Goal: Task Accomplishment & Management: Manage account settings

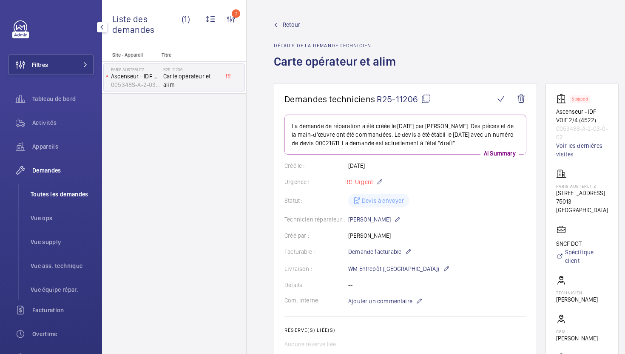
click at [64, 195] on span "Toutes les demandes" at bounding box center [62, 194] width 63 height 9
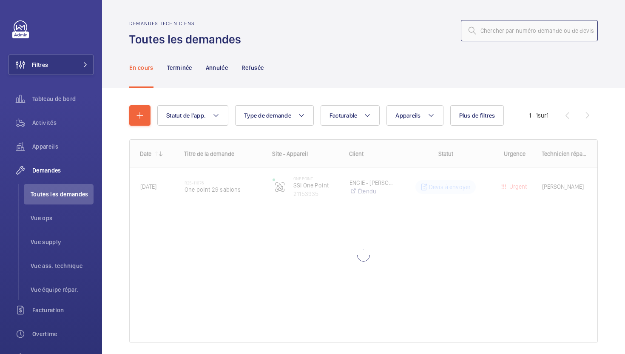
click at [548, 29] on input "text" at bounding box center [529, 30] width 137 height 21
paste input "R25-10731"
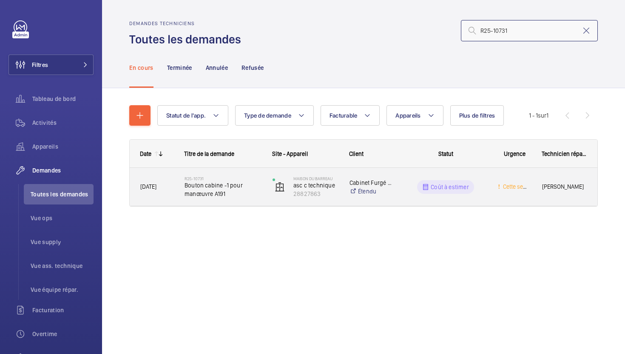
type input "R25-10731"
click at [251, 191] on span "Bouton cabine -1 pour manœuvre A191" at bounding box center [223, 189] width 77 height 17
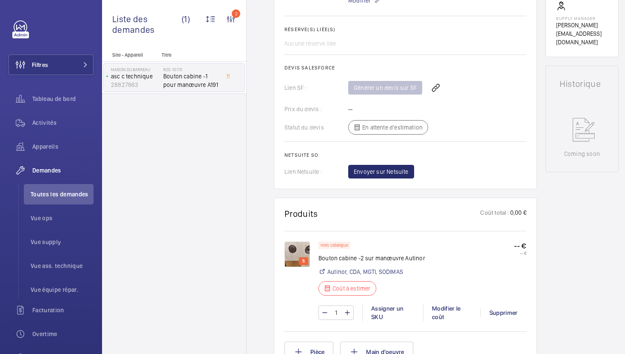
scroll to position [345, 0]
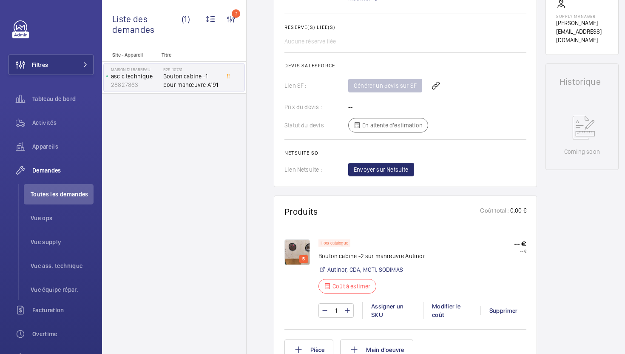
click at [296, 246] on img at bounding box center [298, 252] width 26 height 26
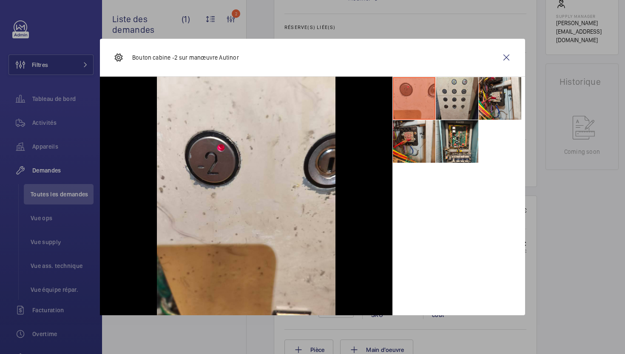
click at [440, 99] on li at bounding box center [457, 98] width 43 height 43
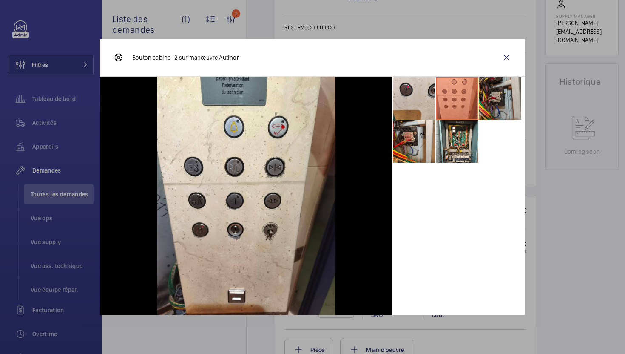
click at [505, 103] on li at bounding box center [500, 98] width 43 height 43
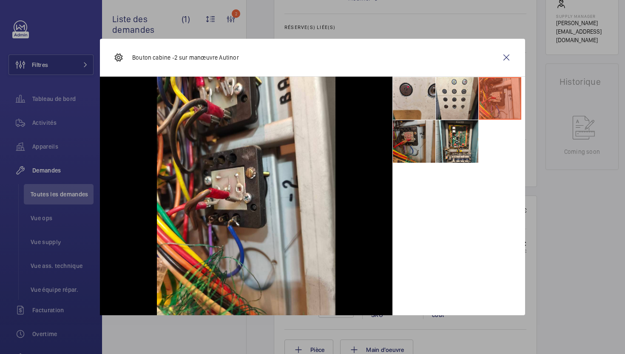
click at [432, 154] on li at bounding box center [414, 141] width 43 height 43
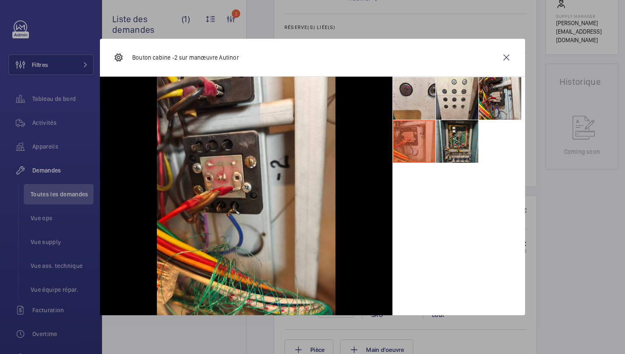
click at [462, 150] on li at bounding box center [457, 141] width 43 height 43
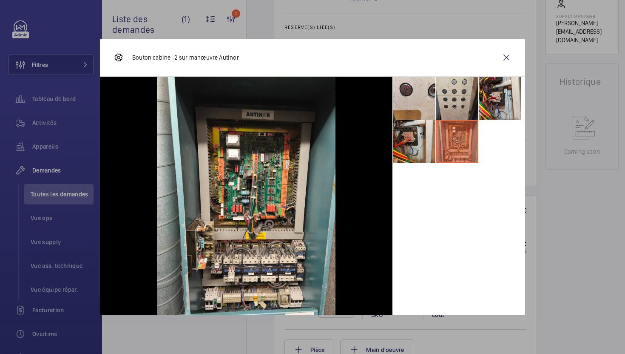
click at [446, 111] on li at bounding box center [457, 98] width 43 height 43
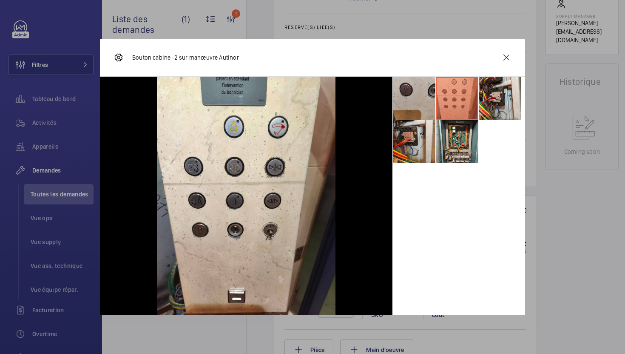
click at [404, 112] on li at bounding box center [414, 98] width 43 height 43
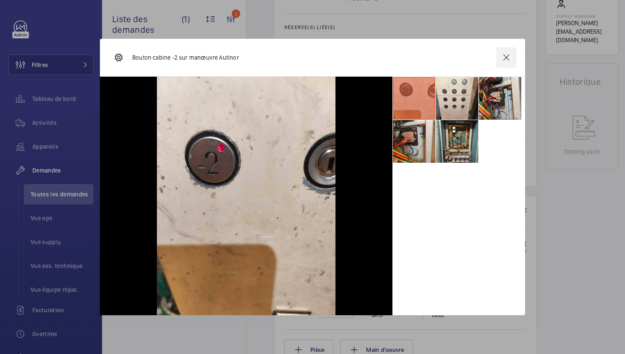
click at [506, 61] on wm-front-icon-button at bounding box center [507, 57] width 20 height 20
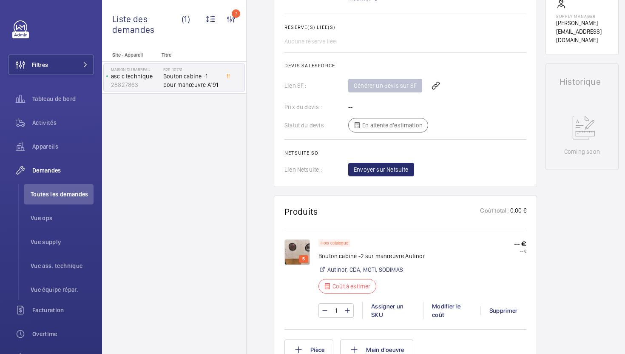
scroll to position [61, 0]
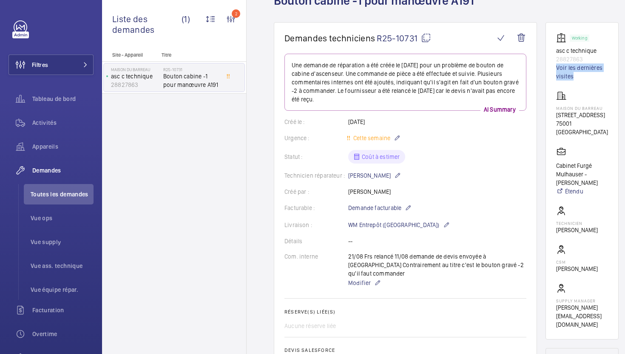
click at [427, 38] on mat-icon at bounding box center [426, 38] width 10 height 10
copy link "Voir les dernières visites"
click at [360, 278] on span "Modifier" at bounding box center [359, 282] width 23 height 9
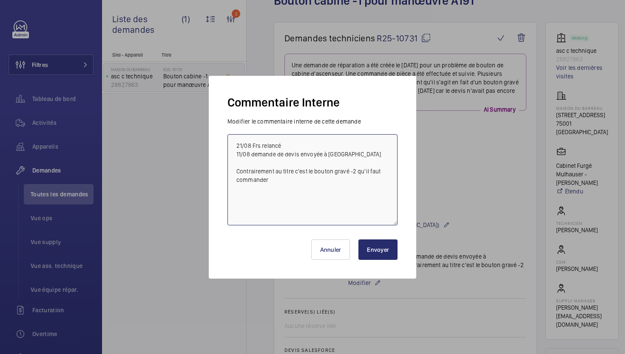
click at [230, 142] on textarea "21/08 Frs relancé 11/08 demande de devis envoyée à Autinor Contrairement au tit…" at bounding box center [313, 179] width 170 height 91
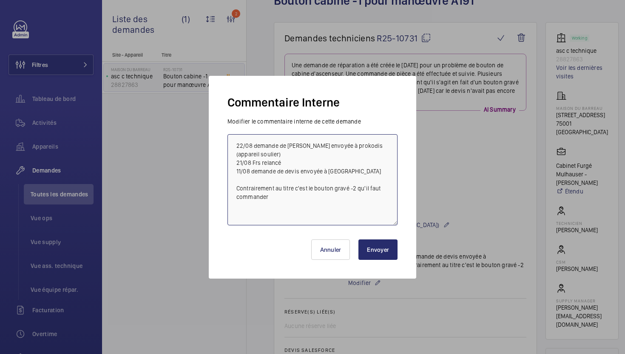
type textarea "22/08 demande de devis envoyée à prokodis (appareil soulier) 21/08 Frs relancé …"
click at [366, 257] on button "Envoyer" at bounding box center [378, 249] width 39 height 20
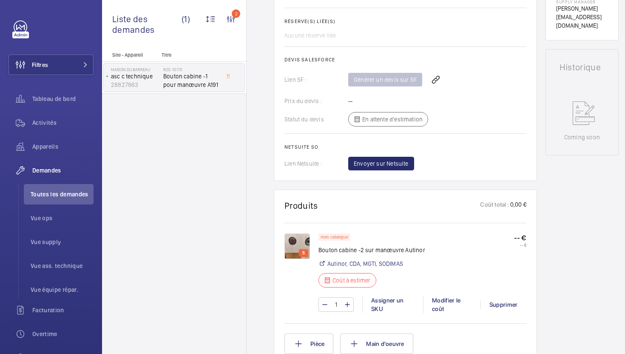
scroll to position [520, 0]
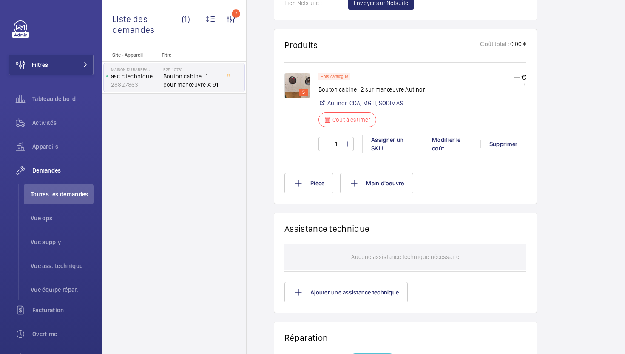
click at [339, 174] on div "Pièce Main d'oeuvre" at bounding box center [406, 183] width 242 height 20
click at [326, 177] on button "Pièce" at bounding box center [309, 183] width 49 height 20
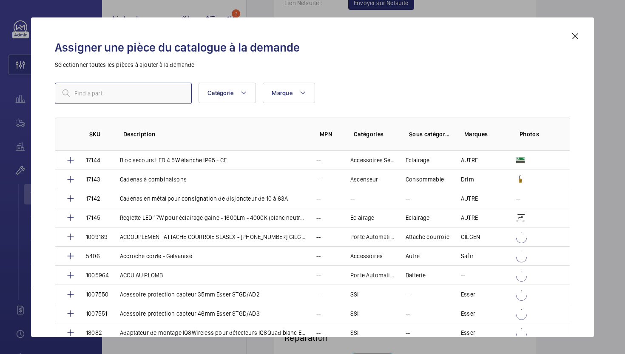
click at [150, 91] on input "text" at bounding box center [123, 93] width 137 height 21
paste input "1009370"
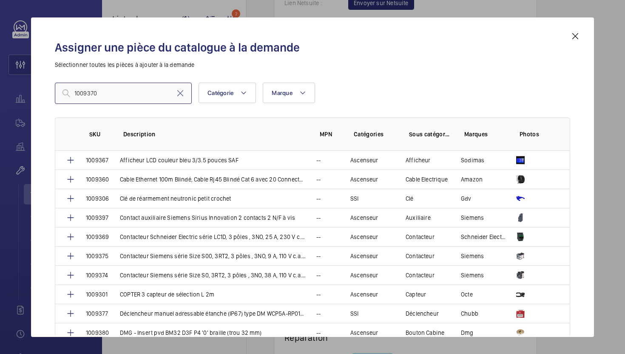
type input "1009370"
click at [579, 39] on mat-icon at bounding box center [576, 36] width 10 height 10
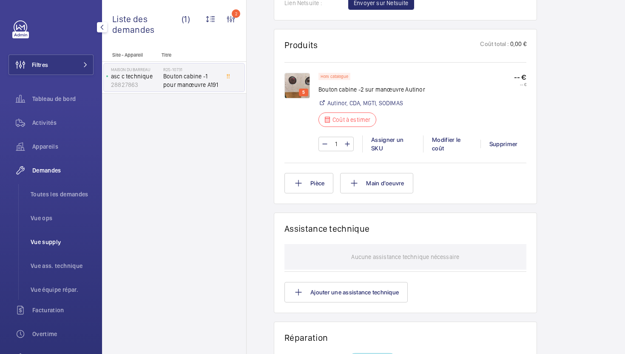
click at [50, 249] on li "Vue supply" at bounding box center [59, 241] width 70 height 20
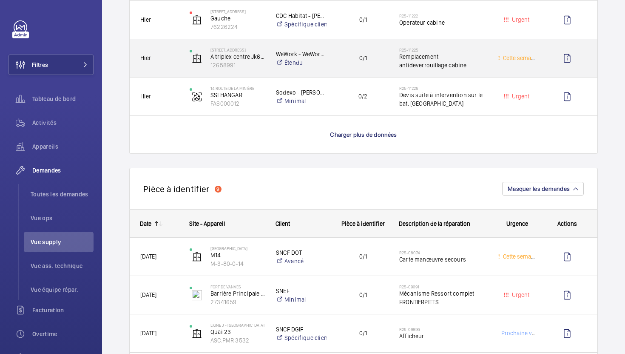
scroll to position [779, 0]
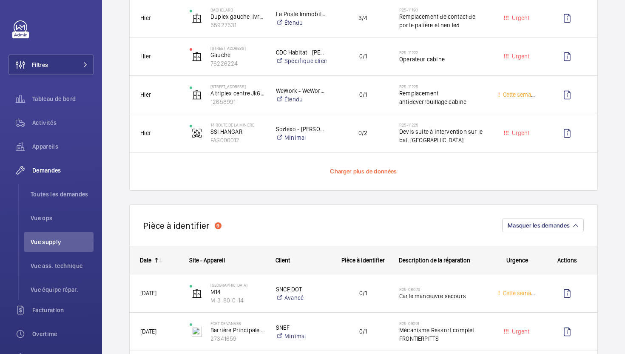
click at [365, 172] on span "Charger plus de données" at bounding box center [363, 171] width 67 height 7
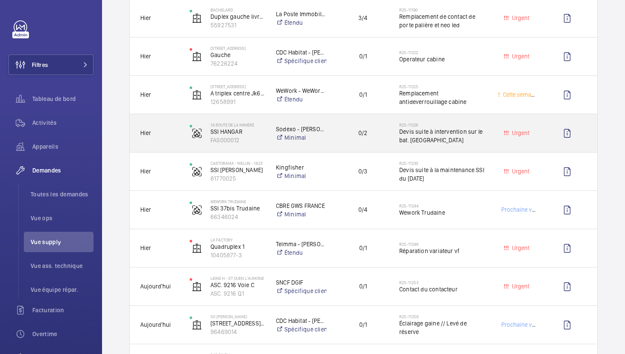
click at [458, 147] on div "R25-11226 Devis suite à intervention sur le bat. Hangar" at bounding box center [438, 133] width 98 height 38
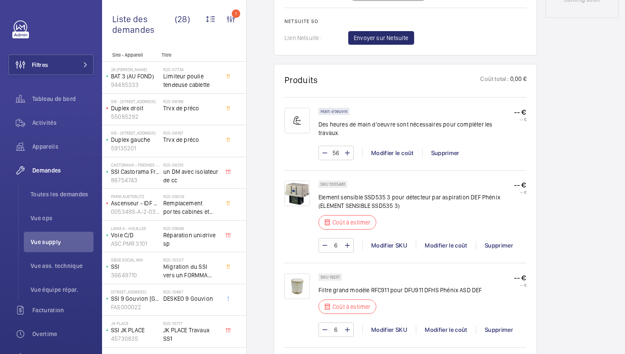
scroll to position [489, 0]
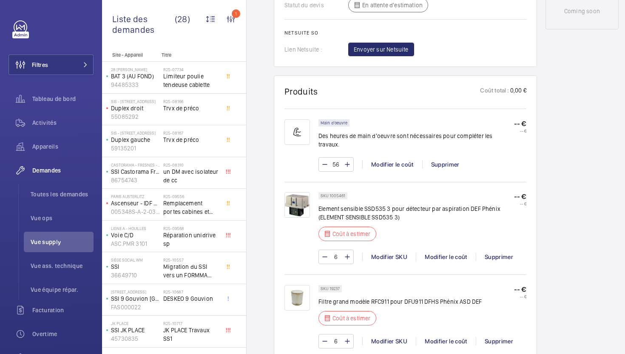
click at [338, 192] on div "SKU 1005461" at bounding box center [333, 195] width 29 height 7
click at [336, 194] on p "SKU 1005461" at bounding box center [333, 195] width 25 height 3
copy p "1005461"
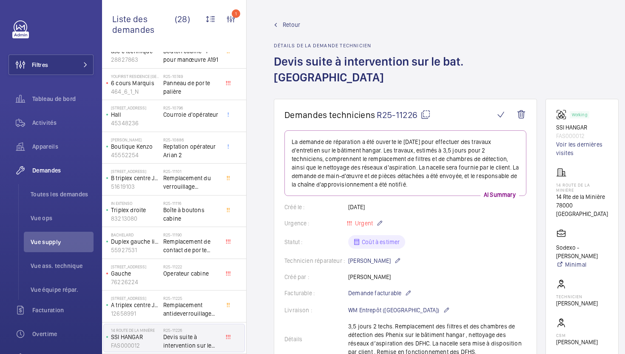
scroll to position [373, 0]
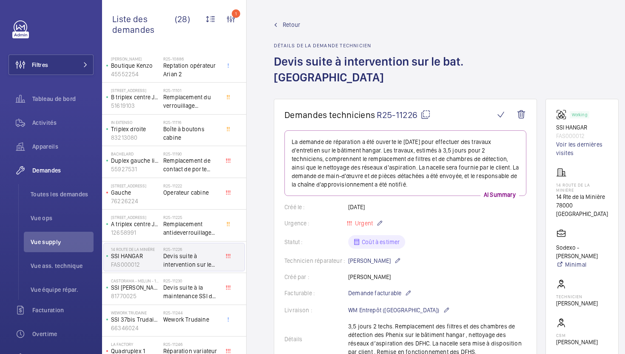
scroll to position [440, 0]
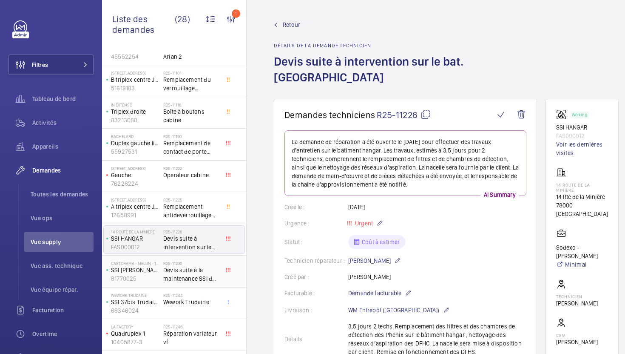
click at [209, 283] on div "R25-11230 Devis suite à la maintenance SSI du 18/08/2025" at bounding box center [191, 272] width 56 height 25
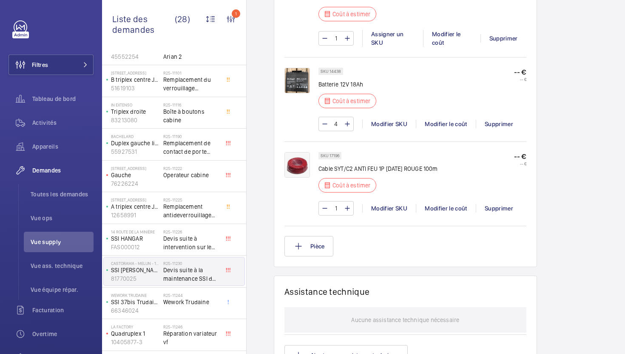
scroll to position [711, 0]
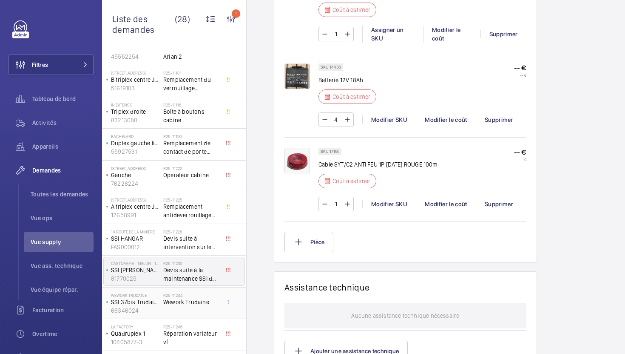
click at [209, 306] on div "R25-11244 Wework Trudaine" at bounding box center [191, 304] width 56 height 25
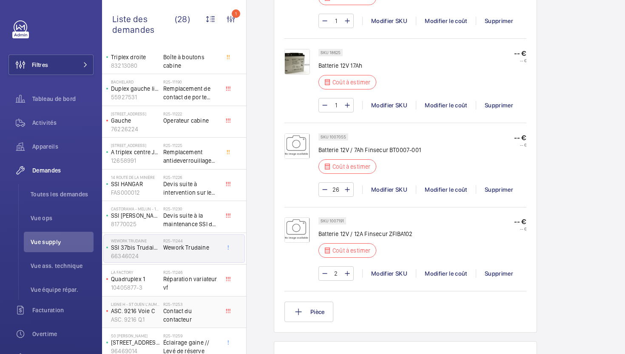
scroll to position [510, 0]
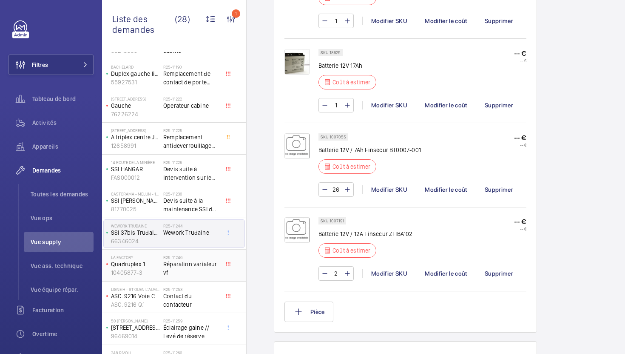
click at [200, 274] on span "Réparation variateur vf" at bounding box center [191, 268] width 56 height 17
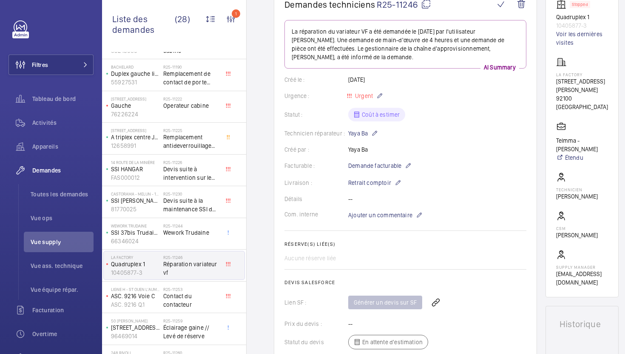
scroll to position [545, 0]
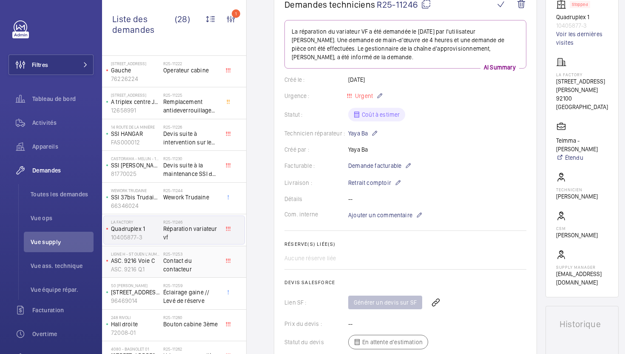
click at [201, 268] on span "Contact du contacteur" at bounding box center [191, 264] width 56 height 17
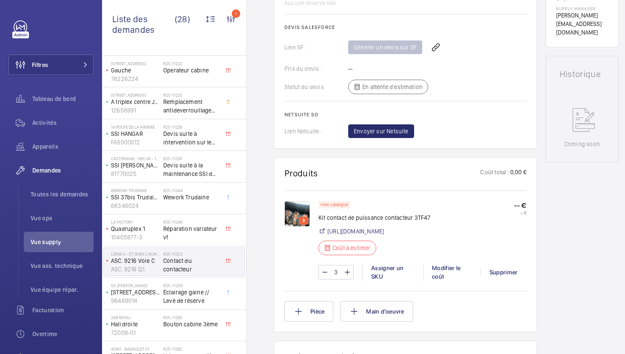
scroll to position [360, 0]
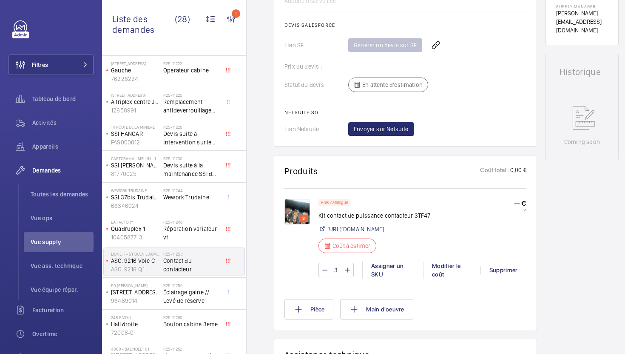
click at [292, 214] on img at bounding box center [298, 212] width 26 height 26
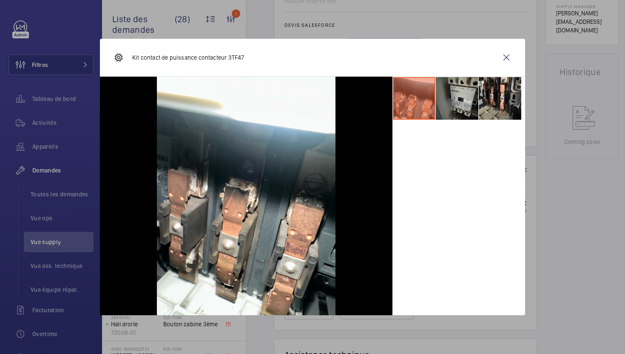
click at [447, 112] on li at bounding box center [457, 98] width 43 height 43
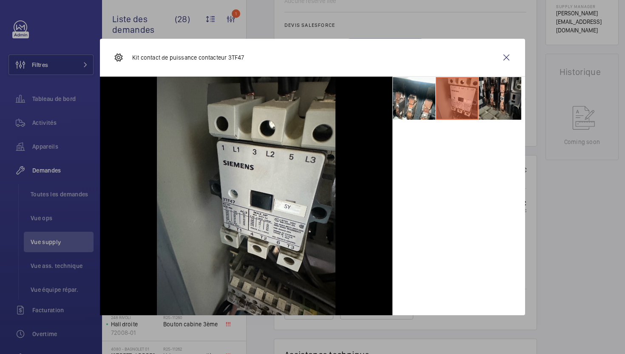
click at [488, 103] on li at bounding box center [500, 98] width 43 height 43
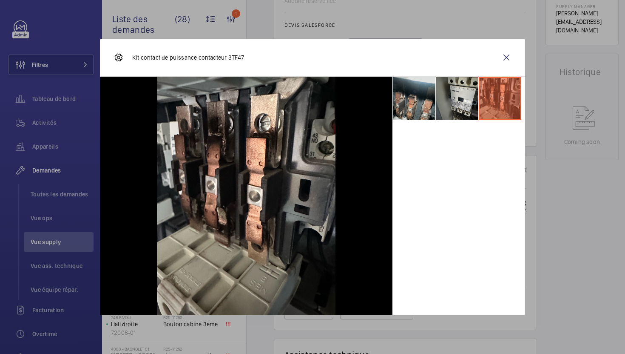
click at [420, 109] on li at bounding box center [414, 98] width 43 height 43
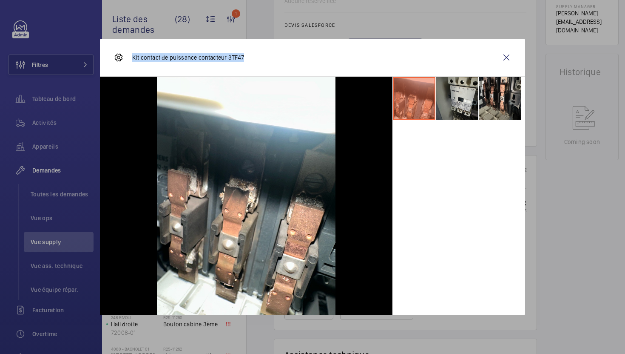
drag, startPoint x: 248, startPoint y: 56, endPoint x: 132, endPoint y: 60, distance: 115.8
click at [132, 60] on div "Kit contact de puissance contacteur 3TF47" at bounding box center [313, 58] width 426 height 38
copy p "Kit contact de puissance contacteur 3TF47"
click at [546, 200] on div at bounding box center [312, 177] width 625 height 354
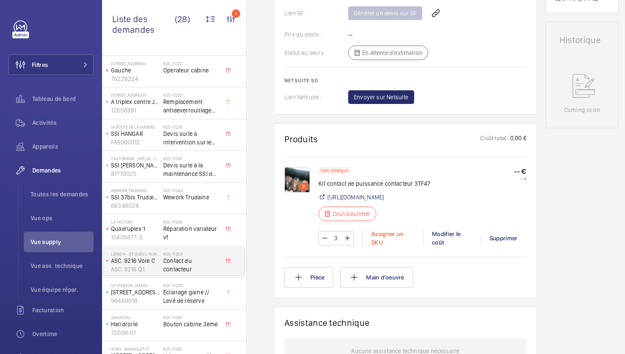
scroll to position [480, 0]
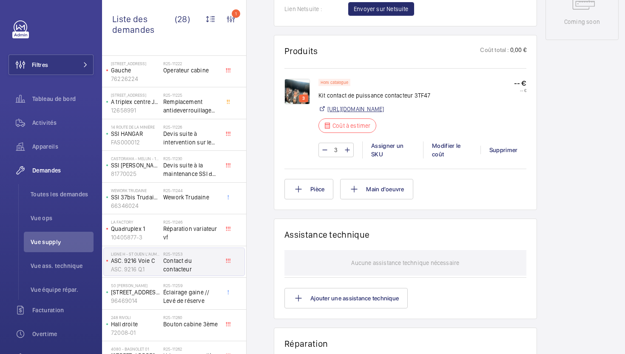
click at [384, 113] on link "https://www.amazon.fr/contacteur-principal-3TY7470-0A-3TY7460-0A-remplacement/d…" at bounding box center [356, 109] width 57 height 9
click at [436, 158] on div "Modifier le coût" at bounding box center [451, 149] width 57 height 17
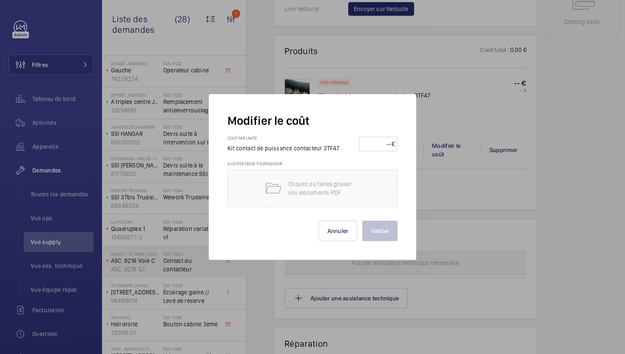
click at [365, 142] on input "number" at bounding box center [377, 144] width 30 height 14
type input "50"
click at [380, 231] on button "Valider" at bounding box center [380, 230] width 35 height 20
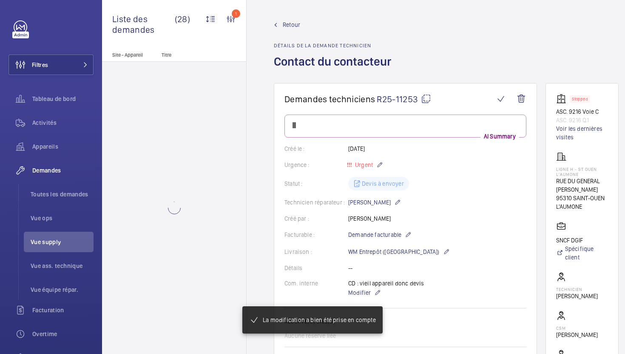
scroll to position [0, 0]
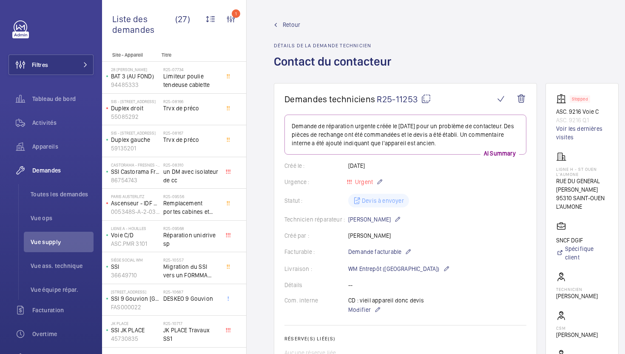
scroll to position [342, 0]
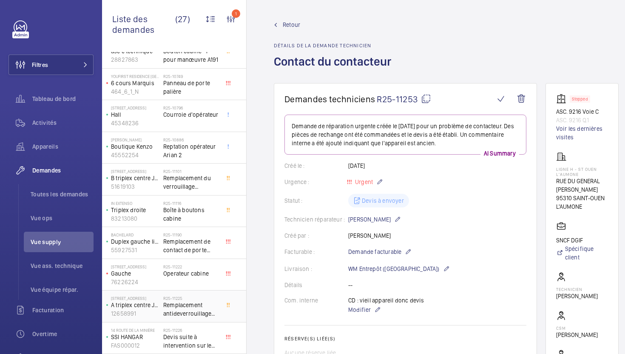
scroll to position [564, 0]
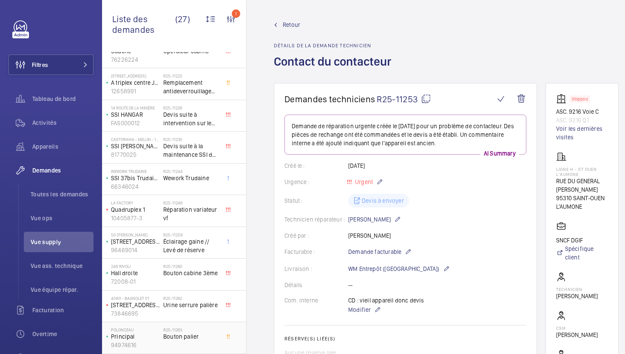
click at [211, 341] on div "R25-11263 Bouton palier" at bounding box center [191, 339] width 56 height 25
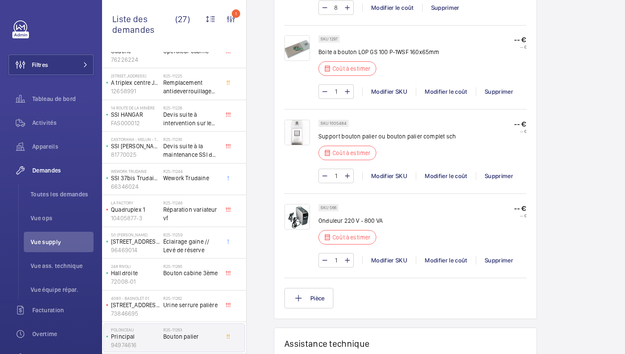
scroll to position [581, 0]
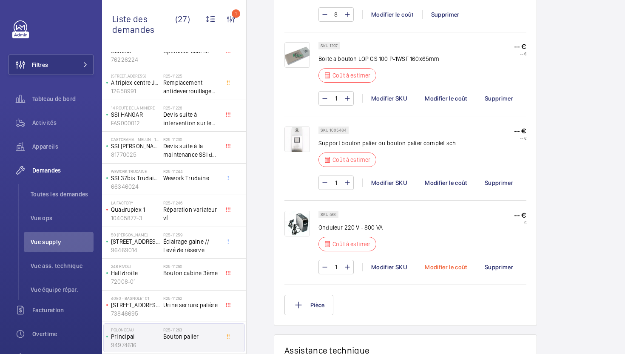
click at [431, 263] on div "Modifier le coût" at bounding box center [446, 267] width 60 height 9
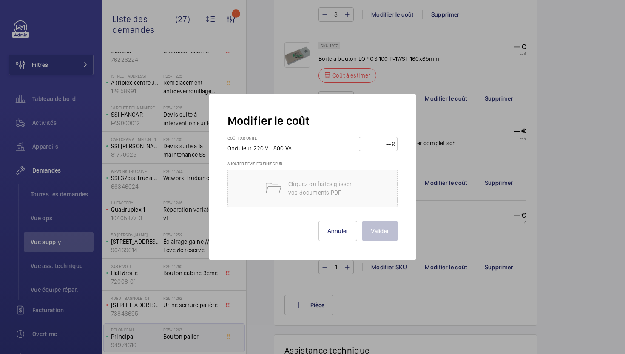
click at [371, 145] on input "number" at bounding box center [377, 144] width 30 height 14
type input "150"
click at [383, 231] on button "Valider" at bounding box center [380, 230] width 35 height 20
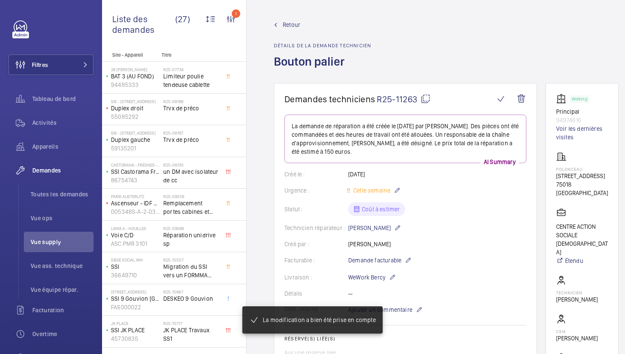
scroll to position [522, 0]
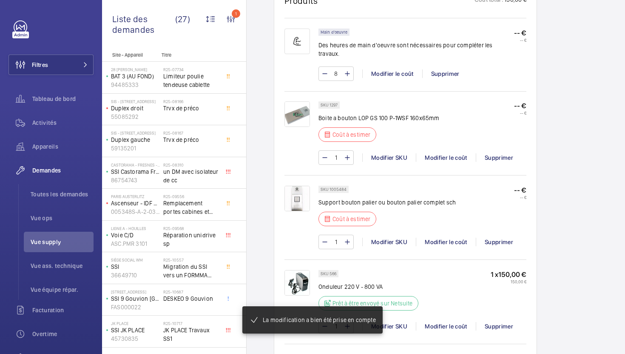
click at [364, 198] on p "Support bouton palier ou bouton palier complet sch" at bounding box center [387, 202] width 137 height 9
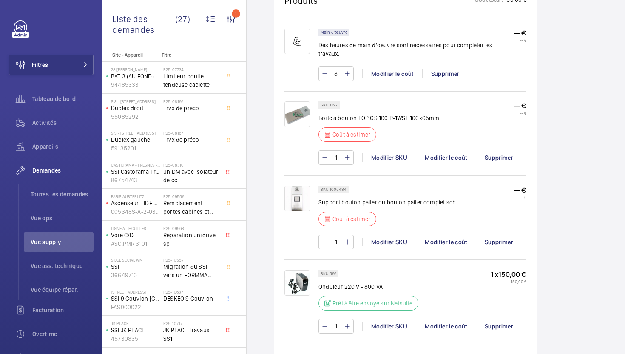
click at [341, 188] on p "SKU 1005484" at bounding box center [334, 189] width 26 height 3
copy p "1005484"
click at [437, 237] on div "Modifier le coût" at bounding box center [446, 241] width 60 height 9
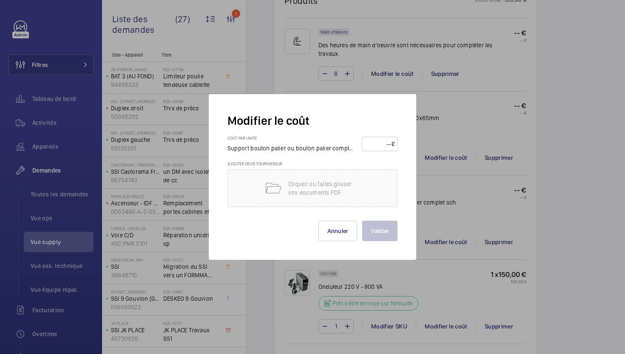
click at [382, 146] on input "number" at bounding box center [378, 144] width 27 height 14
type input "350"
click at [384, 231] on button "Valider" at bounding box center [380, 230] width 35 height 20
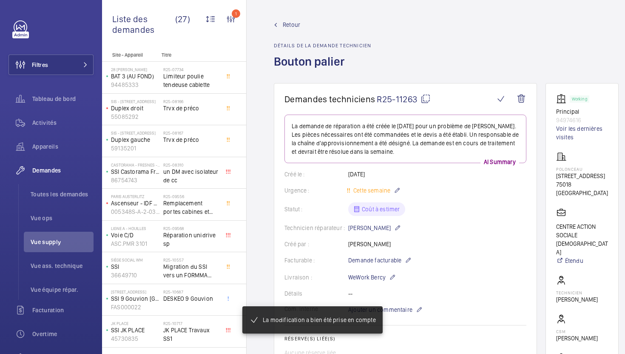
scroll to position [484, 0]
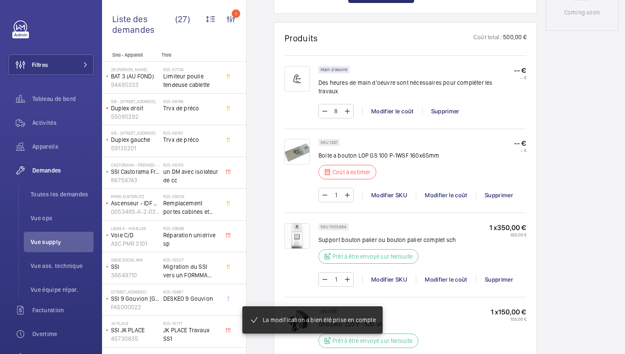
click at [335, 151] on p "Boite a bouton LOP GS 100 P-1WSF 160x65mm" at bounding box center [379, 155] width 121 height 9
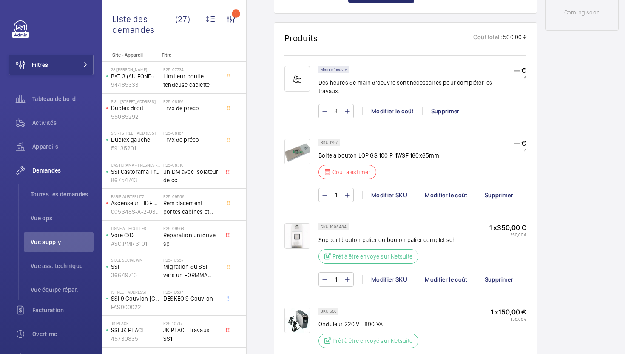
click at [334, 141] on p "SKU 1297" at bounding box center [329, 142] width 17 height 3
copy p "1297"
click at [442, 191] on div "Modifier le coût" at bounding box center [446, 195] width 60 height 9
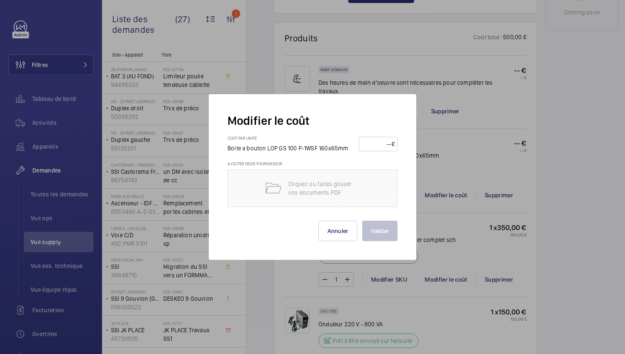
click at [378, 143] on input "number" at bounding box center [377, 144] width 30 height 14
type input "460"
click at [382, 231] on button "Valider" at bounding box center [380, 230] width 35 height 20
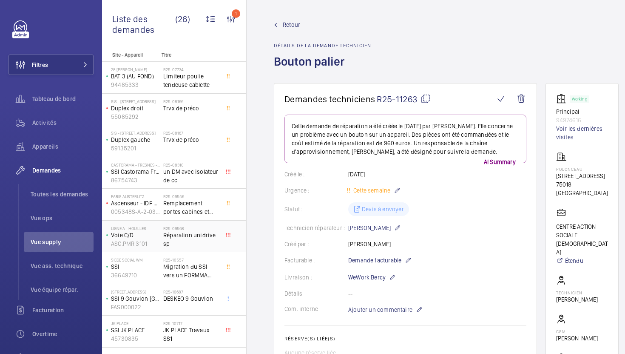
scroll to position [342, 0]
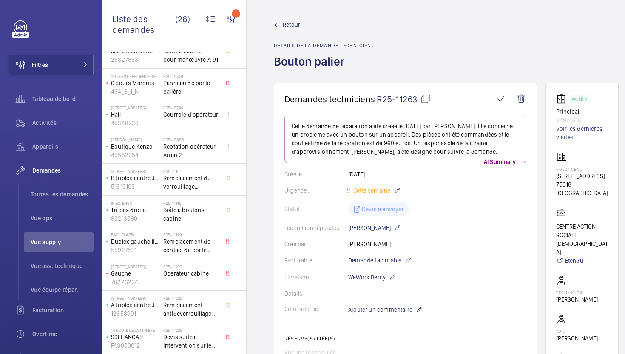
scroll to position [532, 0]
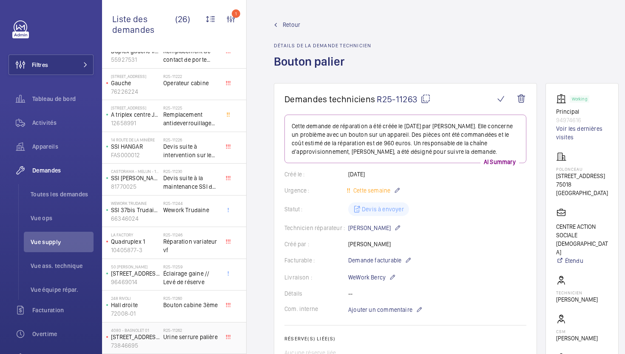
click at [204, 331] on h2 "R25-11262" at bounding box center [191, 329] width 56 height 5
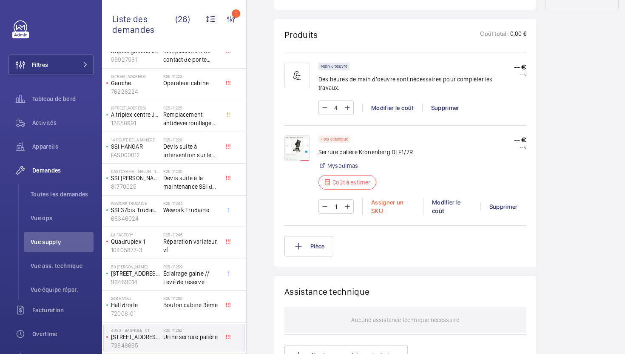
scroll to position [482, 0]
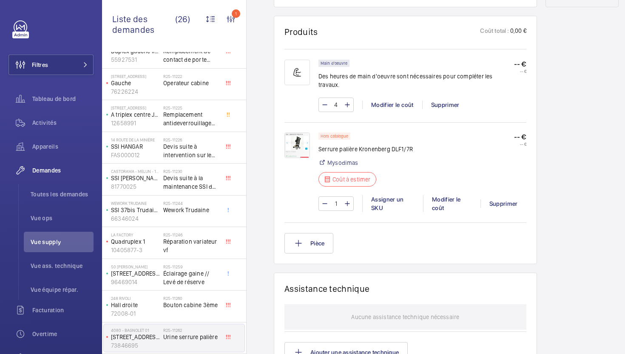
click at [351, 145] on p "Serrure palière Kronenberg DLF1/7R" at bounding box center [366, 149] width 94 height 9
copy div "Serrure palière Kronenberg DLF1/7R"
click at [300, 132] on img at bounding box center [298, 145] width 26 height 26
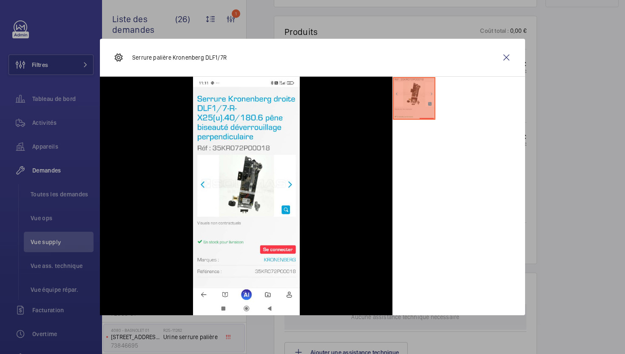
click at [554, 207] on div at bounding box center [312, 177] width 625 height 354
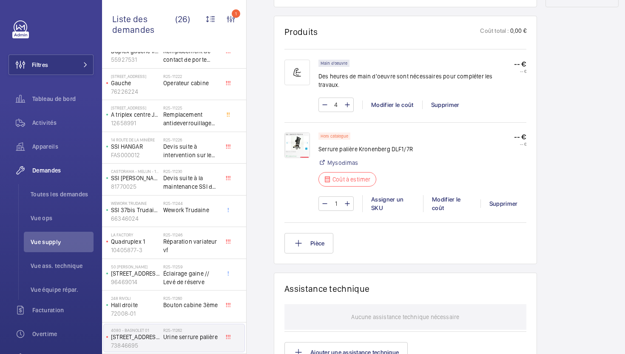
scroll to position [130, 0]
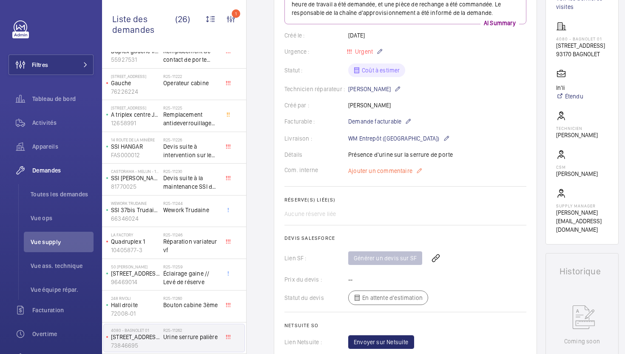
click at [373, 165] on wm-front-card-body "La demande de réparation a été créée le 22 août 2025, avec un niveau d'urgence …" at bounding box center [406, 166] width 242 height 364
click at [371, 173] on span "Ajouter un commentaire" at bounding box center [380, 170] width 64 height 9
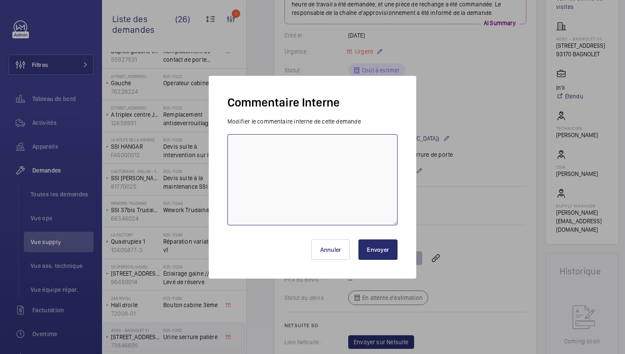
click at [327, 178] on textarea at bounding box center [313, 179] width 170 height 91
paste textarea "https://my.sodimas.com/fr/serrure-kronenberg-droite-dlf1/7-r-x25-u-40/180.6-pen…"
type textarea "https://my.sodimas.com/fr/serrure-kronenberg-droite-dlf1/7-r-x25-u-40/180.6-pen…"
click at [382, 244] on button "Envoyer" at bounding box center [378, 249] width 39 height 20
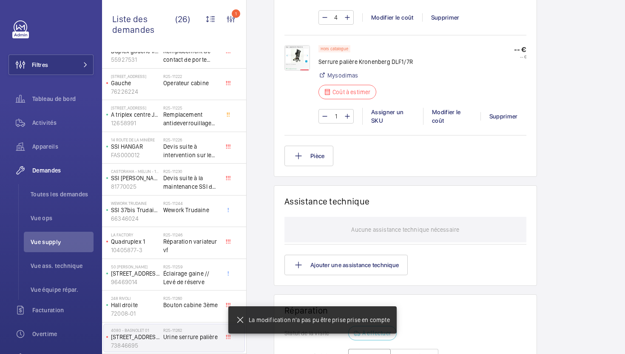
scroll to position [444, 0]
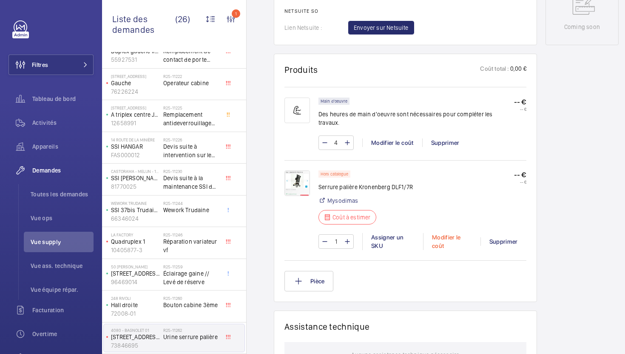
click at [439, 235] on div "Modifier le coût" at bounding box center [451, 241] width 57 height 17
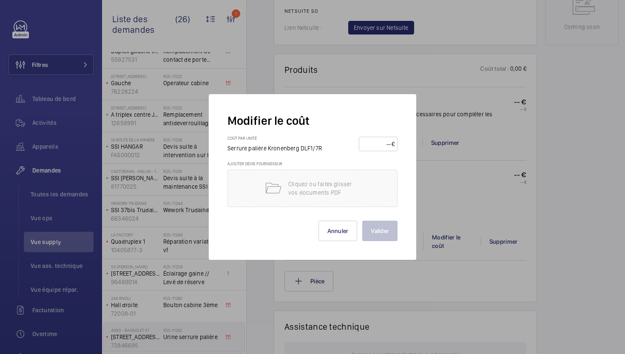
click at [375, 146] on input "number" at bounding box center [377, 144] width 30 height 14
type input "350"
click at [383, 232] on button "Valider" at bounding box center [380, 230] width 35 height 20
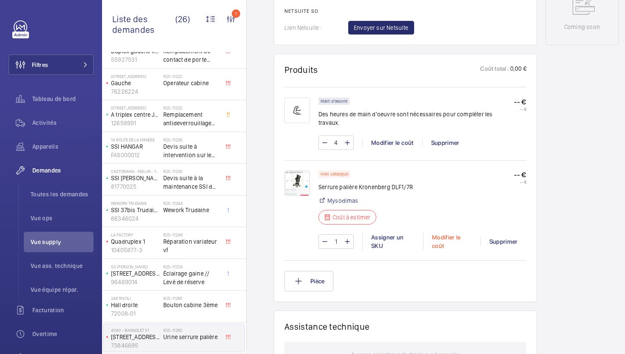
click at [438, 233] on div "Modifier le coût" at bounding box center [451, 241] width 57 height 17
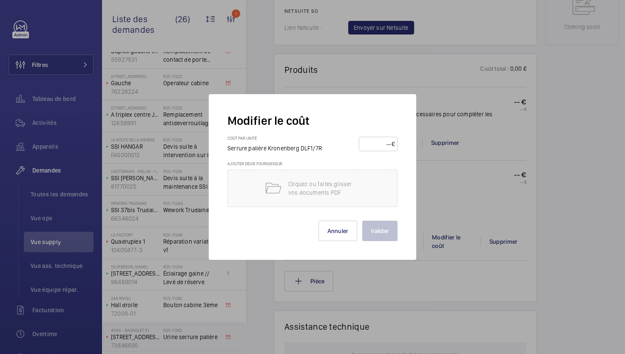
click at [371, 146] on input "number" at bounding box center [377, 144] width 30 height 14
type input "350"
click at [381, 227] on button "Valider" at bounding box center [380, 230] width 35 height 20
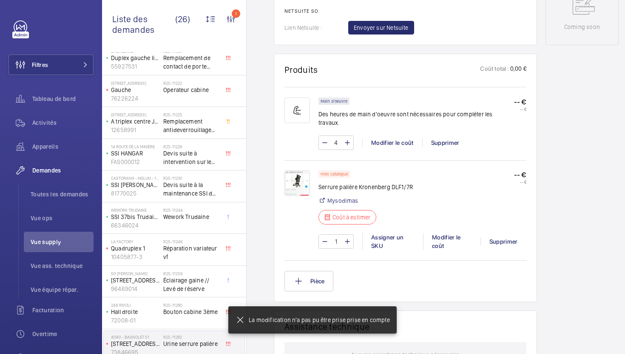
scroll to position [532, 0]
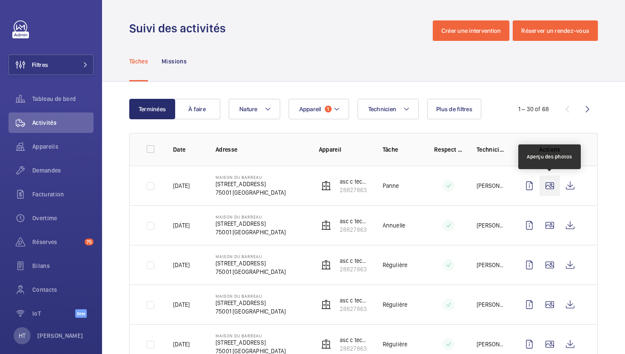
click at [548, 188] on wm-front-icon-button at bounding box center [550, 185] width 20 height 20
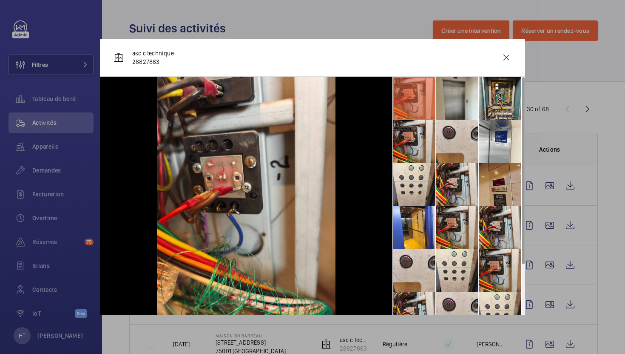
click at [504, 178] on li at bounding box center [500, 184] width 43 height 43
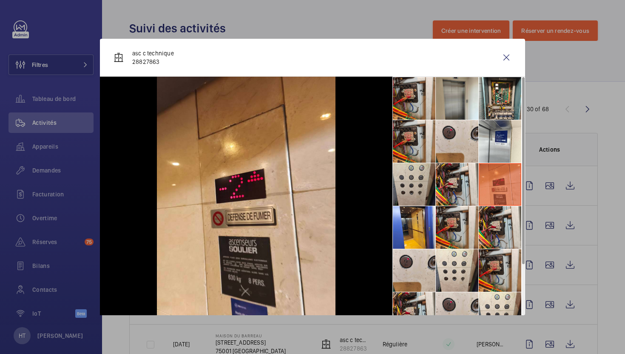
click at [411, 180] on li at bounding box center [414, 184] width 43 height 43
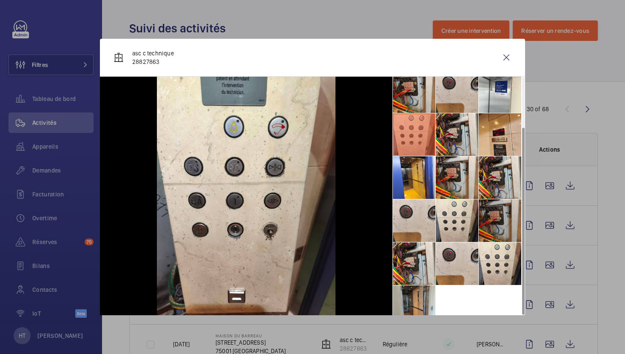
scroll to position [63, 0]
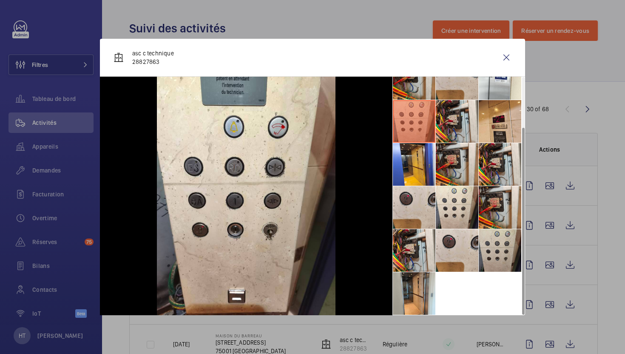
click at [483, 251] on li at bounding box center [500, 250] width 43 height 43
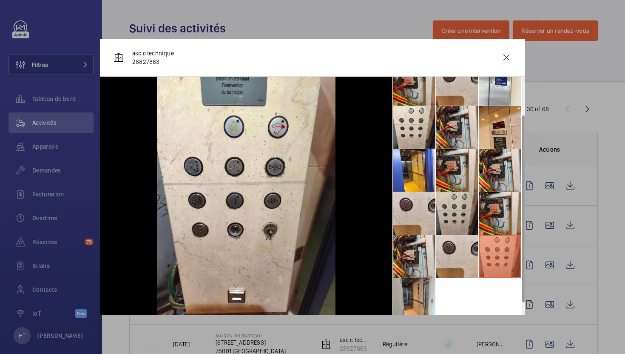
scroll to position [48, 0]
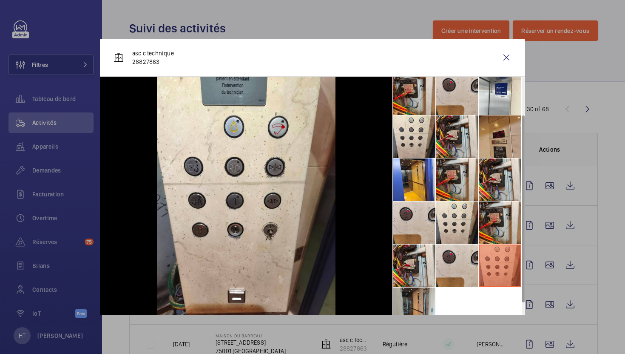
click at [490, 148] on li at bounding box center [500, 136] width 43 height 43
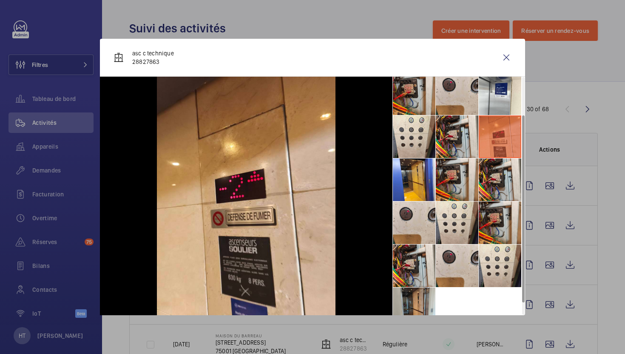
click at [520, 128] on li at bounding box center [500, 136] width 43 height 43
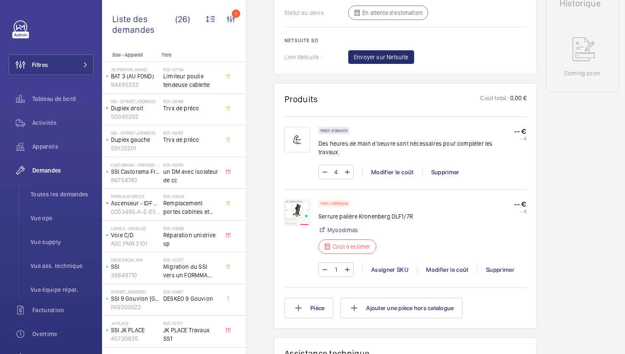
scroll to position [409, 0]
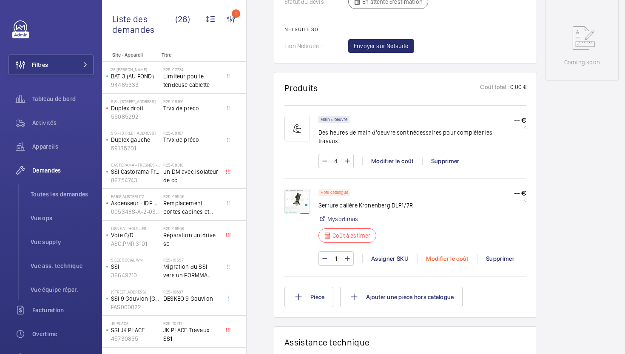
click at [451, 254] on div "Modifier le coût" at bounding box center [447, 258] width 60 height 9
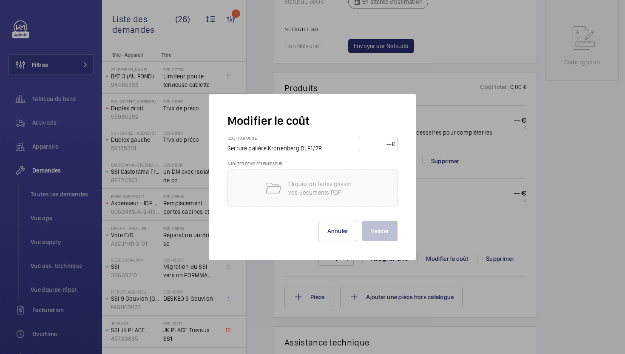
click at [385, 149] on input "number" at bounding box center [377, 144] width 30 height 14
type input "350"
click at [381, 237] on button "Valider" at bounding box center [380, 230] width 35 height 20
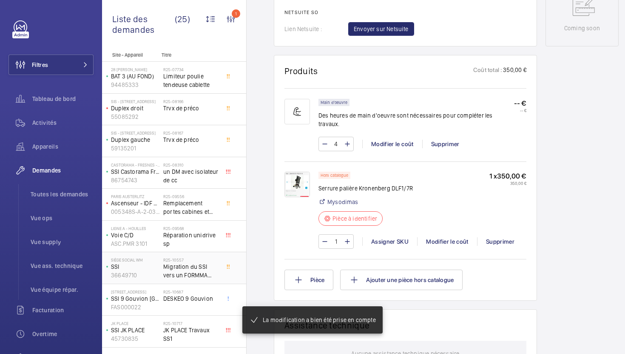
scroll to position [451, 0]
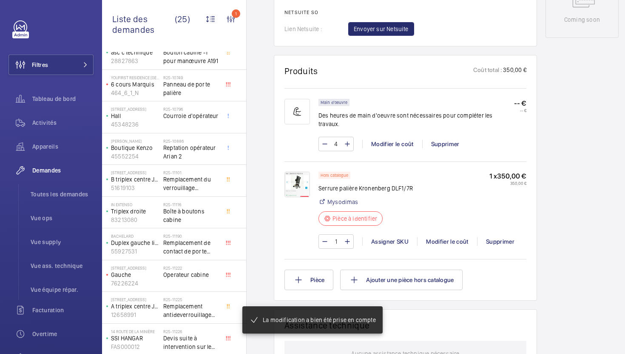
scroll to position [501, 0]
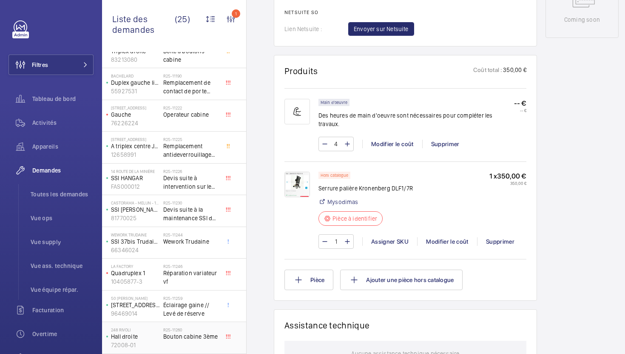
click at [213, 345] on div "R25-11260 Bouton cabine 3ème" at bounding box center [191, 339] width 56 height 25
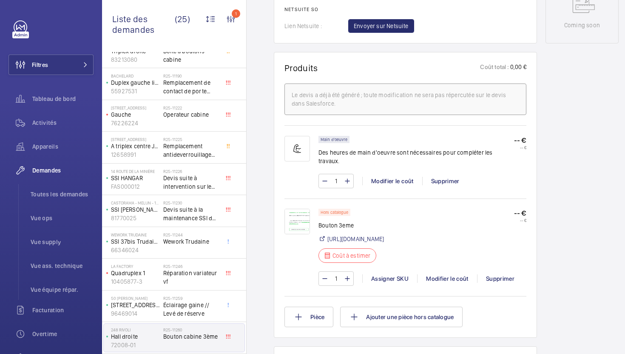
scroll to position [457, 0]
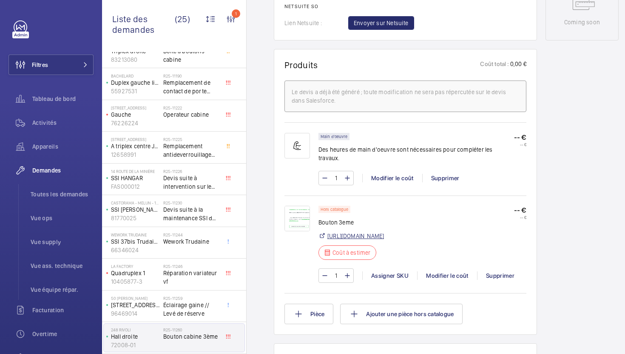
click at [384, 240] on link "https://www.donati.it/fr/produits/signalisation/boites-boutons-dmg/dmg-insert-p…" at bounding box center [356, 235] width 57 height 9
click at [450, 277] on div "Modifier le coût" at bounding box center [447, 275] width 60 height 9
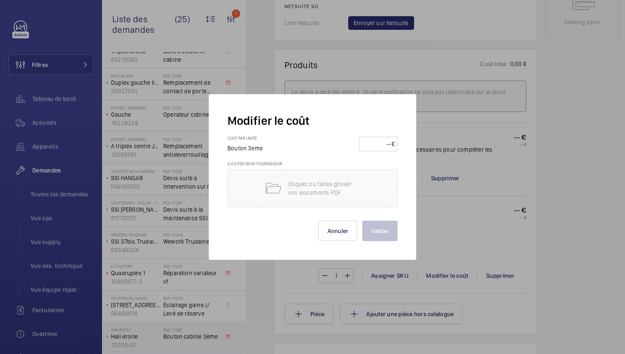
click at [377, 140] on input "number" at bounding box center [377, 144] width 30 height 14
type input "65"
click at [368, 227] on button "Valider" at bounding box center [380, 230] width 35 height 20
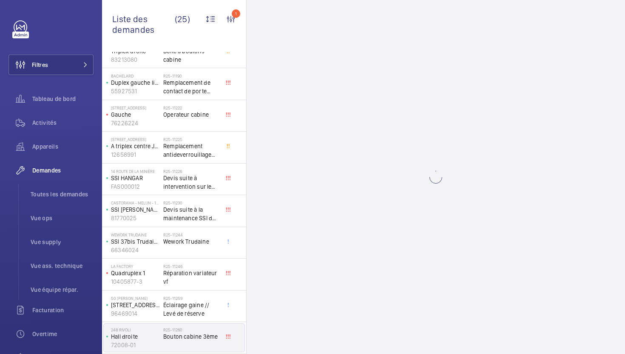
scroll to position [0, 0]
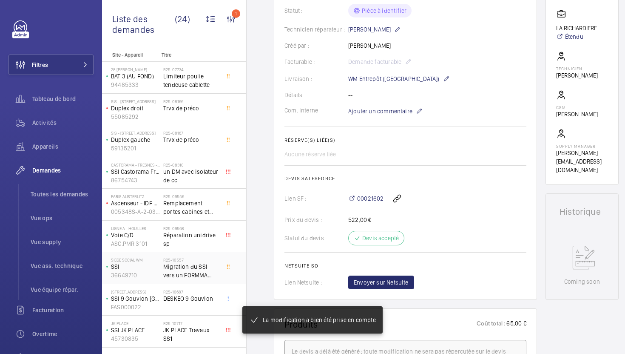
scroll to position [180, 0]
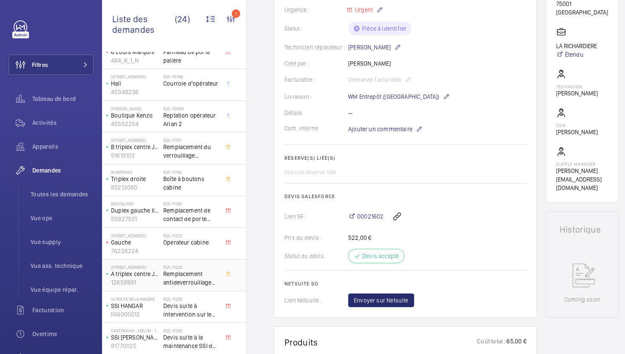
scroll to position [469, 0]
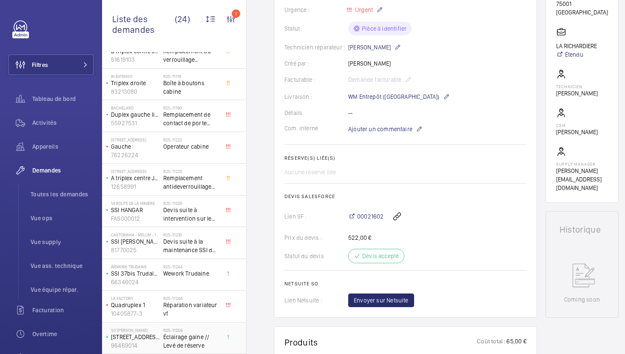
click at [214, 337] on span "Éclairage gaine // Levé de réserve" at bounding box center [191, 340] width 56 height 17
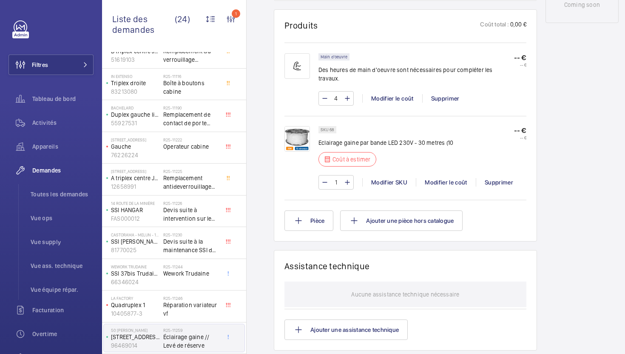
scroll to position [501, 0]
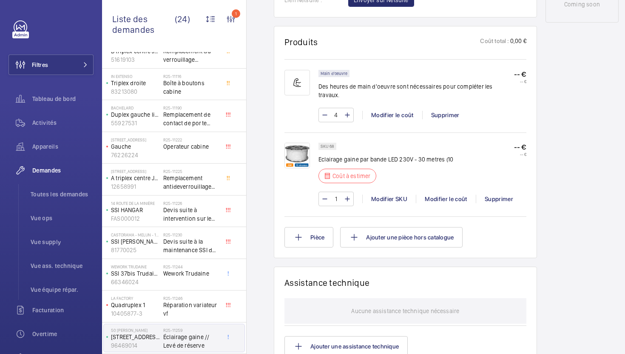
click at [332, 155] on p "Eclairage gaine par bande LED 230V - 30 metres (10" at bounding box center [386, 159] width 135 height 9
copy div "Eclairage gaine par bande LED 230V - 30 metres (10"
click at [330, 155] on p "Eclairage gaine par bande LED 230V - 30 metres (10" at bounding box center [386, 159] width 135 height 9
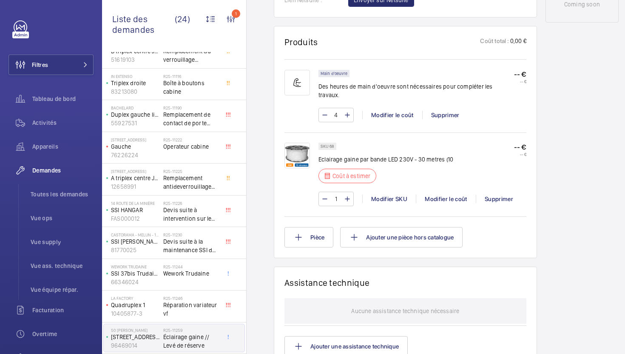
click at [331, 145] on p "SKU 68" at bounding box center [328, 146] width 14 height 3
copy p "68"
click at [363, 155] on p "Eclairage gaine par bande LED 230V - 30 metres (10" at bounding box center [386, 159] width 135 height 9
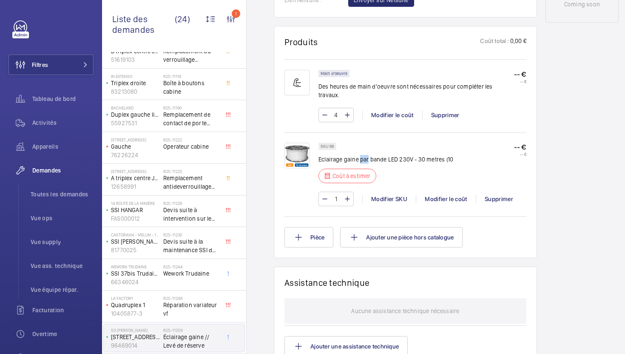
click at [363, 155] on p "Eclairage gaine par bande LED 230V - 30 metres (10" at bounding box center [386, 159] width 135 height 9
click at [335, 155] on p "Eclairage gaine par bande LED 230V - 30 metres (10" at bounding box center [386, 159] width 135 height 9
drag, startPoint x: 388, startPoint y: 152, endPoint x: 318, endPoint y: 153, distance: 70.6
click at [318, 153] on div "SKU 68 Eclairage gaine par bande LED 230V - 30 metres (10 Coût à estimer -- € -…" at bounding box center [406, 179] width 242 height 72
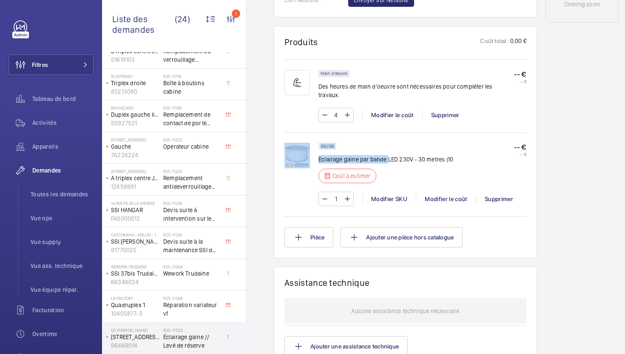
copy div "SKU 68 Eclairage gaine par bande"
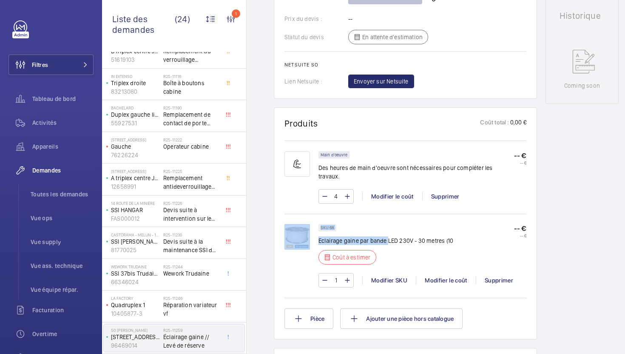
scroll to position [454, 0]
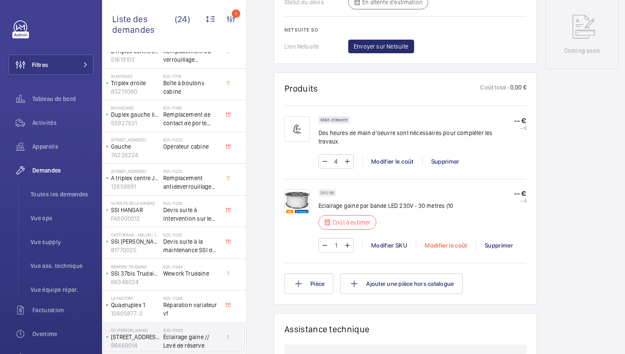
click at [437, 242] on div "Modifier le coût" at bounding box center [446, 245] width 60 height 9
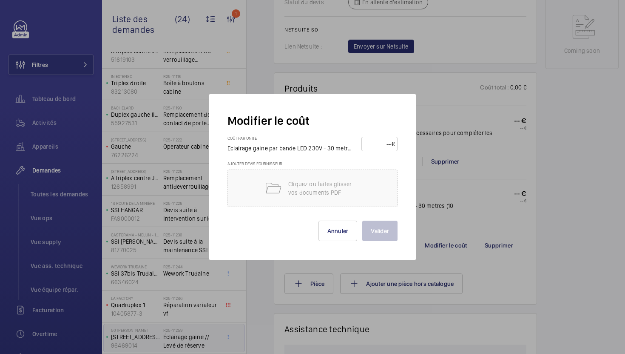
click at [375, 148] on input "number" at bounding box center [378, 144] width 27 height 14
type input "155"
click at [383, 229] on button "Valider" at bounding box center [380, 230] width 35 height 20
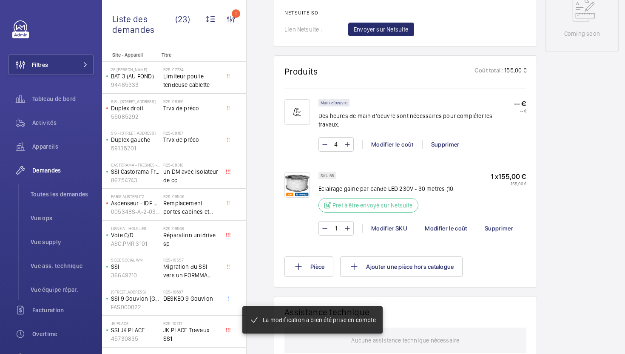
scroll to position [480, 0]
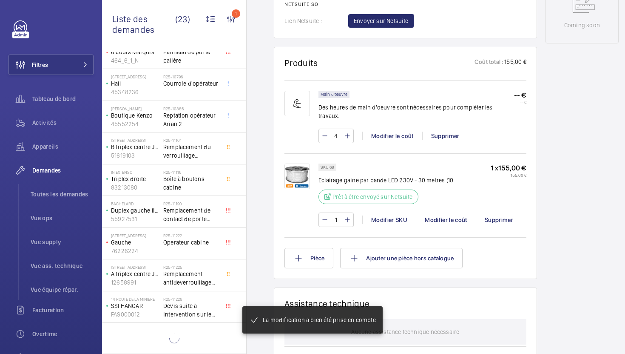
scroll to position [437, 0]
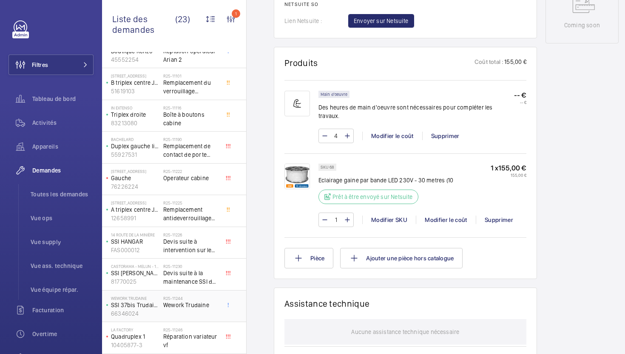
click at [214, 315] on div "R25-11244 Wework Trudaine" at bounding box center [191, 307] width 56 height 25
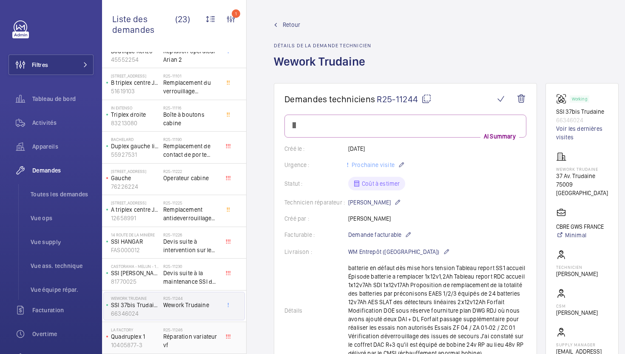
click at [209, 348] on span "Réparation variateur vf" at bounding box center [191, 340] width 56 height 17
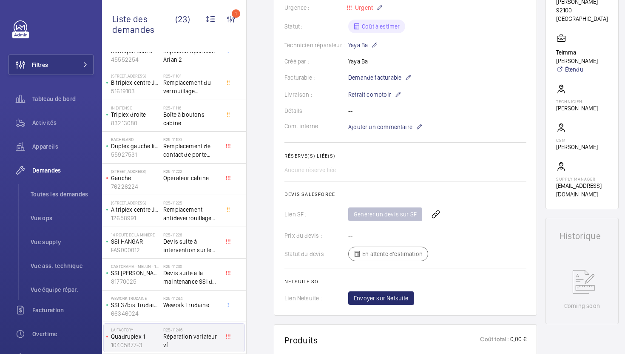
scroll to position [189, 0]
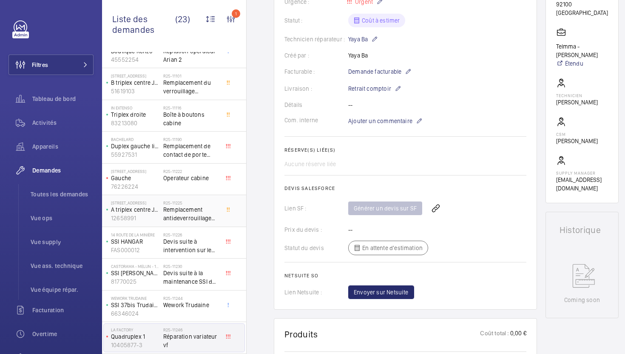
click at [200, 217] on span "Remplacement antideverrouillage cabine" at bounding box center [191, 213] width 56 height 17
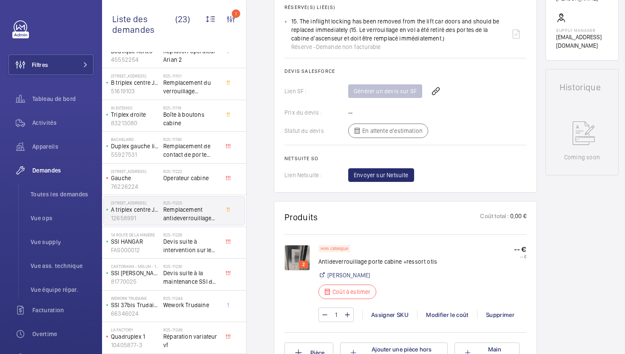
scroll to position [338, 0]
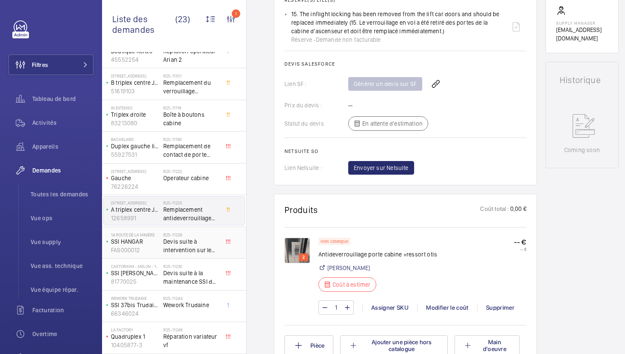
click at [206, 255] on div "R25-11226 Devis suite à intervention sur le bat. Hangar" at bounding box center [191, 244] width 56 height 25
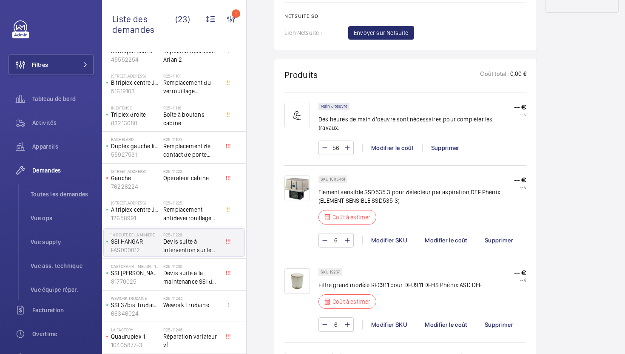
scroll to position [514, 0]
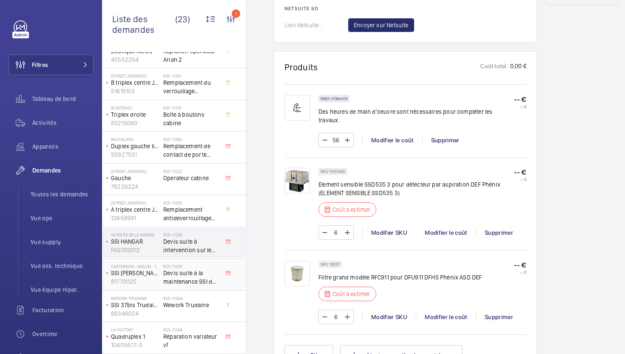
click at [194, 274] on span "Devis suite à la maintenance SSI du 18/08/2025" at bounding box center [191, 276] width 56 height 17
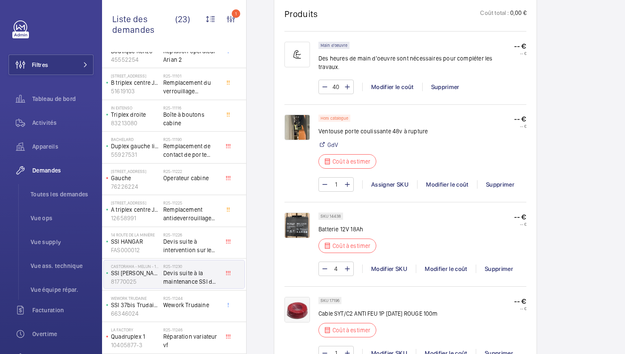
scroll to position [560, 0]
click at [303, 116] on img at bounding box center [298, 127] width 26 height 26
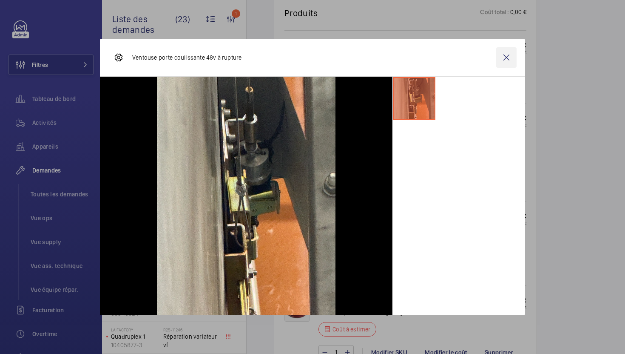
click at [513, 58] on wm-front-icon-button at bounding box center [507, 57] width 20 height 20
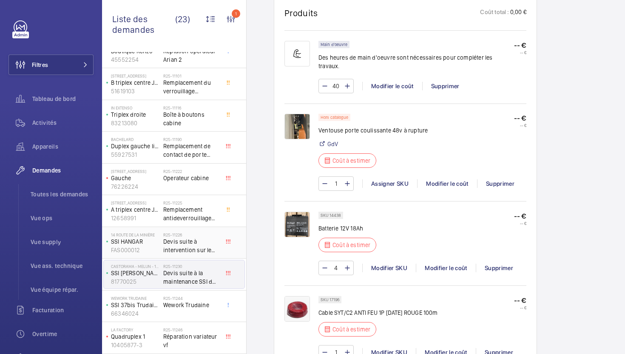
click at [178, 249] on span "Devis suite à intervention sur le bat. Hangar" at bounding box center [191, 245] width 56 height 17
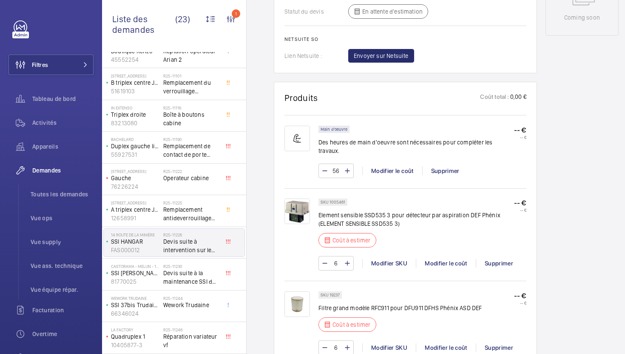
scroll to position [489, 0]
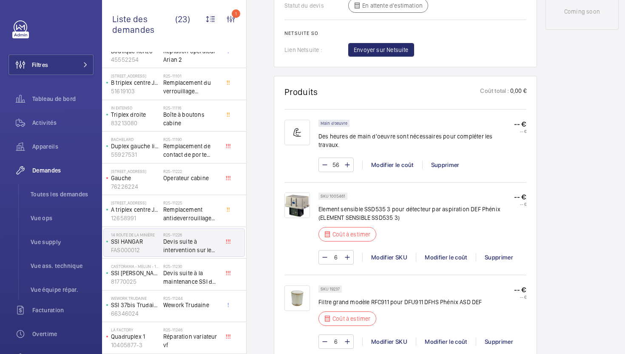
click at [346, 297] on p "Filtre grand modèle RFC911 pour DFU911 DFHS Phénix ASD DEF" at bounding box center [401, 301] width 164 height 9
click at [336, 287] on p "SKU 19237" at bounding box center [330, 288] width 19 height 3
copy p "19237"
click at [333, 194] on p "SKU 1005461" at bounding box center [333, 195] width 25 height 3
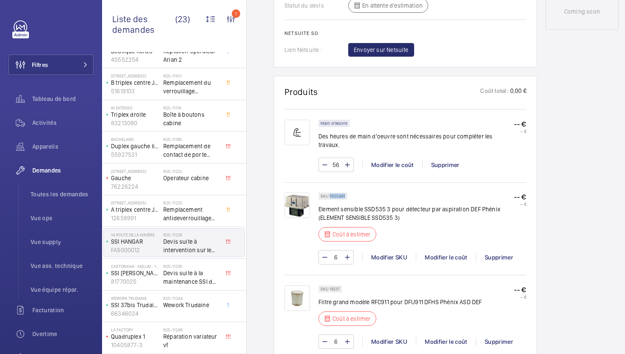
click at [333, 194] on p "SKU 1005461" at bounding box center [333, 195] width 25 height 3
copy p "1005461"
click at [46, 245] on span "Vue supply" at bounding box center [62, 241] width 63 height 9
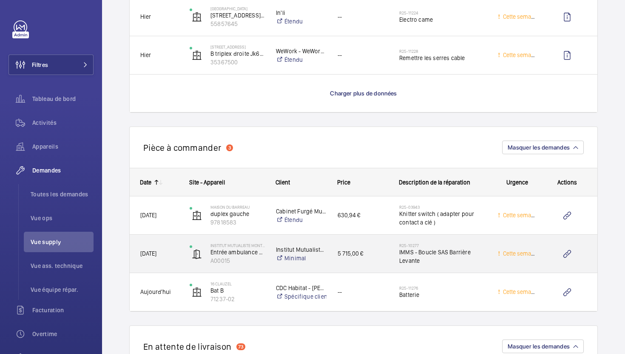
scroll to position [2212, 0]
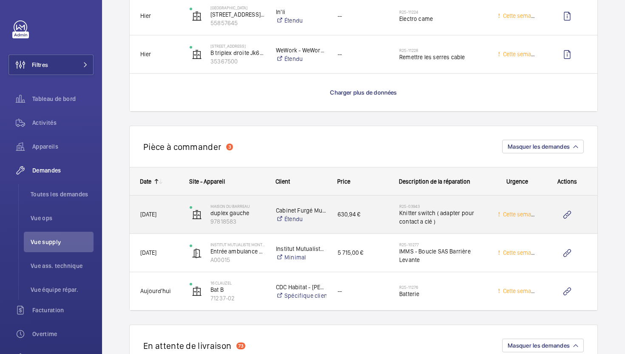
click at [386, 226] on div "630,94 €" at bounding box center [358, 214] width 61 height 27
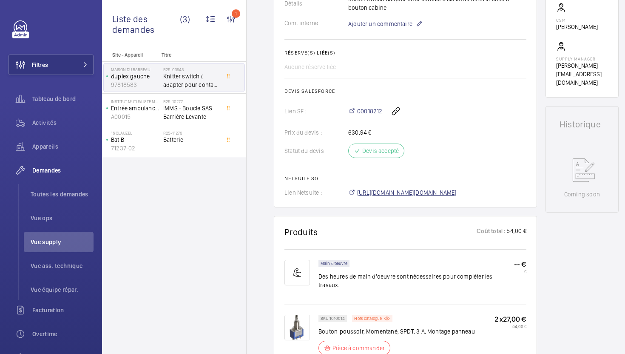
scroll to position [306, 0]
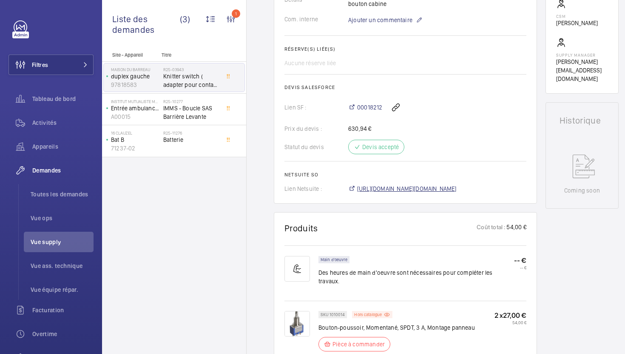
click at [384, 184] on span "[URL][DOMAIN_NAME][DOMAIN_NAME]" at bounding box center [407, 188] width 100 height 9
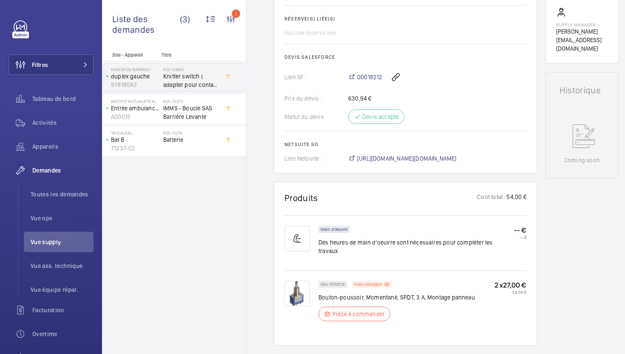
click at [347, 293] on p "Bouton-poussoir, Momentané, SPDT, 3 A, Montage panneau" at bounding box center [397, 297] width 157 height 9
copy div "Bouton-poussoir, Momentané, SPDT, 3 A, Montage panneau"
click at [525, 67] on div "00018212" at bounding box center [437, 77] width 178 height 20
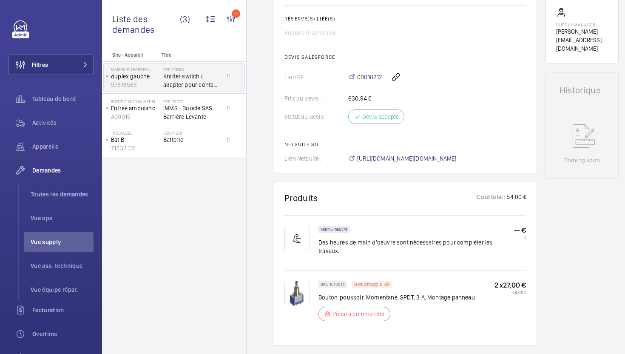
click at [338, 283] on p "SKU 1010014" at bounding box center [333, 284] width 24 height 3
copy p "1010014"
click at [203, 142] on span "Batterie" at bounding box center [191, 139] width 56 height 9
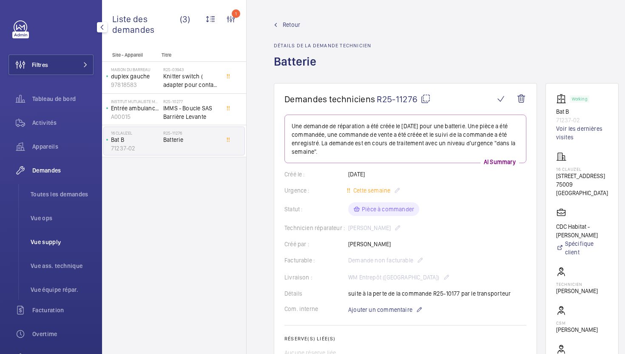
click at [55, 247] on li "Vue supply" at bounding box center [59, 241] width 70 height 20
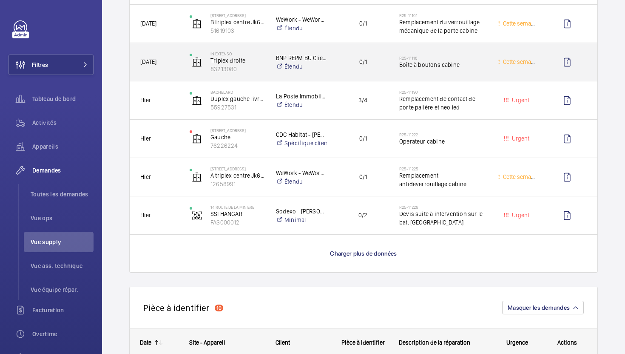
scroll to position [704, 0]
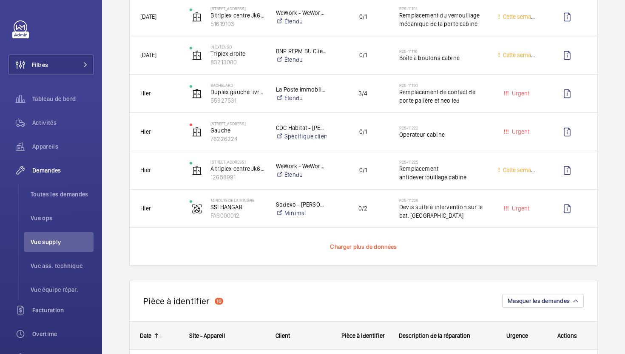
click at [383, 243] on span "Charger plus de données" at bounding box center [363, 246] width 67 height 7
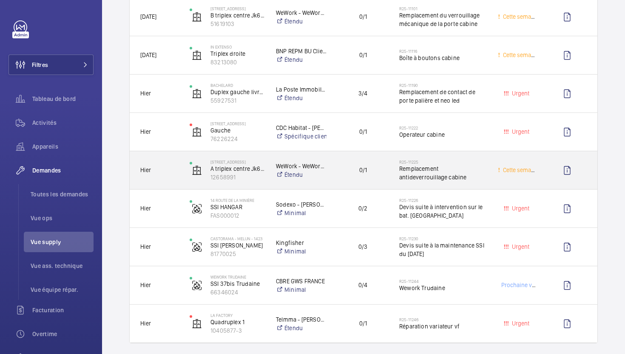
click at [393, 186] on div "R25-11225 Remplacement antideverrouillage cabine" at bounding box center [438, 170] width 98 height 38
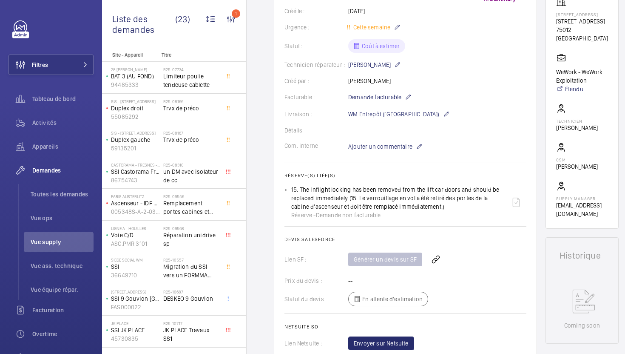
scroll to position [134, 0]
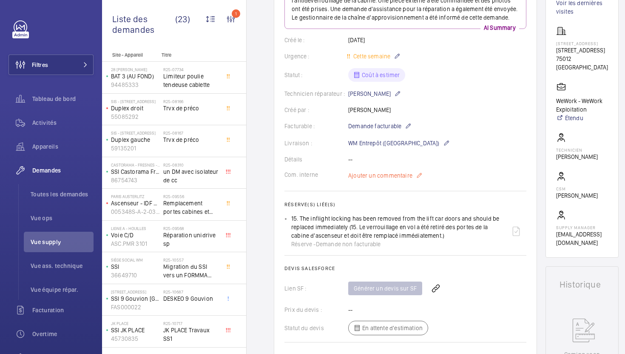
click at [391, 180] on p "Ajouter un commentaire" at bounding box center [385, 175] width 74 height 10
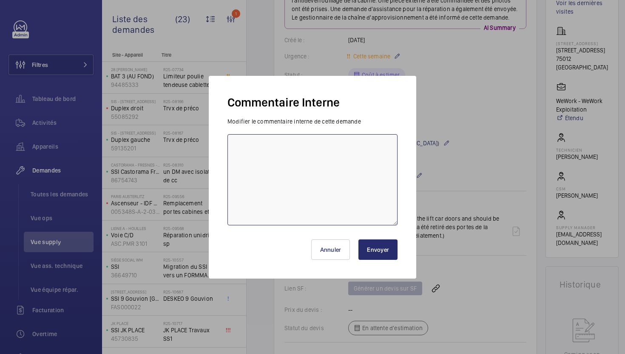
click at [385, 175] on textarea at bounding box center [313, 179] width 170 height 91
type textarea "21/08 demande de devis envoyée à otis, besoin de plus d'info tech informé"
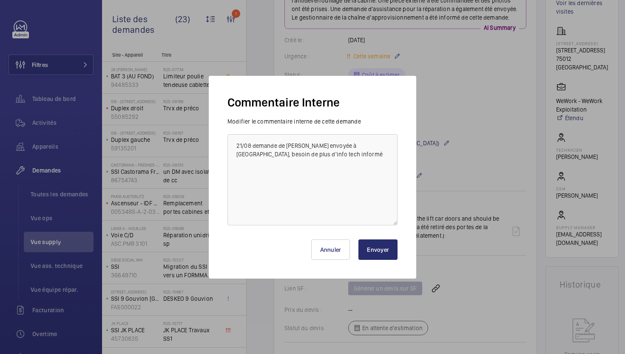
click at [366, 252] on button "Envoyer" at bounding box center [378, 249] width 39 height 20
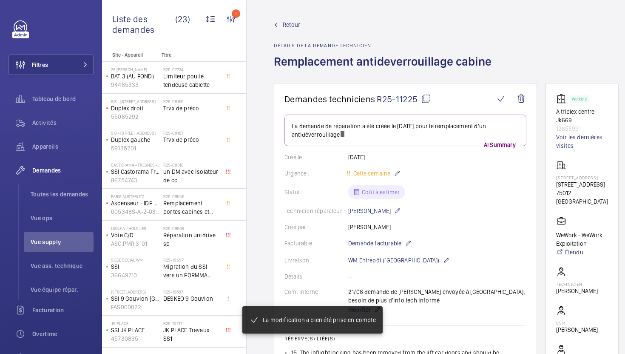
click at [429, 103] on mat-icon at bounding box center [426, 99] width 10 height 10
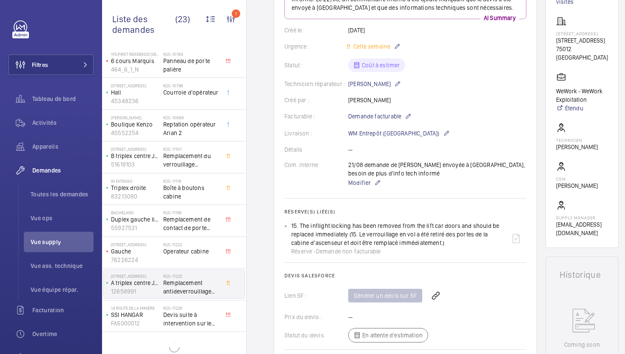
scroll to position [371, 0]
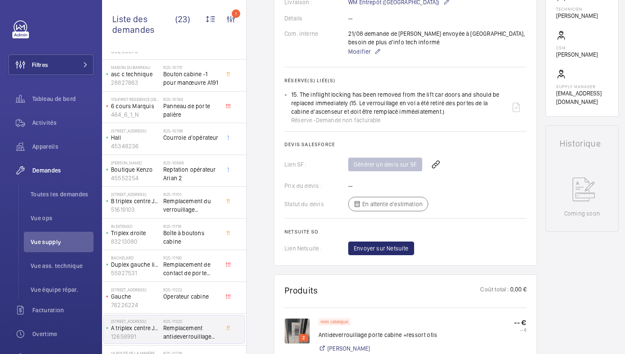
scroll to position [307, 0]
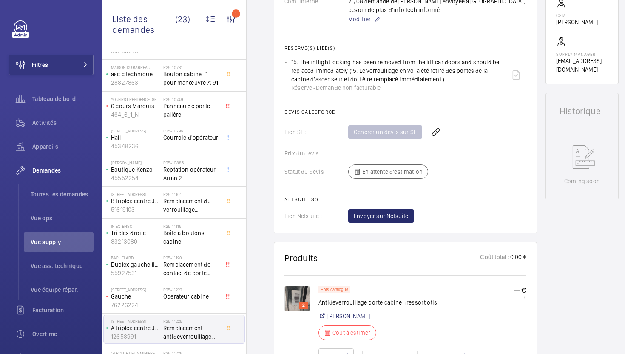
click at [297, 304] on img at bounding box center [298, 299] width 26 height 26
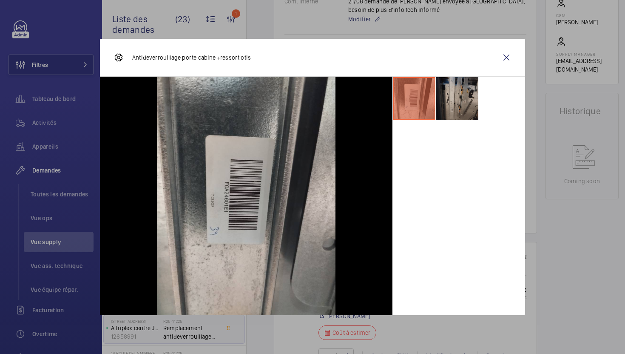
click at [459, 111] on li at bounding box center [457, 98] width 43 height 43
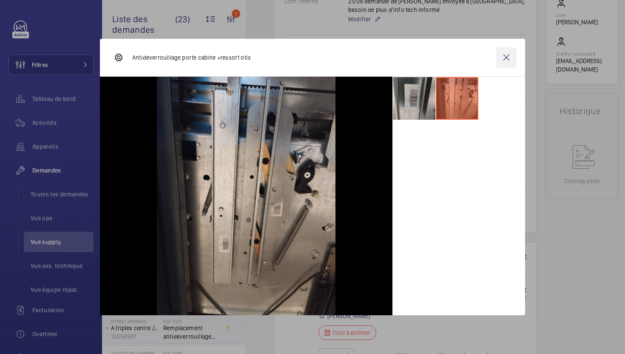
click at [501, 57] on wm-front-icon-button at bounding box center [507, 57] width 20 height 20
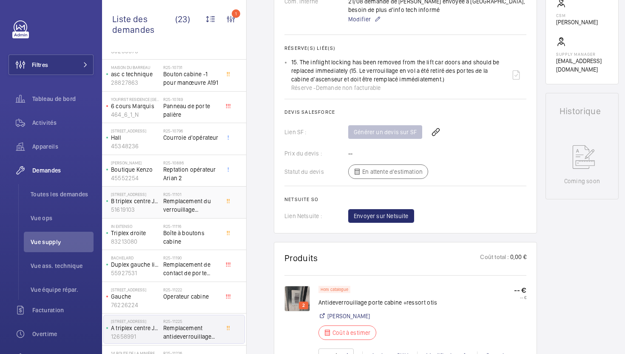
click at [206, 201] on span "Remplacement du verrouillage mécanique de la porte cabine" at bounding box center [191, 205] width 56 height 17
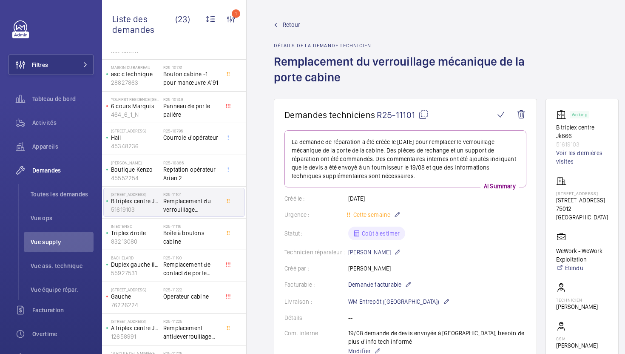
click at [426, 118] on mat-icon at bounding box center [424, 114] width 10 height 10
type textarea "R25-11101"
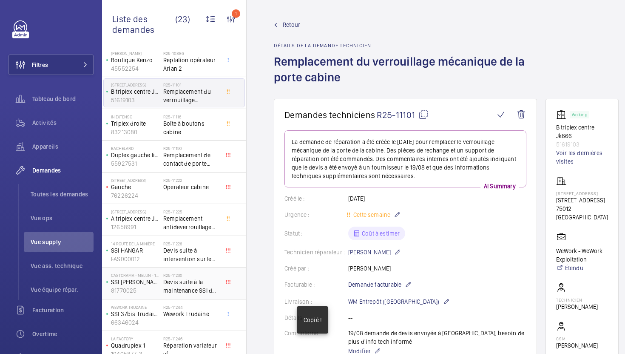
scroll to position [437, 0]
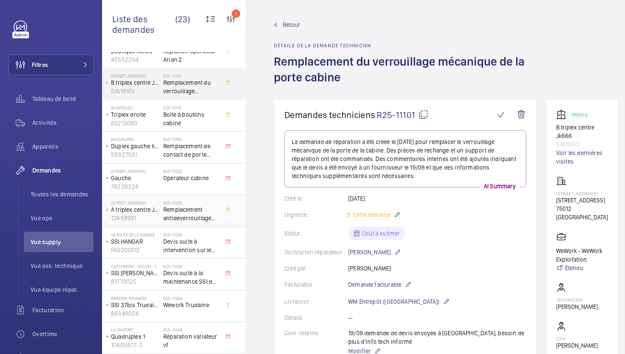
click at [207, 211] on span "Remplacement antideverrouillage cabine" at bounding box center [191, 213] width 56 height 17
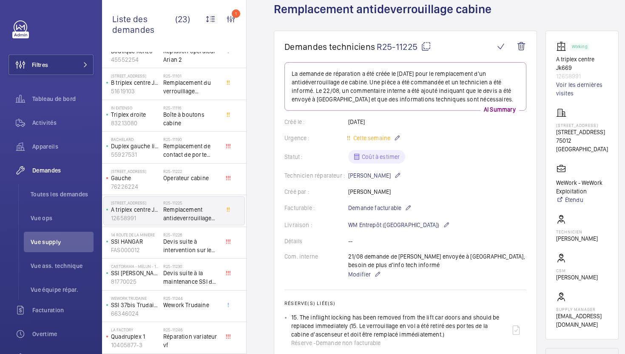
scroll to position [57, 0]
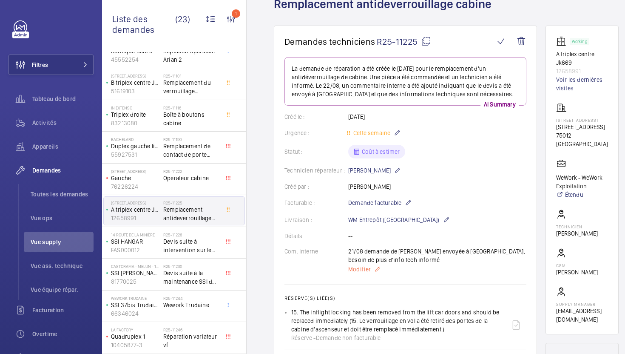
click at [354, 272] on span "Modifier" at bounding box center [359, 269] width 23 height 9
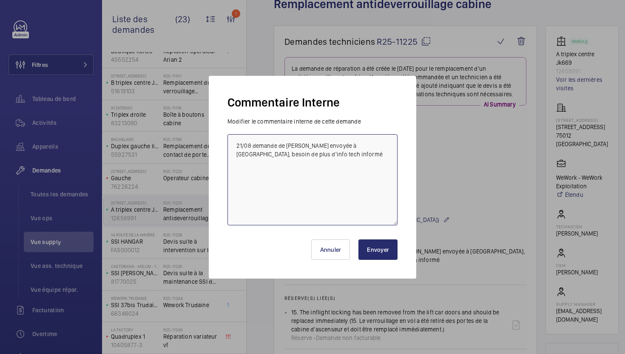
click at [321, 149] on textarea "21/08 demande de devis envoyée à otis, besoin de plus d'info tech informé" at bounding box center [313, 179] width 170 height 91
click at [320, 156] on textarea "21/08 demande de devis envoyée à otis, besoin de plus d'info tech informé" at bounding box center [313, 179] width 170 height 91
paste textarea "R25-11101"
type textarea "21/08 demande de devis envoyée à otis, besoin de plus d'info tech informé sur D…"
click at [378, 246] on button "Envoyer" at bounding box center [378, 249] width 39 height 20
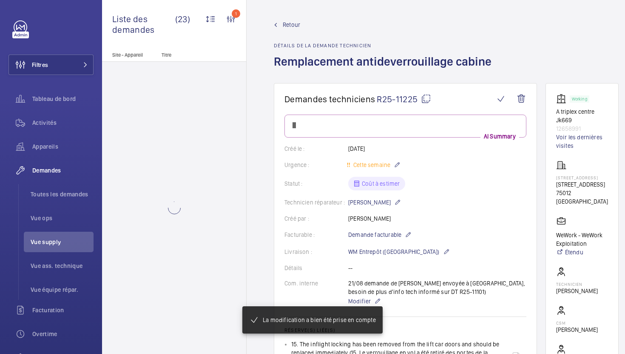
scroll to position [0, 0]
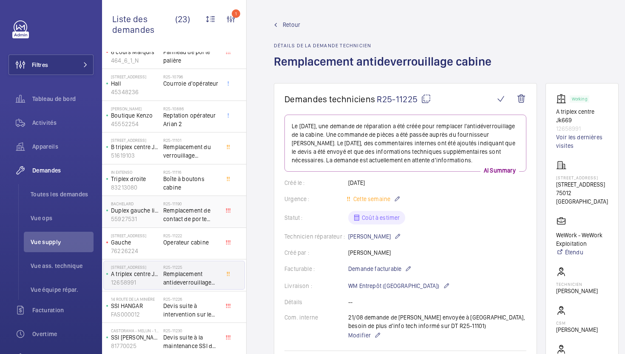
scroll to position [437, 0]
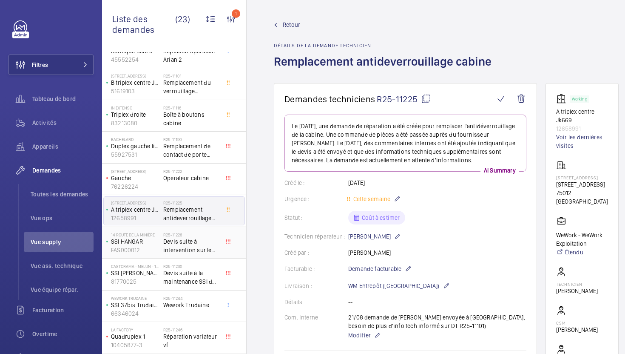
click at [211, 246] on span "Devis suite à intervention sur le bat. Hangar" at bounding box center [191, 245] width 56 height 17
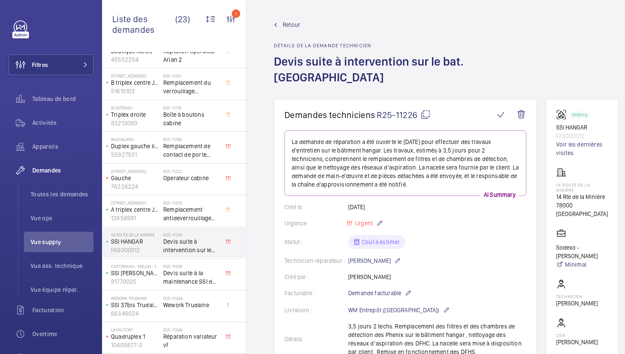
click at [429, 109] on mat-icon at bounding box center [426, 114] width 10 height 10
type textarea "R25-11226"
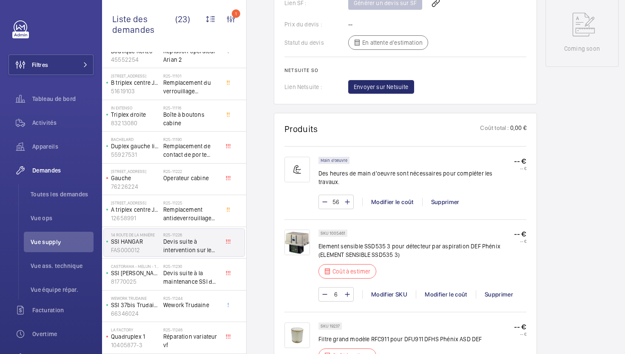
scroll to position [460, 0]
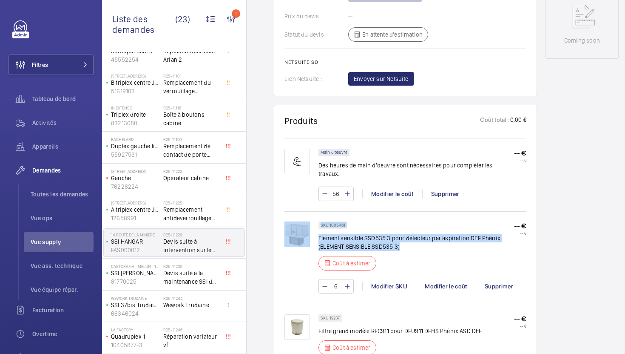
drag, startPoint x: 402, startPoint y: 225, endPoint x: 317, endPoint y: 217, distance: 84.6
click at [317, 221] on div "SKU 1005461 Element sensible SSD535 3 pour détecteur par aspiration DEF Phénix …" at bounding box center [406, 261] width 242 height 80
click at [327, 234] on p "Element sensible SSD535 3 pour détecteur par aspiration DEF Phénix (ELEMENT SEN…" at bounding box center [417, 242] width 196 height 17
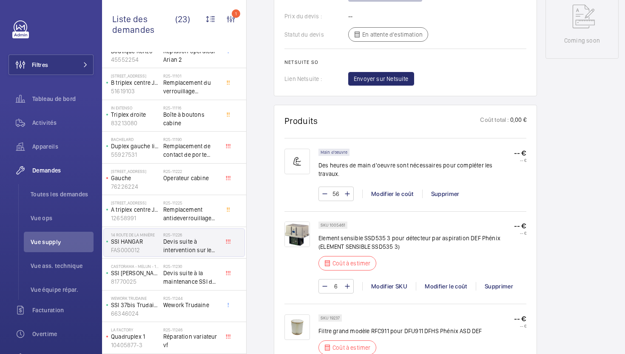
click at [327, 234] on p "Element sensible SSD535 3 pour détecteur par aspiration DEF Phénix (ELEMENT SEN…" at bounding box center [417, 242] width 196 height 17
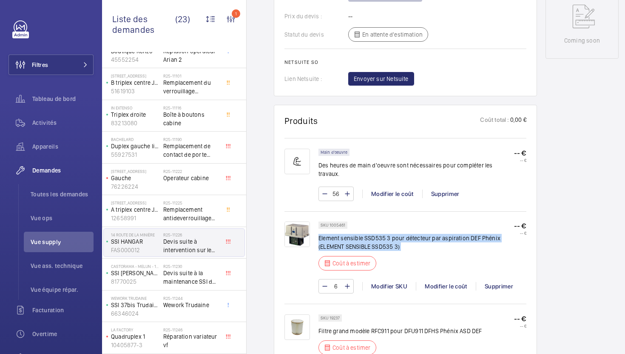
click at [327, 234] on p "Element sensible SSD535 3 pour détecteur par aspiration DEF Phénix (ELEMENT SEN…" at bounding box center [417, 242] width 196 height 17
copy div "Element sensible SSD535 3 pour détecteur par aspiration DEF Phénix (ELEMENT SEN…"
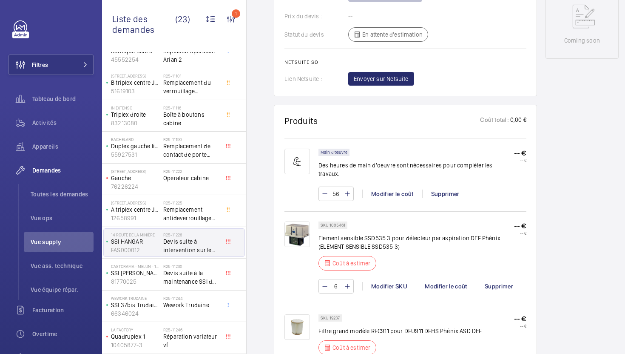
click at [416, 326] on p "Filtre grand modèle RFC911 pour DFU911 DFHS Phénix ASD DEF" at bounding box center [401, 330] width 164 height 9
copy div "Filtre grand modèle RFC911 pour DFU911 DFHS Phénix ASD DEF"
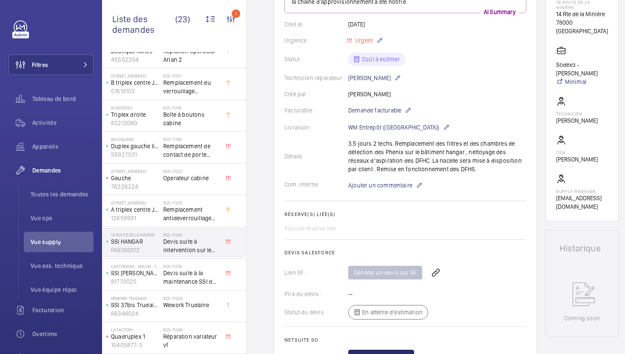
scroll to position [142, 0]
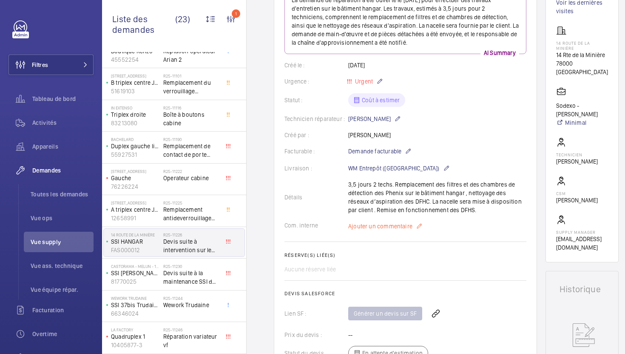
click at [377, 222] on span "Ajouter un commentaire" at bounding box center [380, 226] width 64 height 9
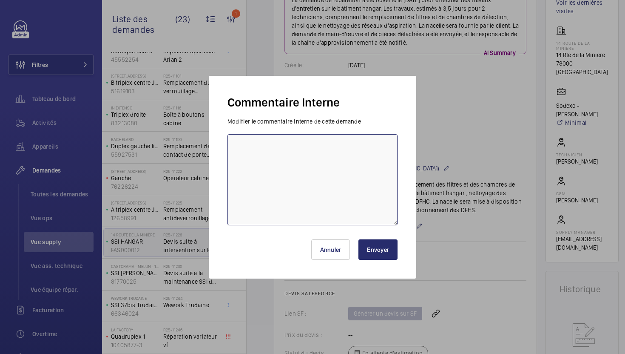
click at [376, 202] on textarea at bounding box center [313, 179] width 170 height 91
type textarea "22/08 demande de devis envoyée à DEF"
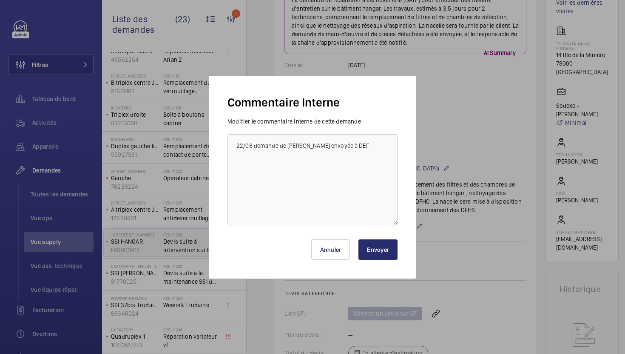
click at [383, 245] on button "Envoyer" at bounding box center [378, 249] width 39 height 20
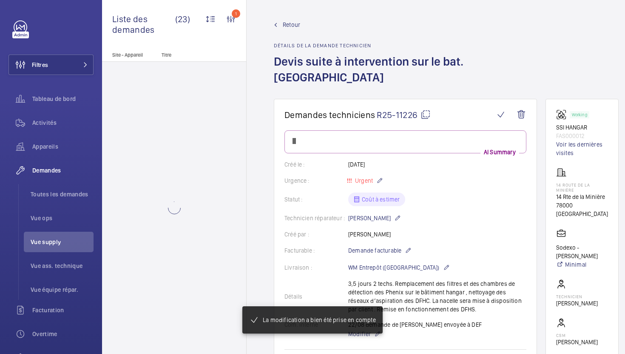
scroll to position [0, 0]
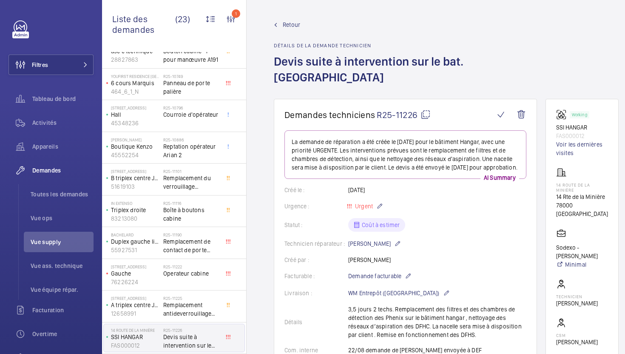
scroll to position [373, 0]
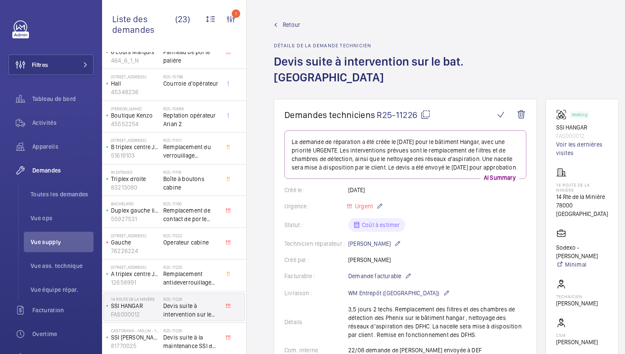
scroll to position [400, 0]
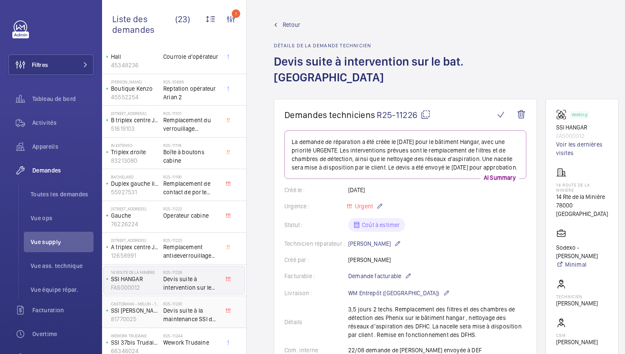
click at [206, 321] on span "Devis suite à la maintenance SSI du 18/08/2025" at bounding box center [191, 314] width 56 height 17
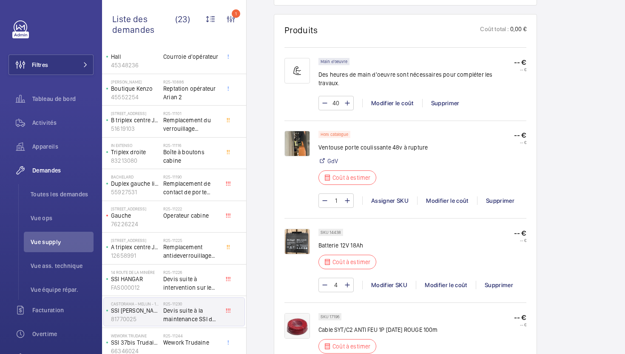
scroll to position [560, 0]
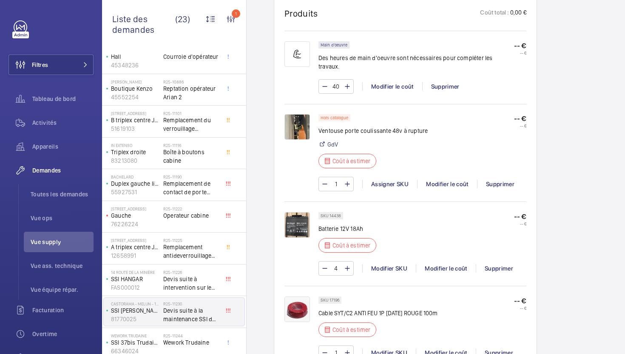
click at [336, 224] on p "Batterie 12V 18Ah" at bounding box center [350, 228] width 63 height 9
copy div "Batterie 12V 18Ah"
click at [334, 214] on p "SKU 14438" at bounding box center [331, 215] width 20 height 3
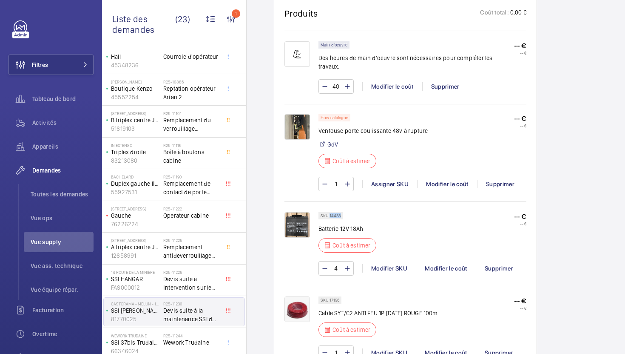
click at [334, 214] on p "SKU 14438" at bounding box center [331, 215] width 20 height 3
click at [440, 264] on div "Modifier le coût" at bounding box center [446, 268] width 60 height 9
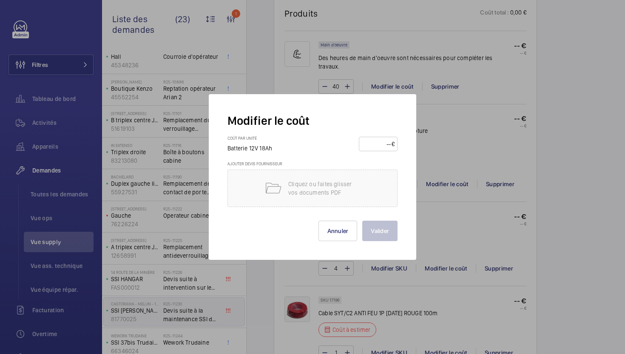
click at [378, 146] on input "number" at bounding box center [377, 144] width 30 height 14
type input "4"
type input "35"
click at [385, 235] on button "Valider" at bounding box center [380, 230] width 35 height 20
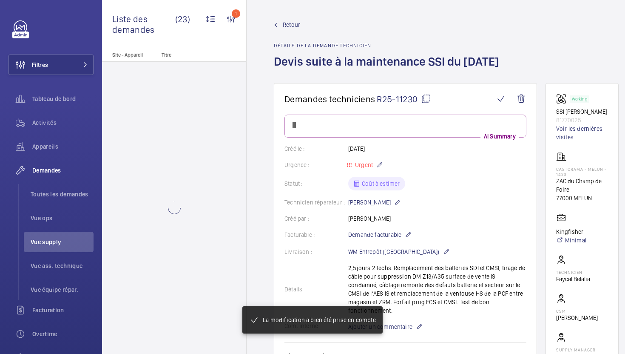
scroll to position [0, 0]
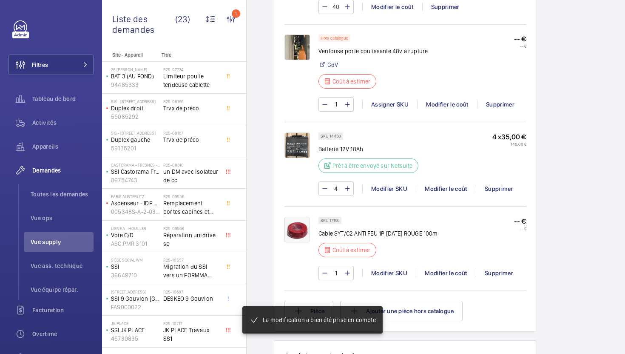
scroll to position [648, 0]
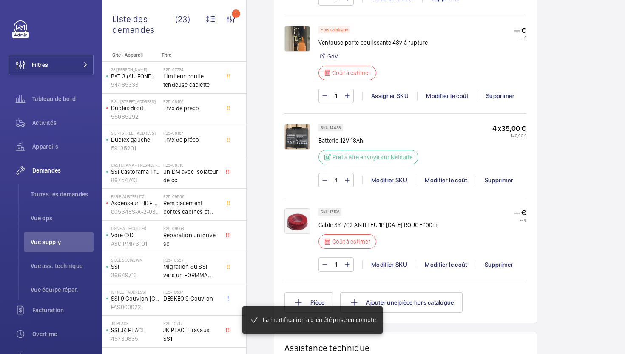
click at [341, 220] on p "Cable SYT/C2 ANTI FEU 1P 9/10e ROUGE 100m" at bounding box center [379, 224] width 120 height 9
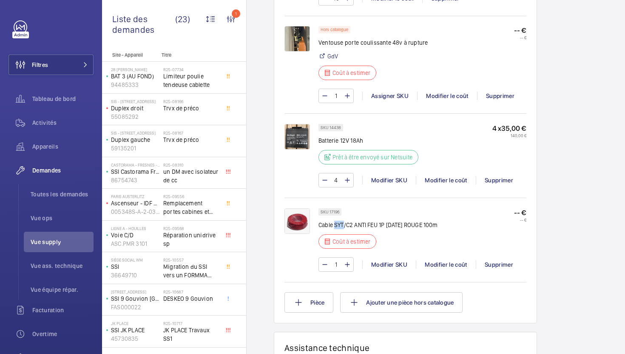
click at [341, 220] on p "Cable SYT/C2 ANTI FEU 1P 9/10e ROUGE 100m" at bounding box center [379, 224] width 120 height 9
click at [442, 260] on div "Modifier le coût" at bounding box center [446, 264] width 60 height 9
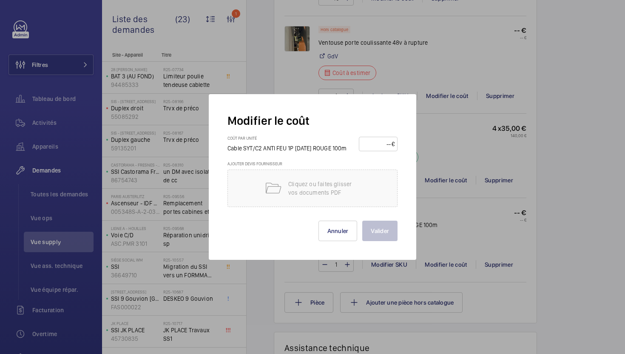
click at [371, 144] on input "number" at bounding box center [377, 144] width 30 height 14
type input "45"
click at [380, 231] on button "Valider" at bounding box center [380, 230] width 35 height 20
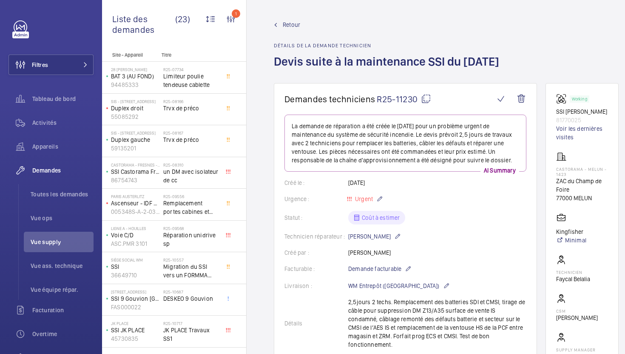
click at [428, 101] on mat-icon at bounding box center [426, 99] width 10 height 10
type textarea "R25-11230"
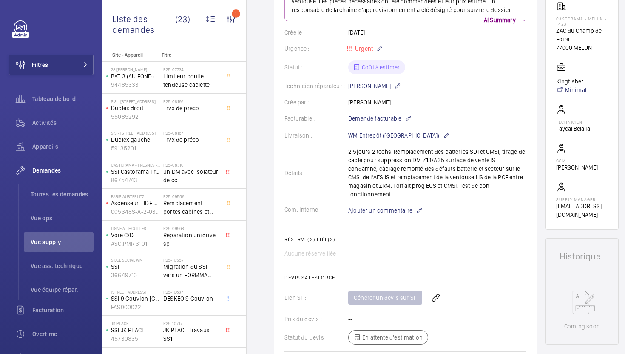
scroll to position [176, 0]
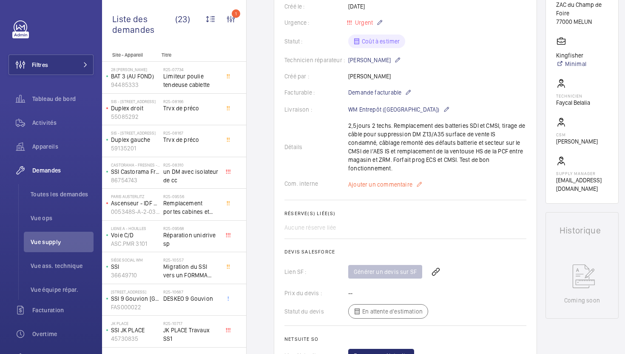
click at [385, 180] on span "Ajouter un commentaire" at bounding box center [380, 184] width 64 height 9
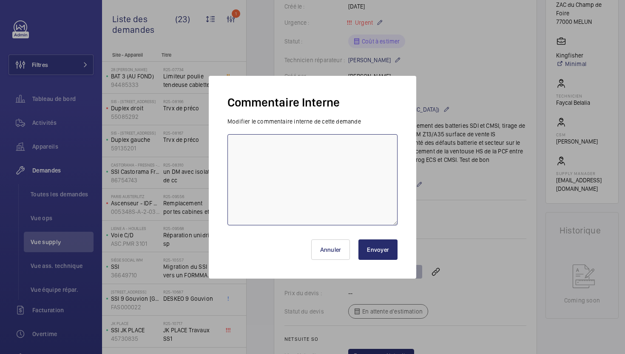
click at [362, 186] on textarea at bounding box center [313, 179] width 170 height 91
type textarea "22/08 demande de dev is envoyée à GDV pour la ventouse"
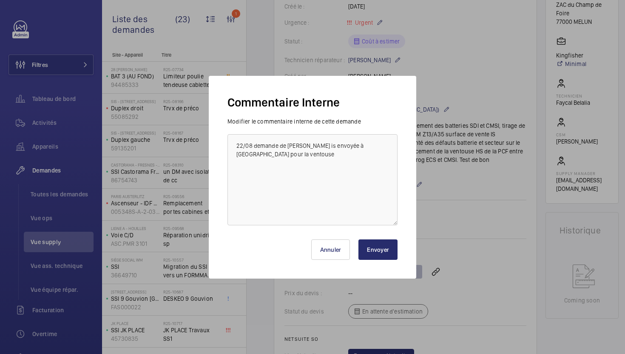
click at [375, 251] on button "Envoyer" at bounding box center [378, 249] width 39 height 20
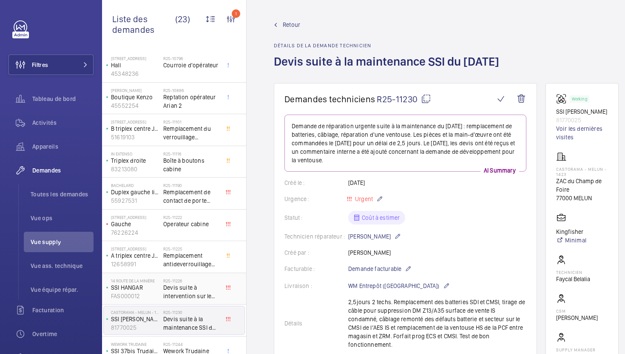
scroll to position [437, 0]
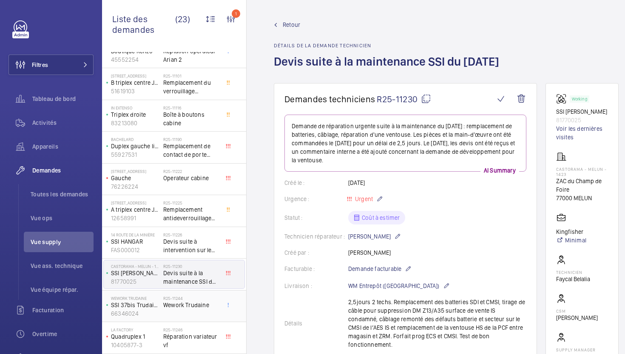
click at [217, 311] on div "R25-11244 Wework Trudaine" at bounding box center [191, 307] width 56 height 25
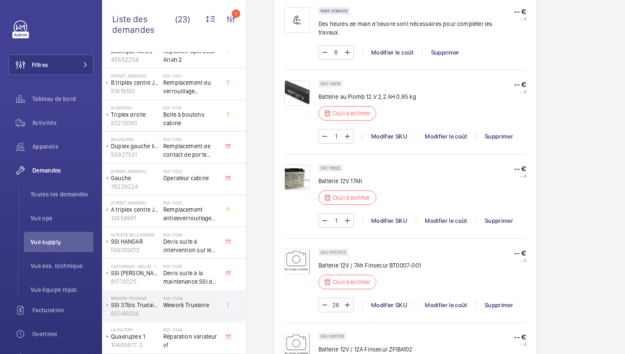
scroll to position [640, 0]
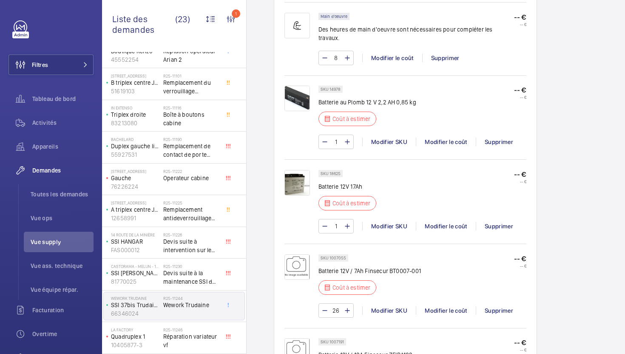
click at [338, 88] on p "SKU 14978" at bounding box center [331, 89] width 20 height 3
click at [439, 138] on div "1 Modifier SKU Modifier le coût Supprimer" at bounding box center [423, 141] width 208 height 14
click at [440, 137] on div "Modifier le coût" at bounding box center [446, 141] width 60 height 9
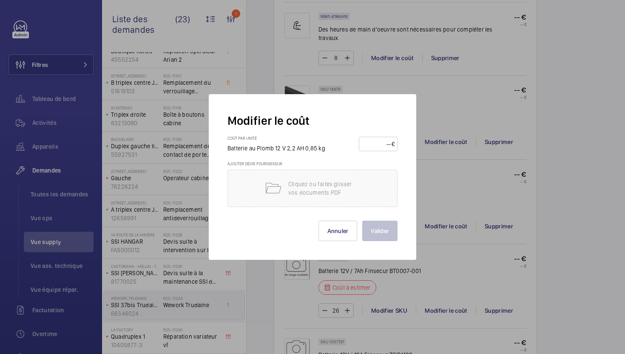
click at [378, 143] on input "number" at bounding box center [377, 144] width 30 height 14
type input "25"
click at [380, 227] on button "Valider" at bounding box center [380, 230] width 35 height 20
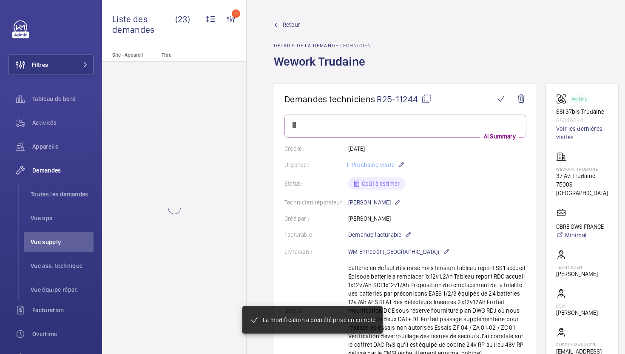
scroll to position [0, 0]
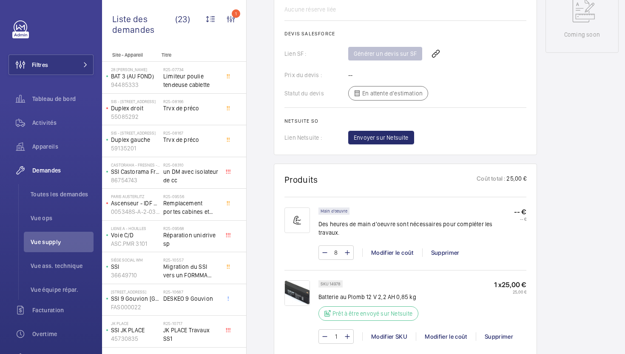
scroll to position [584, 0]
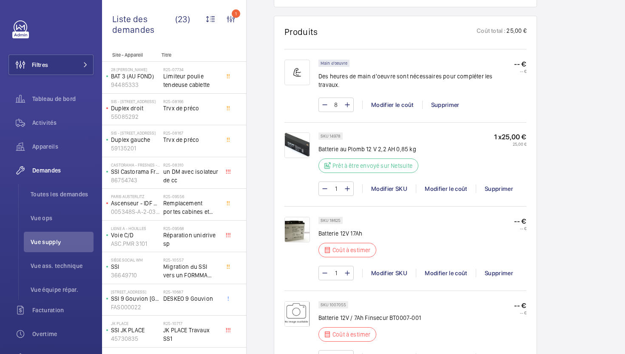
click at [339, 219] on p "SKU 18625" at bounding box center [331, 220] width 20 height 3
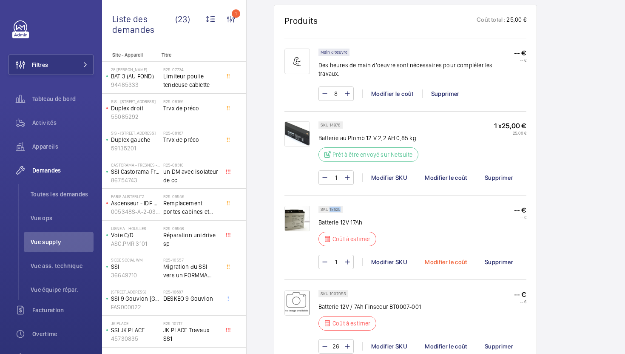
scroll to position [599, 0]
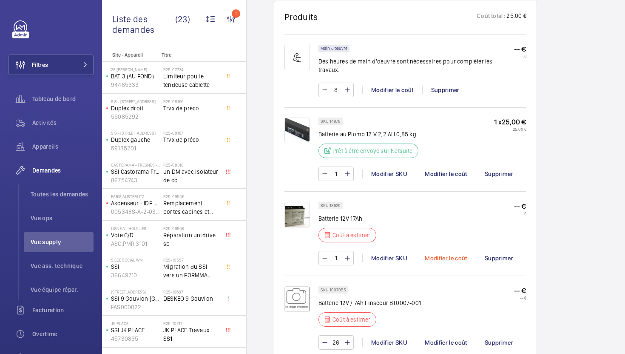
click at [450, 254] on div "Modifier le coût" at bounding box center [446, 258] width 60 height 9
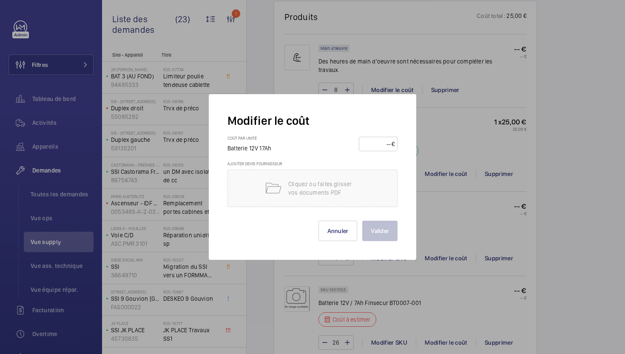
click at [376, 146] on input "number" at bounding box center [377, 144] width 30 height 14
type input "110"
click at [382, 227] on button "Valider" at bounding box center [380, 230] width 35 height 20
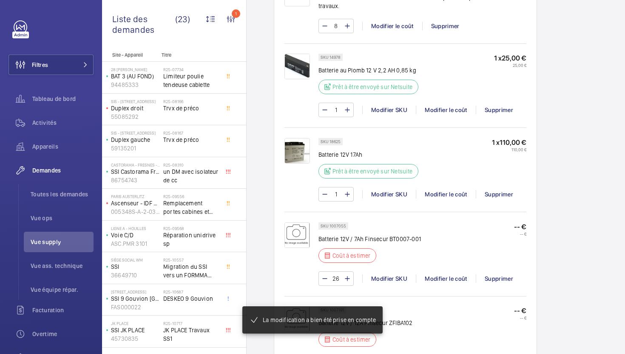
scroll to position [676, 0]
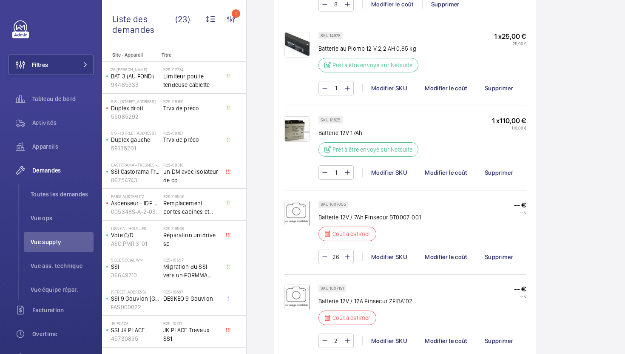
click at [341, 203] on p "SKU 1007055" at bounding box center [334, 204] width 26 height 3
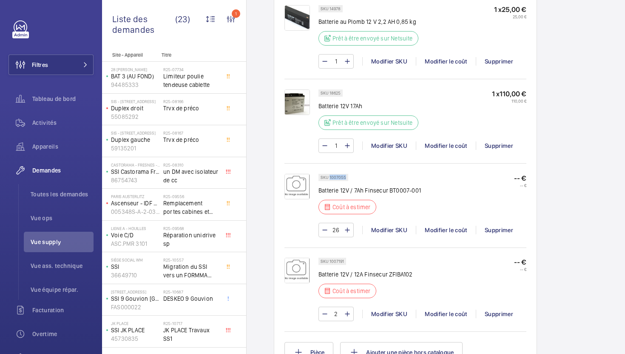
scroll to position [709, 0]
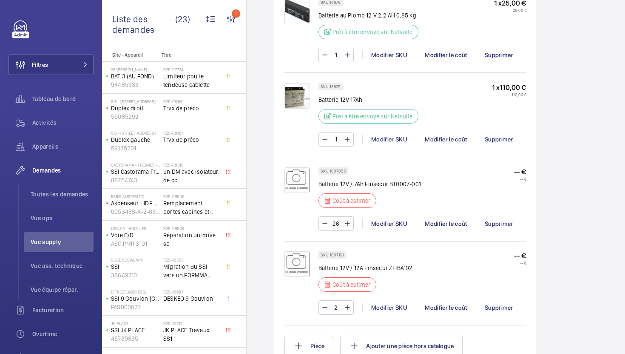
click at [338, 253] on p "SKU 1007191" at bounding box center [332, 254] width 23 height 3
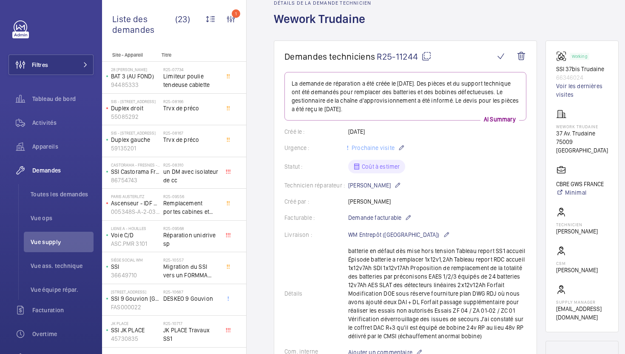
scroll to position [0, 0]
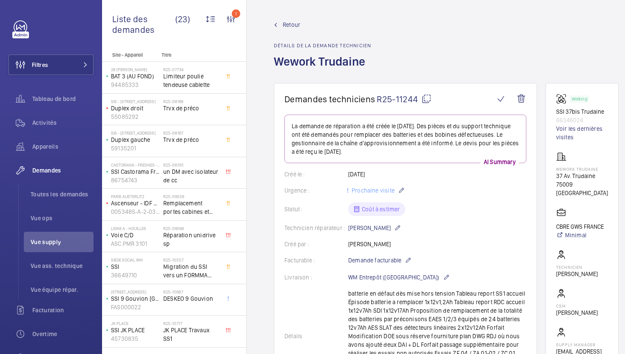
click at [427, 95] on mat-icon at bounding box center [427, 99] width 10 height 10
type textarea "R25-11244"
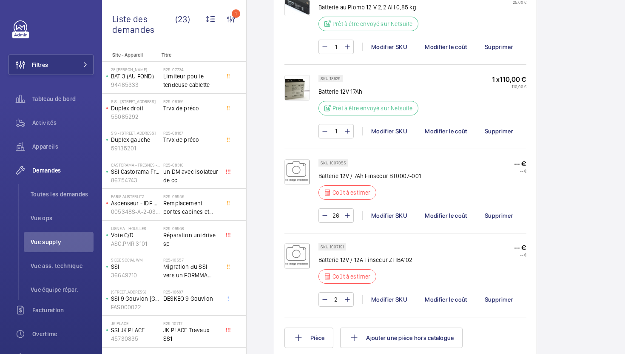
scroll to position [720, 0]
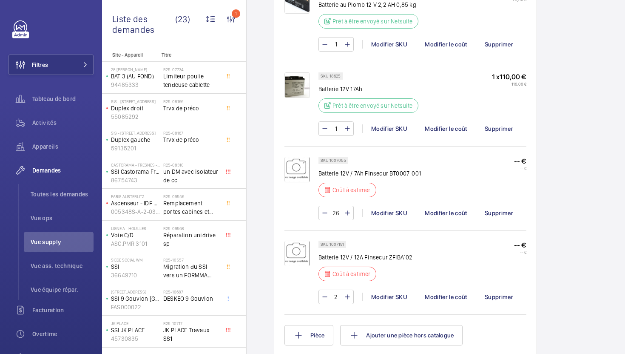
click at [386, 253] on p "Batterie 12V / 12A Finsecur ZFIBA102" at bounding box center [366, 257] width 94 height 9
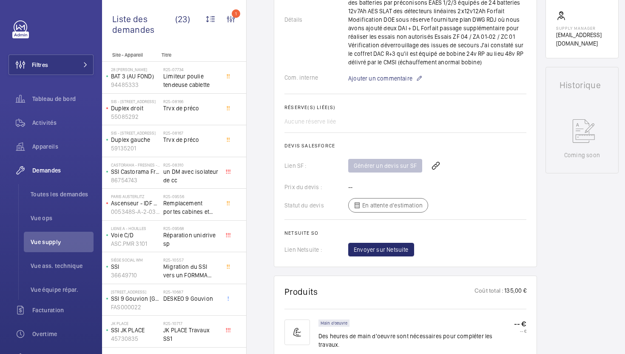
scroll to position [308, 0]
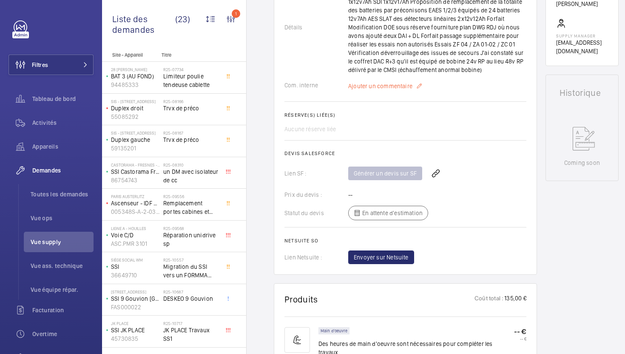
click at [375, 87] on span "Ajouter un commentaire" at bounding box center [380, 86] width 64 height 9
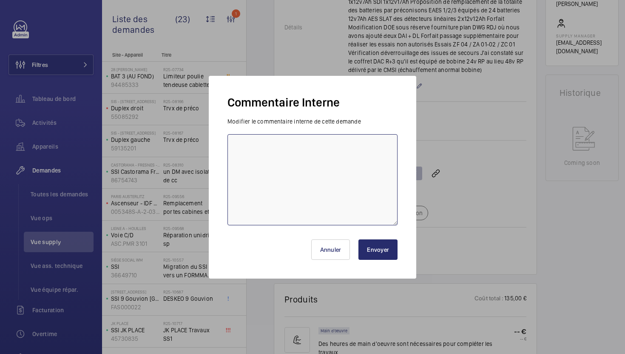
click at [334, 157] on textarea at bounding box center [313, 179] width 170 height 91
type textarea "22/08 demande de devis envoyée à finsecur pour les batteries"
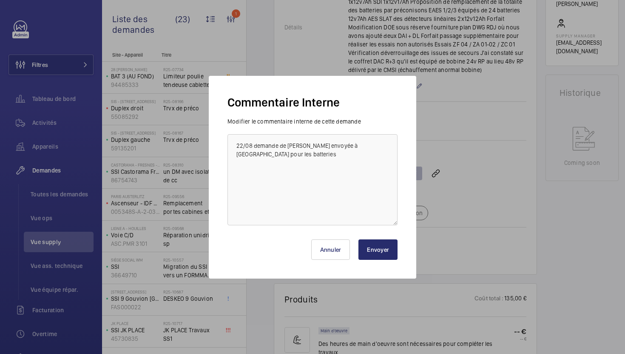
click at [381, 251] on button "Envoyer" at bounding box center [378, 249] width 39 height 20
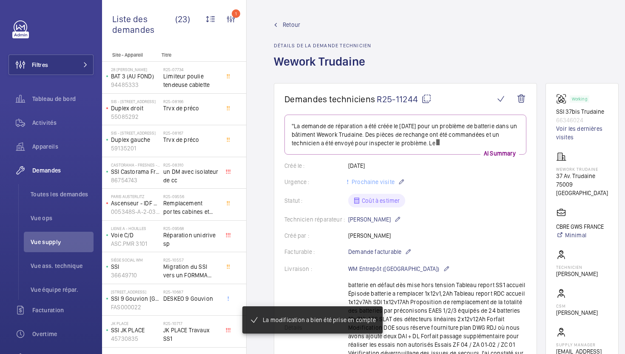
scroll to position [342, 0]
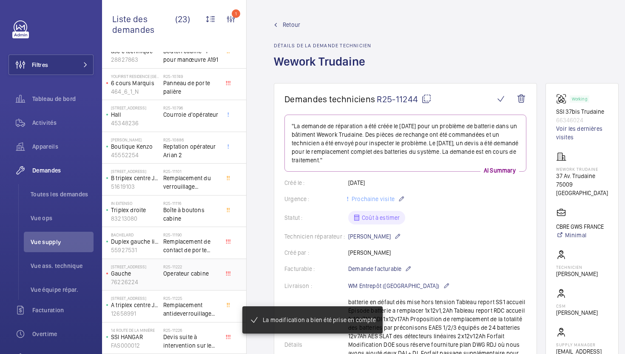
click at [195, 284] on div "R25-11222 Operateur cabine" at bounding box center [191, 276] width 56 height 25
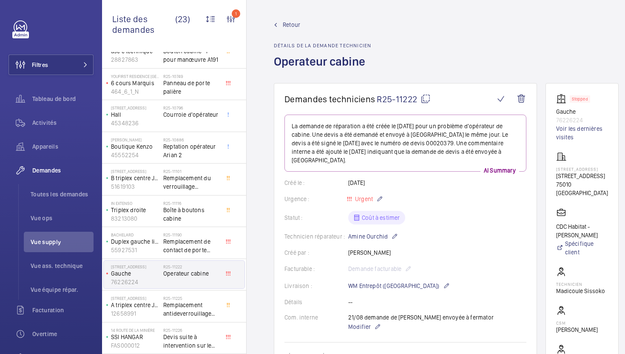
click at [431, 102] on mat-icon at bounding box center [426, 99] width 10 height 10
type textarea "R25-11222"
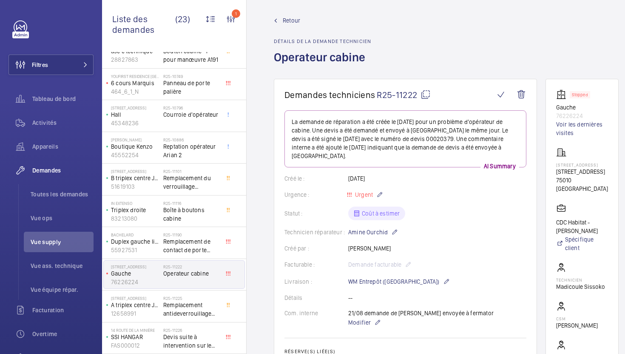
scroll to position [78, 0]
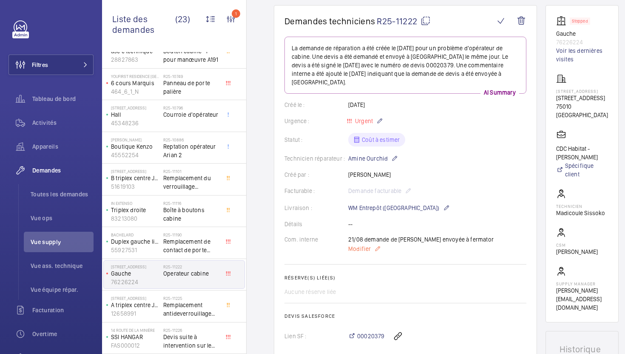
click at [363, 244] on span "Modifier" at bounding box center [359, 248] width 23 height 9
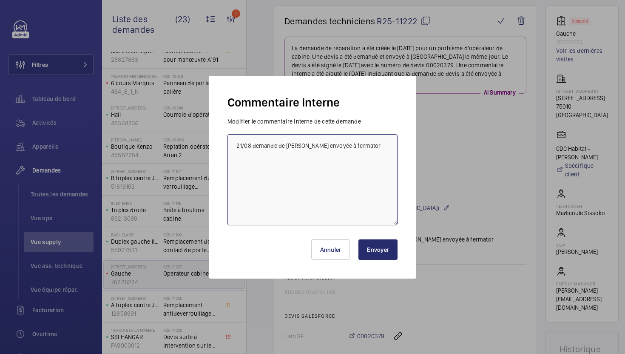
click at [233, 145] on textarea "21/08 demande de devis envoyée à fermator" at bounding box center [313, 179] width 170 height 91
type textarea "22/08 frs relancé 21/08 demande de devis envoyée à fermator"
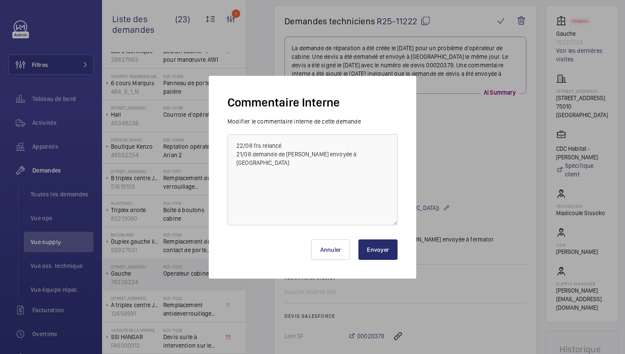
click at [375, 254] on button "Envoyer" at bounding box center [378, 249] width 39 height 20
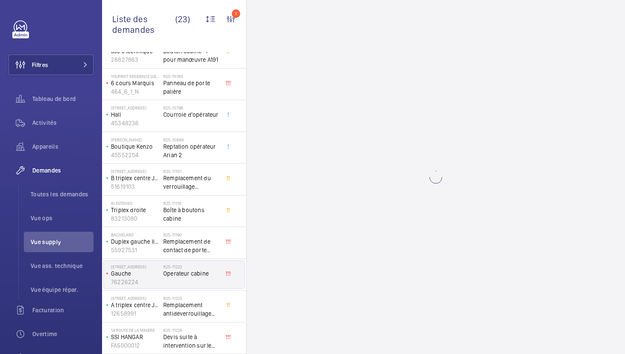
click at [375, 254] on wm-front-async-data-loader at bounding box center [436, 177] width 379 height 354
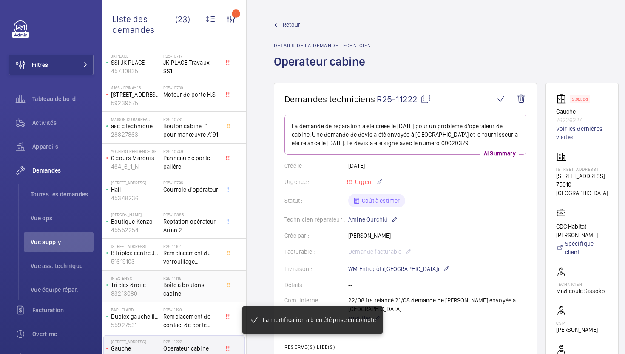
scroll to position [188, 0]
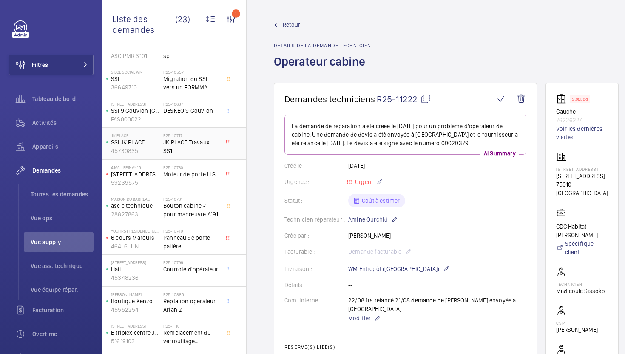
click at [212, 152] on span "JK PLACE Travaux SS1" at bounding box center [191, 146] width 56 height 17
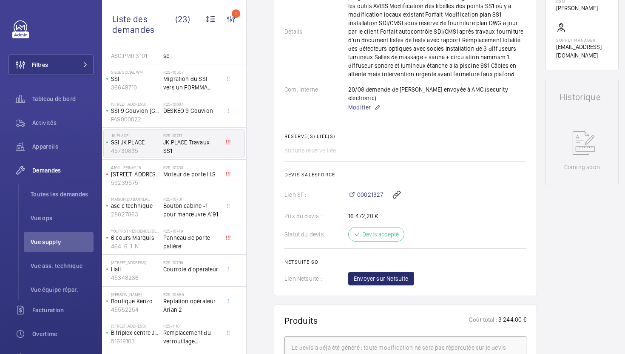
scroll to position [290, 0]
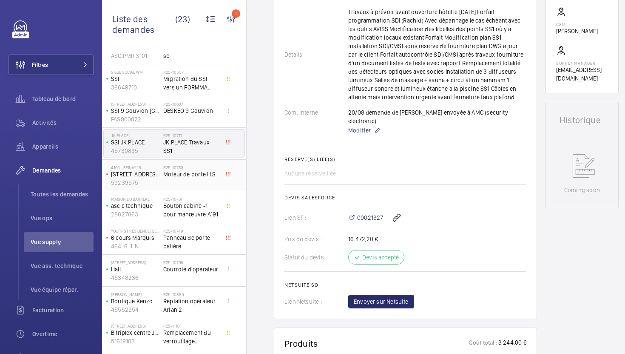
click at [199, 188] on div "R25-10730 Moteur de porte H.S" at bounding box center [191, 177] width 56 height 25
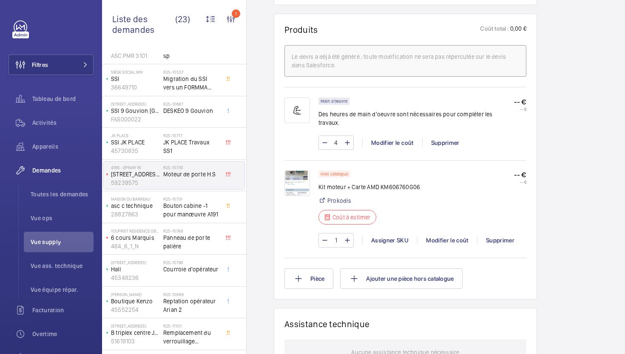
scroll to position [510, 0]
click at [296, 173] on img at bounding box center [298, 183] width 26 height 26
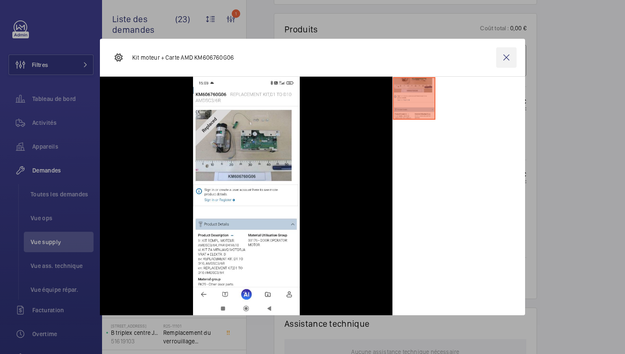
click at [508, 63] on wm-front-icon-button at bounding box center [507, 57] width 20 height 20
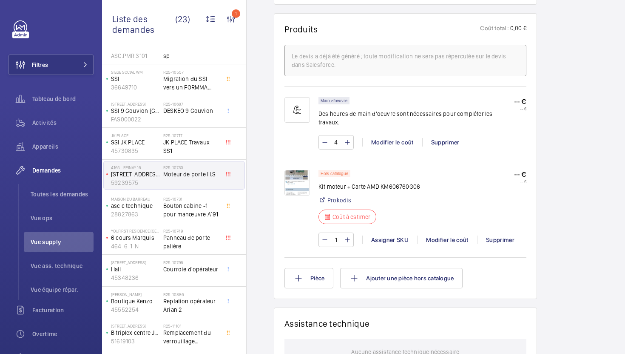
scroll to position [0, 0]
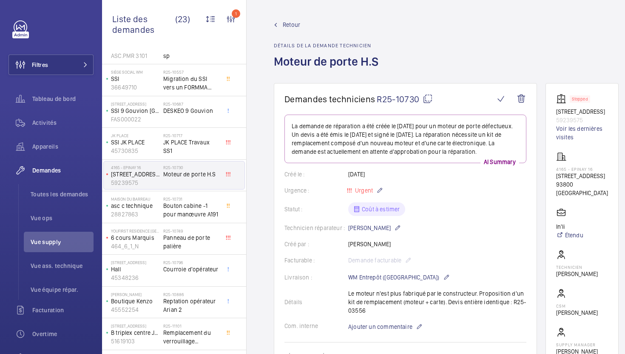
click at [428, 97] on mat-icon at bounding box center [428, 99] width 10 height 10
type textarea "R25-10730"
click at [514, 304] on div "Détails Le moteur n'est plus fabriqué par le constructeur. Proposition d'un kit…" at bounding box center [406, 302] width 242 height 26
drag, startPoint x: 512, startPoint y: 300, endPoint x: 513, endPoint y: 308, distance: 8.6
click at [513, 308] on div "Détails Le moteur n'est plus fabriqué par le constructeur. Proposition d'un kit…" at bounding box center [406, 302] width 242 height 26
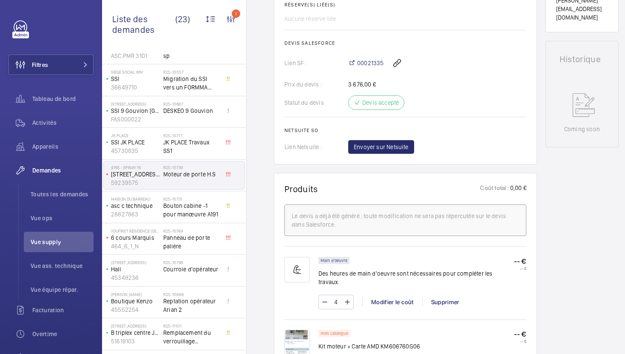
scroll to position [442, 0]
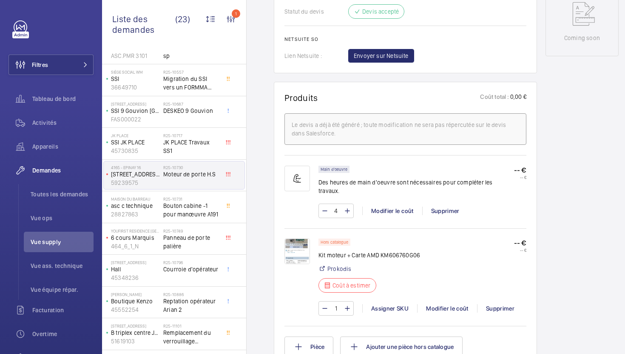
click at [296, 247] on img at bounding box center [298, 251] width 26 height 26
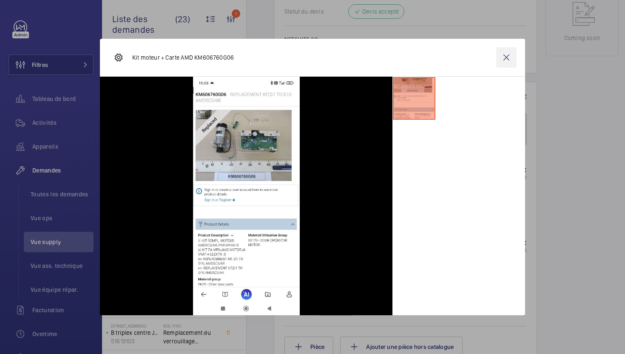
click at [506, 64] on wm-front-icon-button at bounding box center [507, 57] width 20 height 20
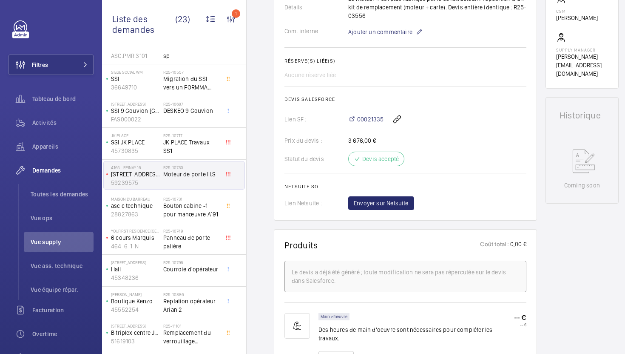
scroll to position [510, 0]
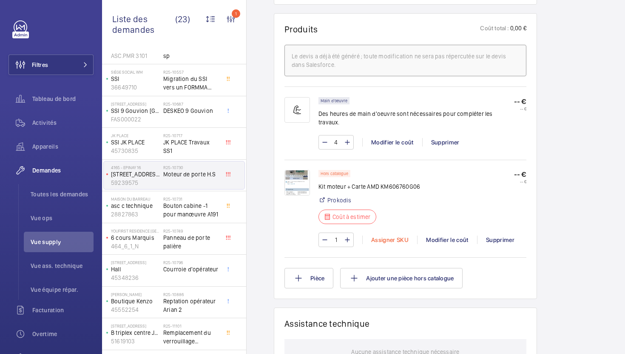
click at [390, 235] on div "Assigner SKU" at bounding box center [390, 239] width 55 height 9
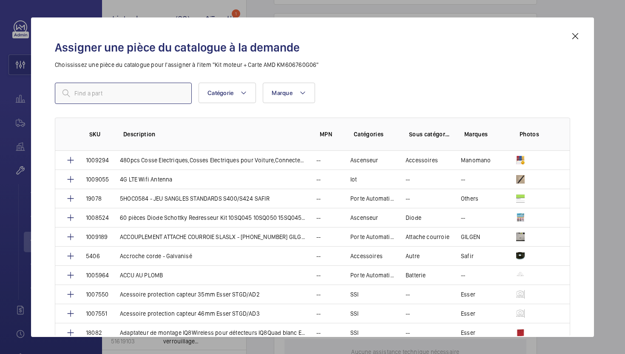
click at [133, 95] on input "text" at bounding box center [123, 93] width 137 height 21
paste input "1008511"
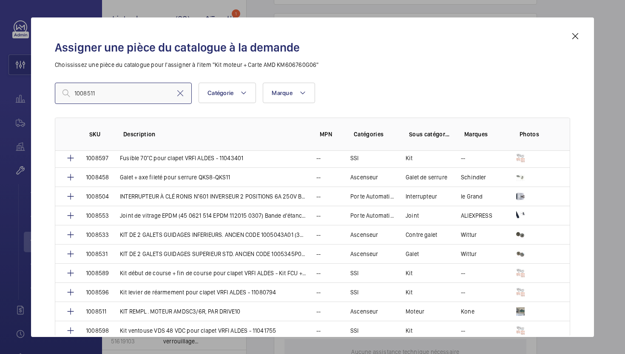
scroll to position [680, 0]
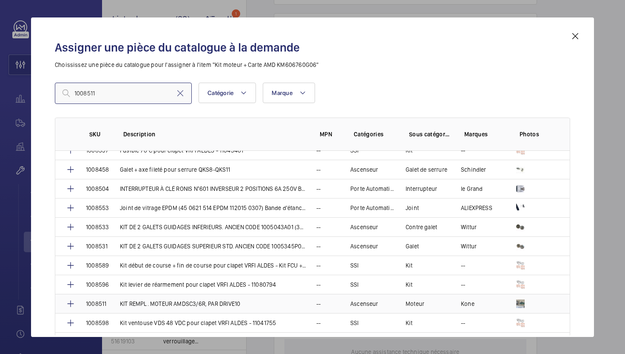
type input "1008511"
click at [265, 300] on td "KIT REMPL. MOTEUR AMDSC3/6R, PAR DRIVE10" at bounding box center [208, 303] width 197 height 19
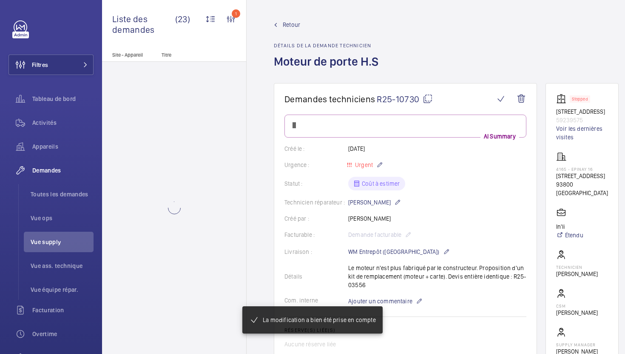
scroll to position [0, 0]
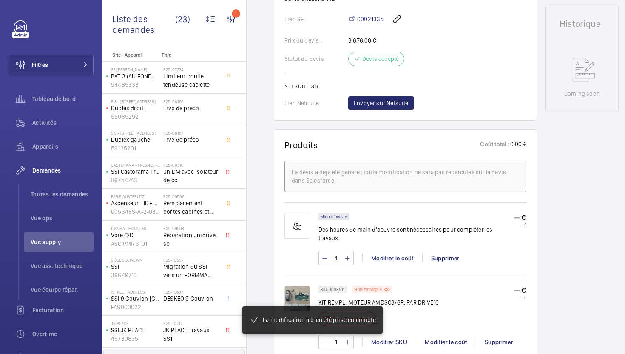
click at [370, 288] on p "Hors catalogue" at bounding box center [368, 289] width 28 height 3
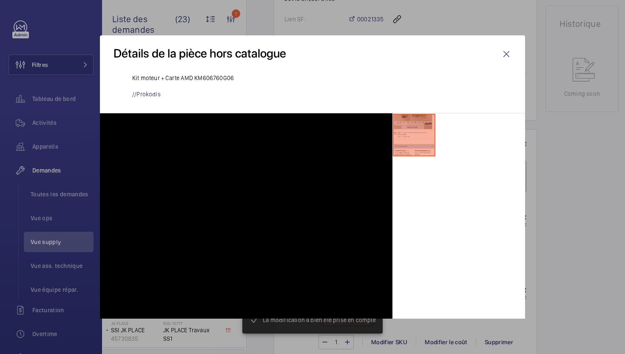
scroll to position [469, 0]
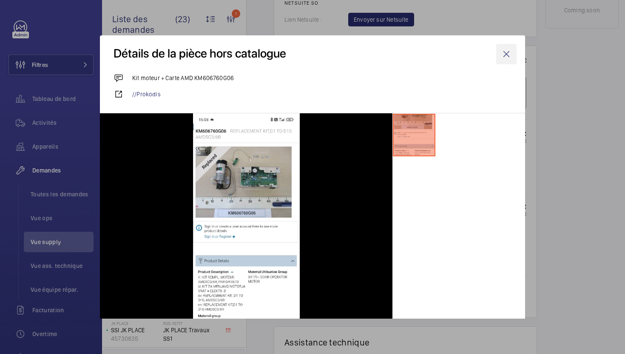
click at [510, 60] on wm-front-icon-button at bounding box center [507, 54] width 20 height 20
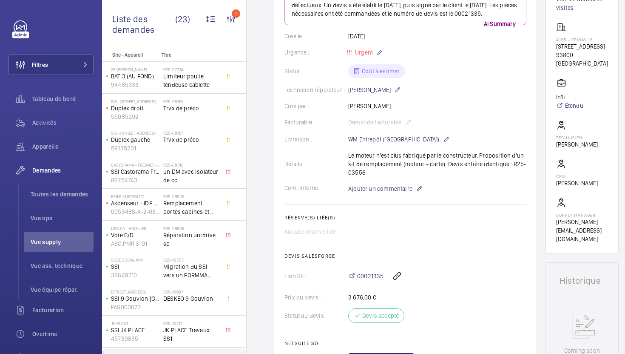
scroll to position [216, 0]
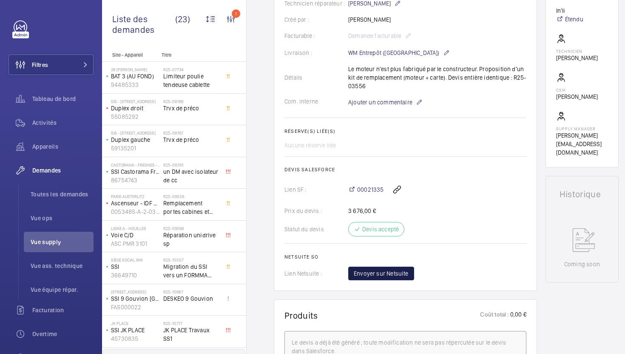
click at [391, 277] on span "Envoyer sur Netsuite" at bounding box center [381, 273] width 55 height 9
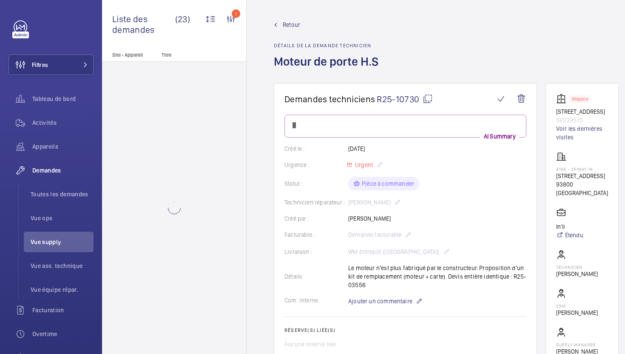
scroll to position [0, 0]
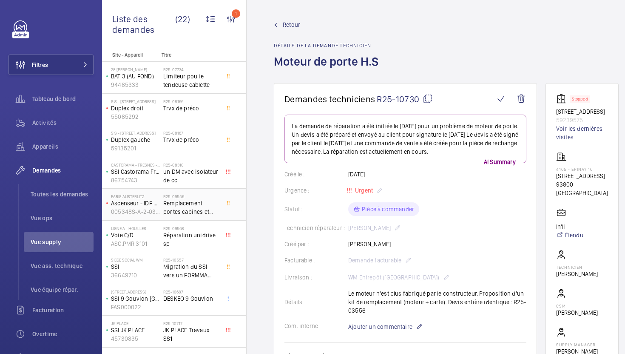
click at [203, 210] on span "Remplacement portes cabines et cellules" at bounding box center [191, 207] width 56 height 17
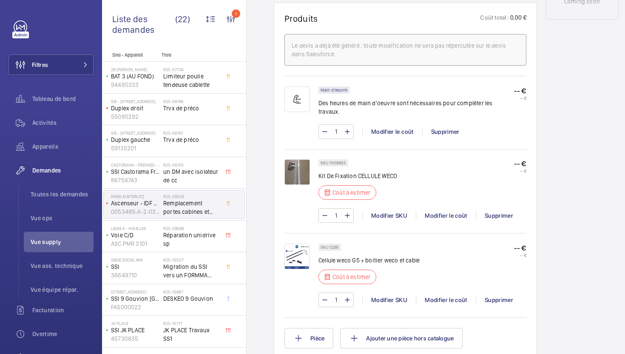
scroll to position [505, 0]
click at [337, 160] on p "SKU 1008655" at bounding box center [334, 161] width 26 height 3
click at [335, 245] on p "SKU 5295" at bounding box center [330, 246] width 18 height 3
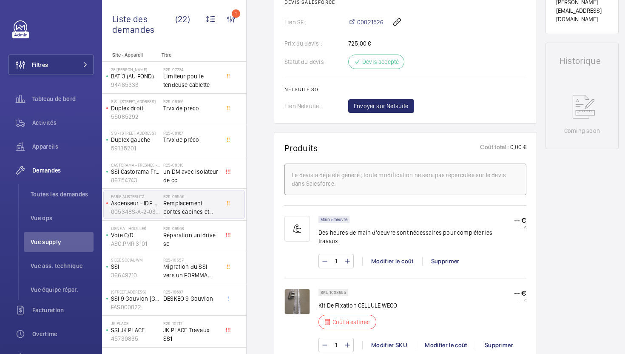
scroll to position [477, 0]
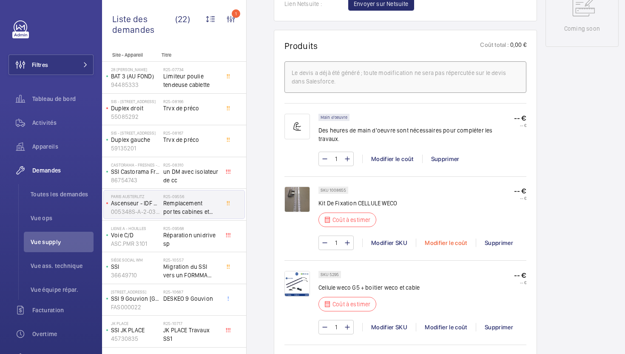
click at [457, 238] on div "Modifier le coût" at bounding box center [446, 242] width 60 height 9
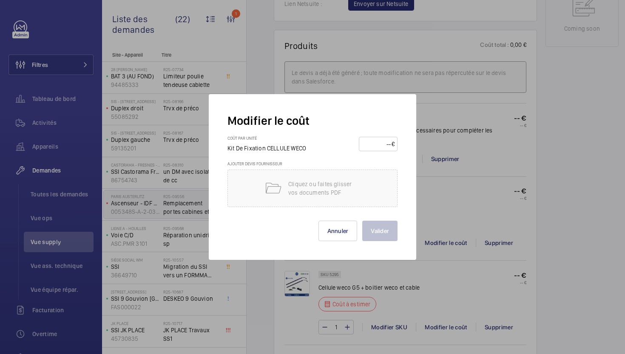
click at [383, 143] on input "number" at bounding box center [377, 144] width 30 height 14
type input "200"
click at [380, 226] on button "Valider" at bounding box center [380, 230] width 35 height 20
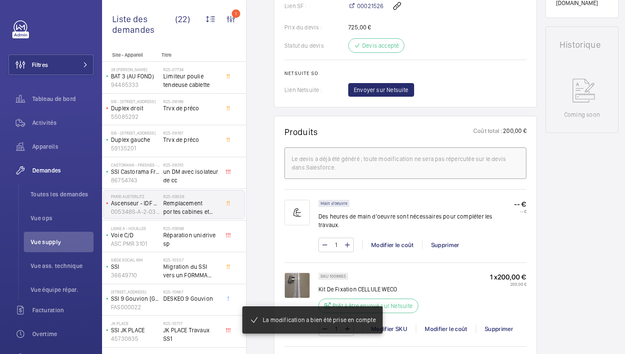
scroll to position [531, 0]
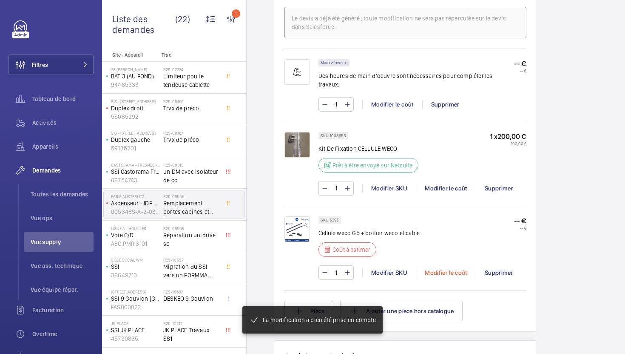
click at [454, 268] on div "Modifier le coût" at bounding box center [446, 272] width 60 height 9
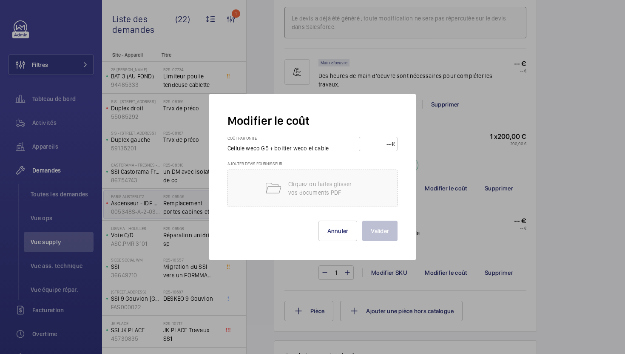
click at [378, 140] on input "number" at bounding box center [377, 144] width 30 height 14
type input "300"
click at [382, 231] on button "Valider" at bounding box center [380, 230] width 35 height 20
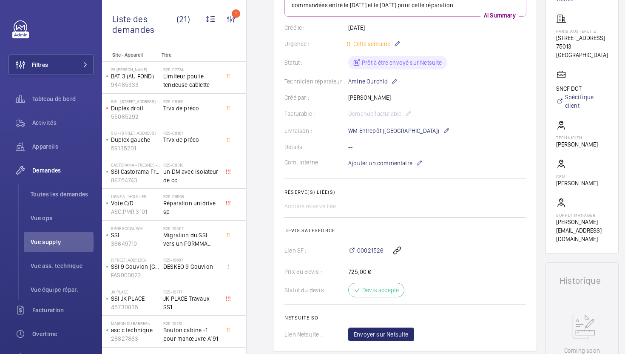
scroll to position [214, 0]
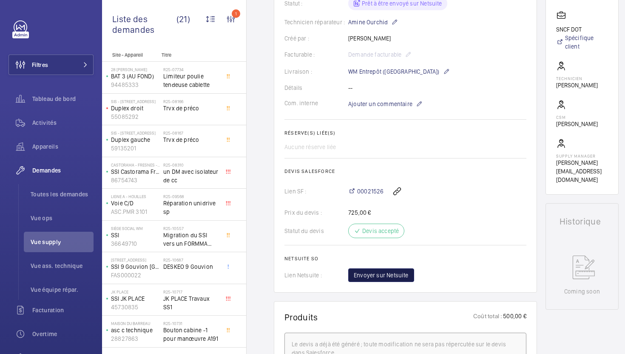
click at [399, 279] on span "Envoyer sur Netsuite" at bounding box center [381, 275] width 55 height 9
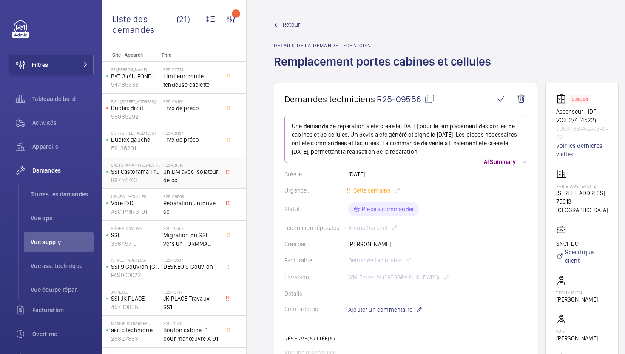
click at [208, 182] on span "un DM avec isolateur de cc" at bounding box center [191, 175] width 56 height 17
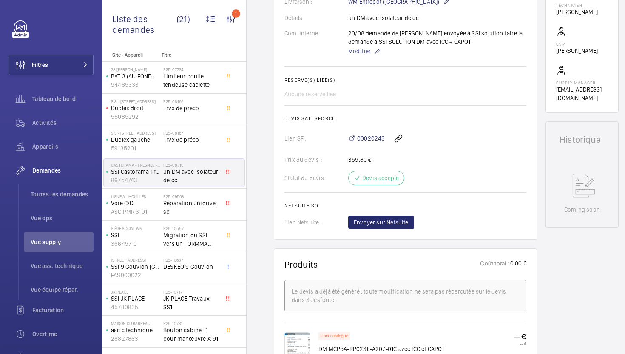
scroll to position [266, 0]
click at [185, 203] on span "Réparation unidrive sp" at bounding box center [191, 207] width 56 height 17
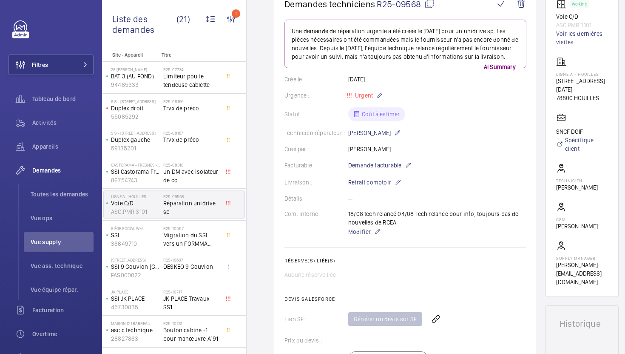
scroll to position [33, 0]
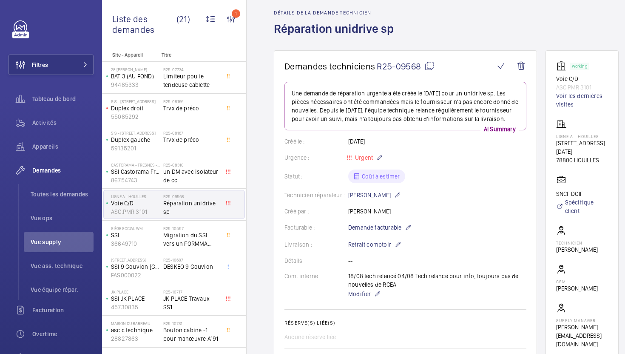
click at [435, 63] on h1 "Demandes techniciens R25-09568" at bounding box center [390, 66] width 210 height 11
click at [428, 67] on mat-icon at bounding box center [430, 66] width 10 height 10
type textarea "R25-09568"
click at [353, 294] on span "Modifier" at bounding box center [359, 293] width 23 height 9
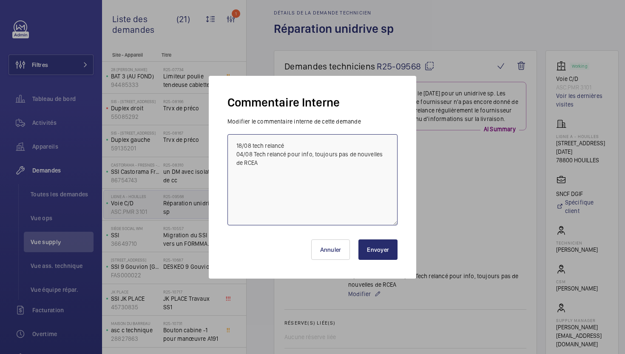
click at [237, 143] on textarea "18/08 tech relancé 04/08 Tech relancé pour info, toujours pas de nouvelles de R…" at bounding box center [313, 179] width 170 height 91
type textarea "22/08 RCEA relancé par Caro 18/08 tech relancé 04/08 Tech relancé pour info, to…"
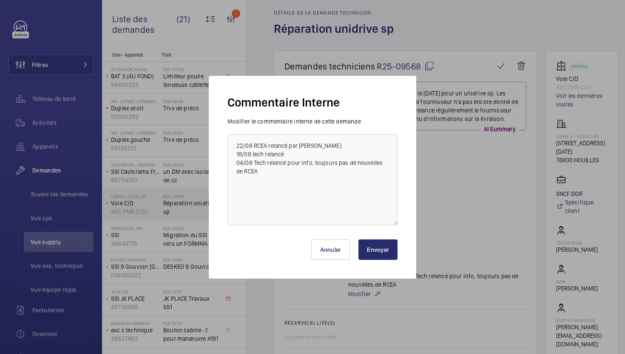
click at [367, 256] on button "Envoyer" at bounding box center [378, 249] width 39 height 20
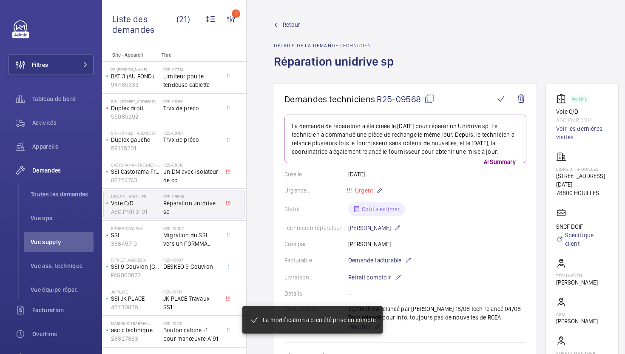
scroll to position [53, 0]
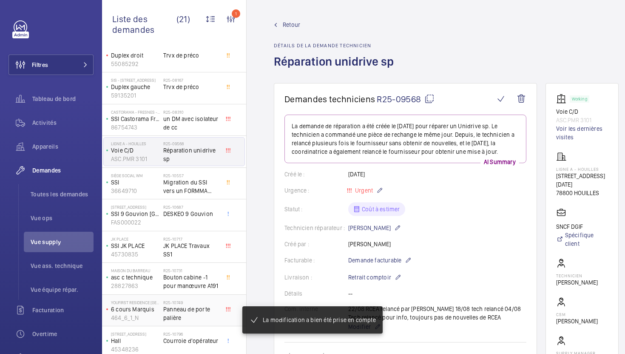
click at [198, 312] on span "Panneau de porte palière" at bounding box center [191, 313] width 56 height 17
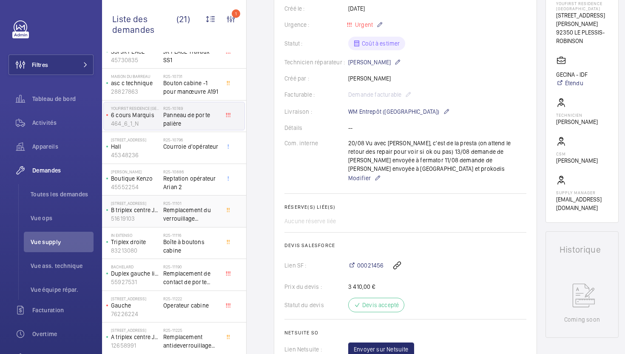
scroll to position [246, 0]
click at [191, 315] on div "R25-11222 Operateur cabine" at bounding box center [191, 308] width 56 height 25
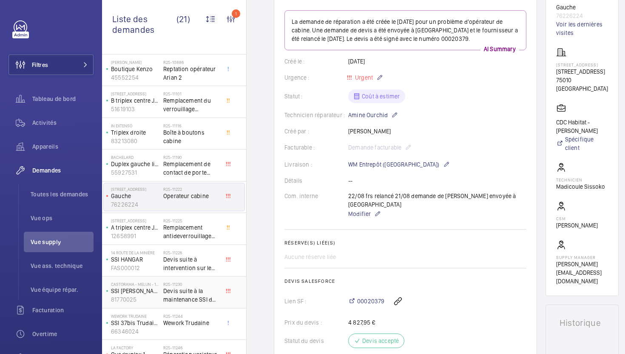
scroll to position [374, 0]
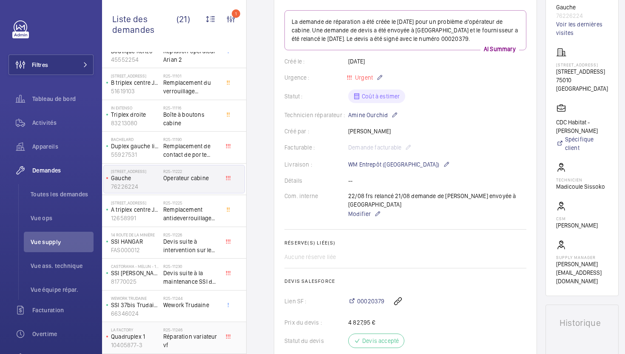
click at [203, 346] on span "Réparation variateur vf" at bounding box center [191, 340] width 56 height 17
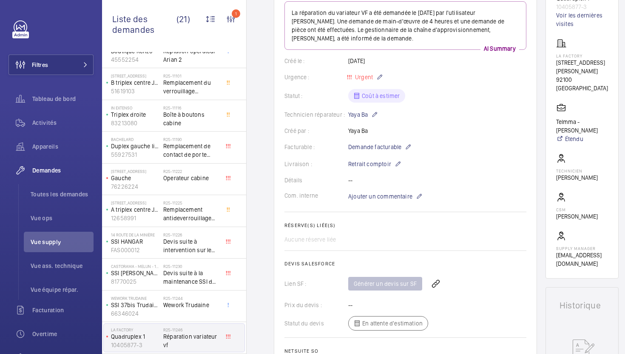
scroll to position [143, 0]
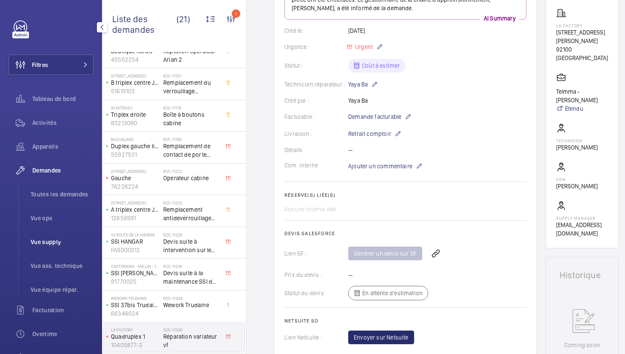
click at [66, 241] on span "Vue supply" at bounding box center [62, 241] width 63 height 9
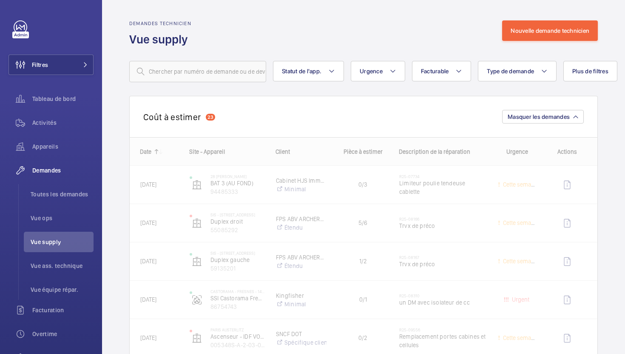
scroll to position [26, 0]
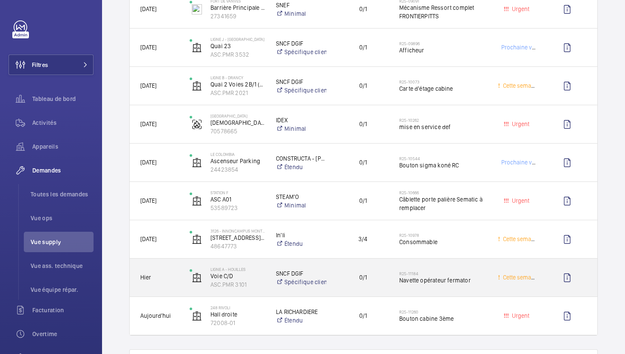
scroll to position [1089, 0]
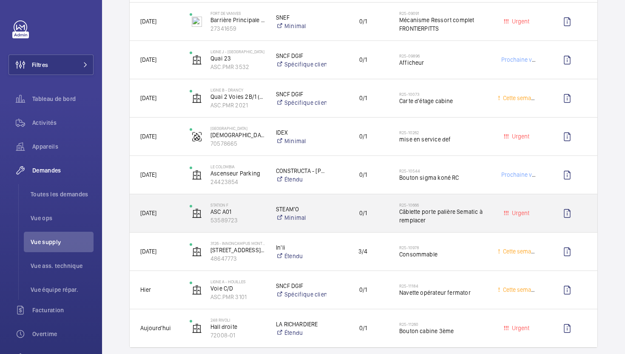
click at [386, 223] on div "0/1" at bounding box center [358, 213] width 61 height 27
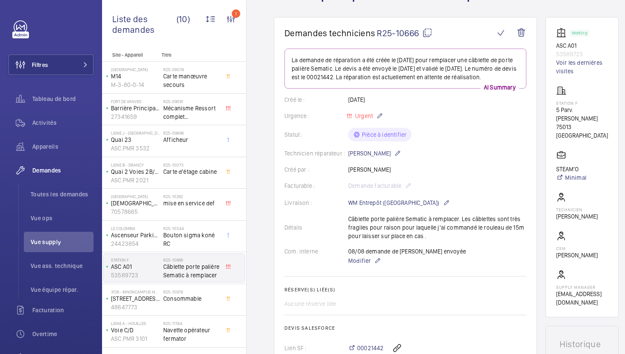
scroll to position [20, 0]
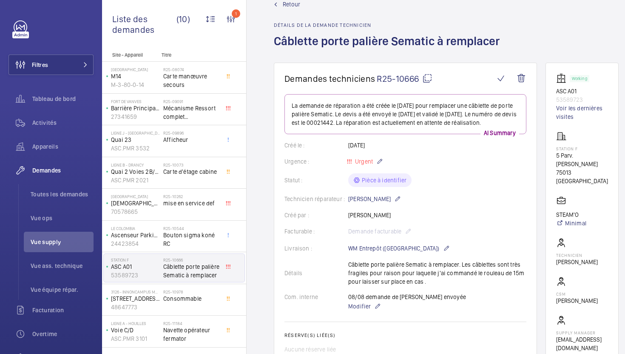
click at [431, 83] on mat-icon at bounding box center [428, 78] width 10 height 10
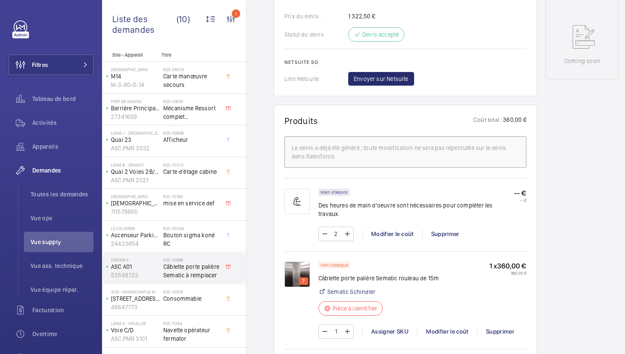
scroll to position [424, 0]
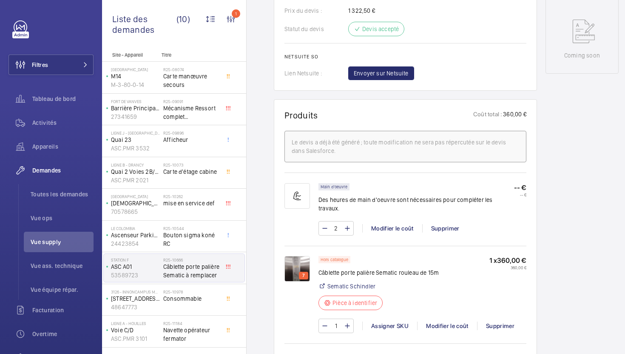
click at [294, 269] on img at bounding box center [298, 269] width 26 height 26
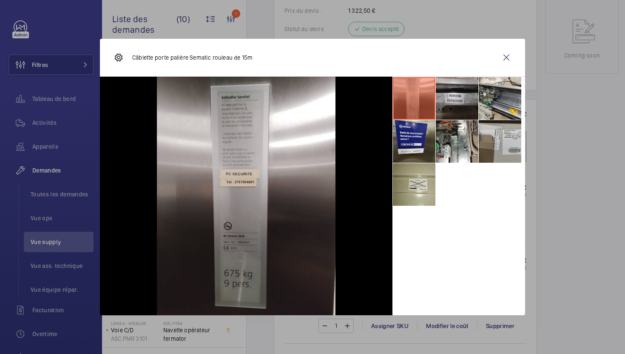
click at [451, 111] on li at bounding box center [457, 98] width 43 height 43
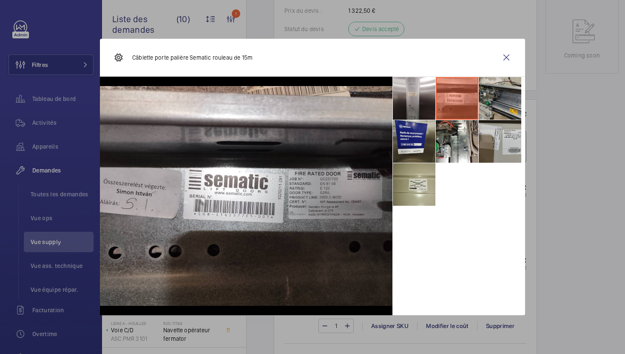
click at [508, 100] on li at bounding box center [500, 98] width 43 height 43
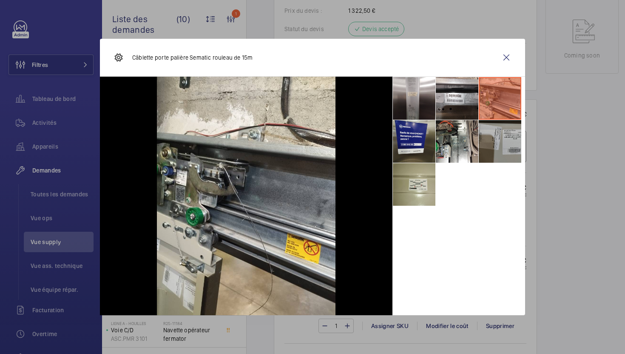
click at [503, 148] on li at bounding box center [500, 141] width 43 height 43
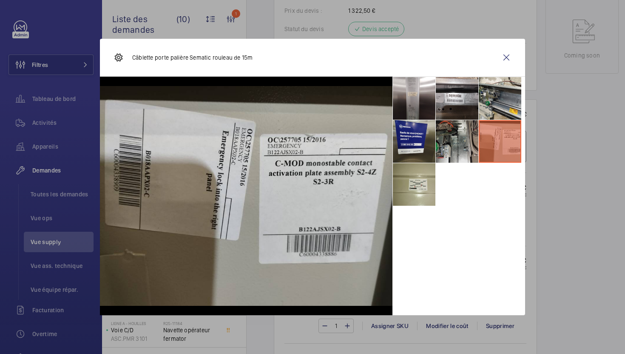
click at [476, 154] on li at bounding box center [457, 141] width 43 height 43
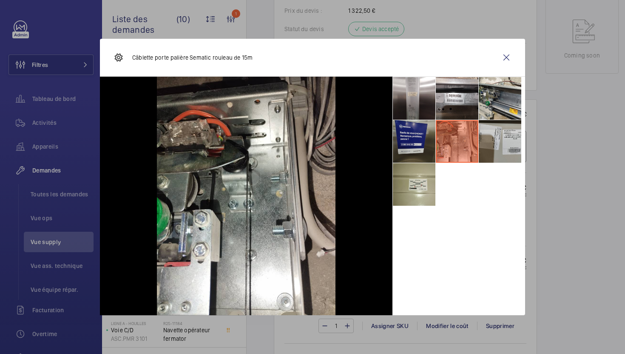
click at [410, 150] on li at bounding box center [414, 141] width 43 height 43
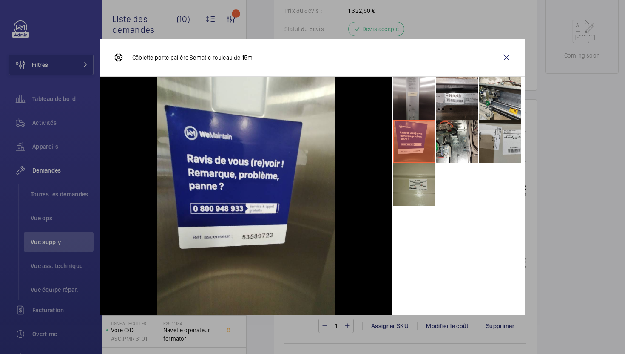
click at [410, 180] on li at bounding box center [414, 184] width 43 height 43
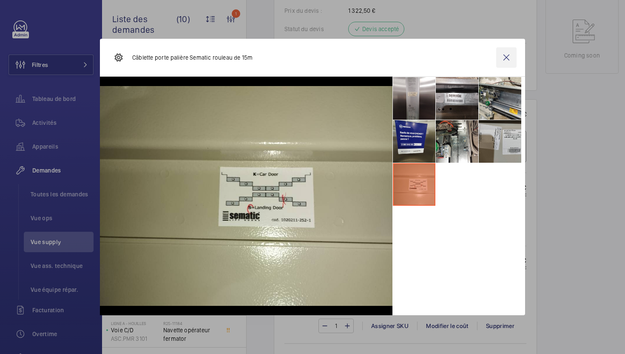
click at [510, 60] on wm-front-icon-button at bounding box center [507, 57] width 20 height 20
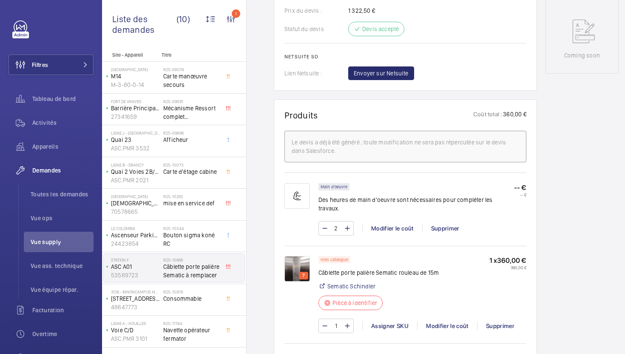
click at [295, 266] on img at bounding box center [298, 269] width 26 height 26
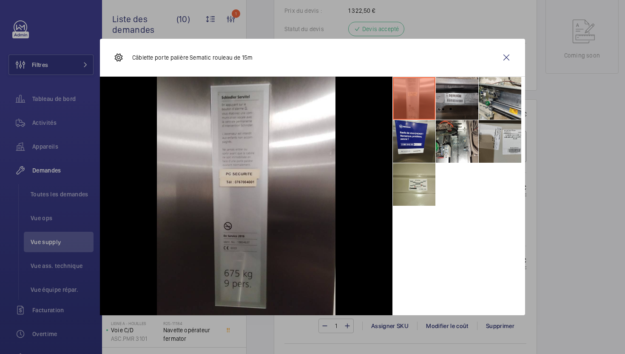
click at [453, 103] on li at bounding box center [457, 98] width 43 height 43
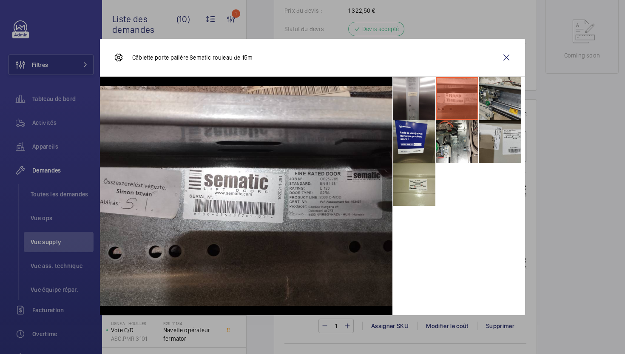
click at [496, 102] on li at bounding box center [500, 98] width 43 height 43
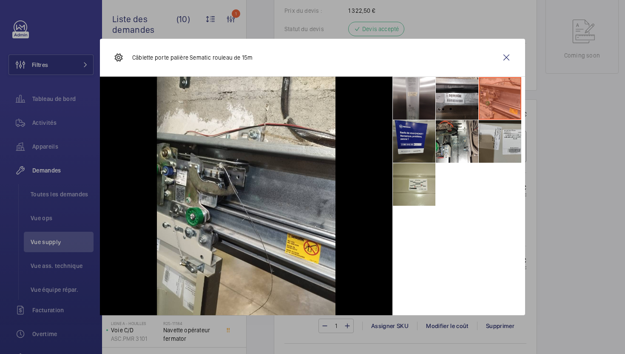
click at [432, 148] on li at bounding box center [414, 141] width 43 height 43
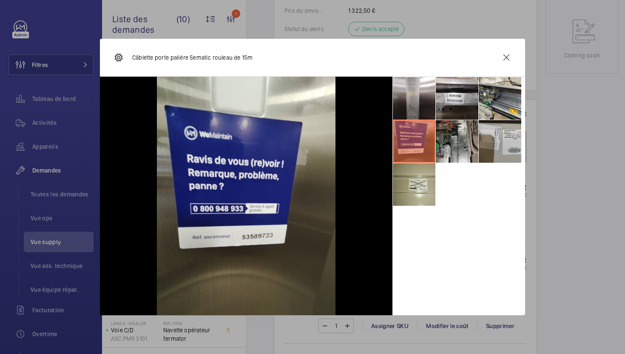
click at [456, 147] on li at bounding box center [457, 141] width 43 height 43
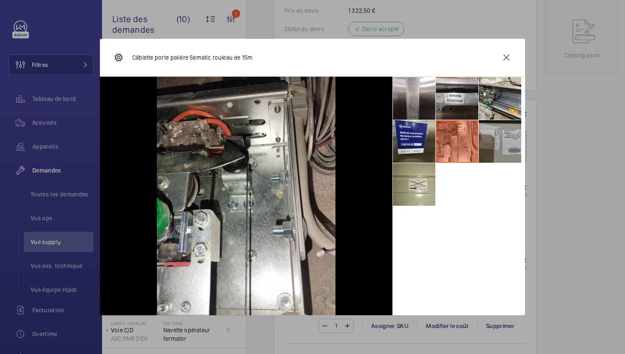
click at [503, 146] on li at bounding box center [500, 141] width 43 height 43
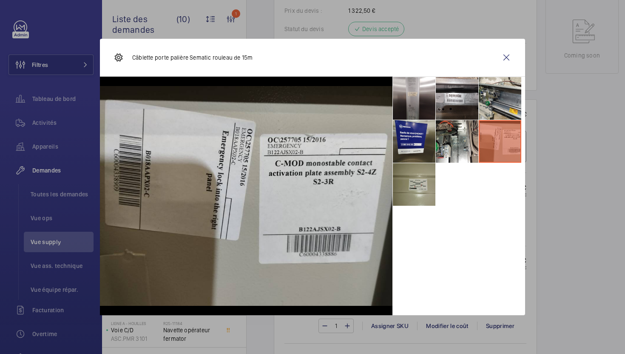
click at [417, 170] on li at bounding box center [414, 184] width 43 height 43
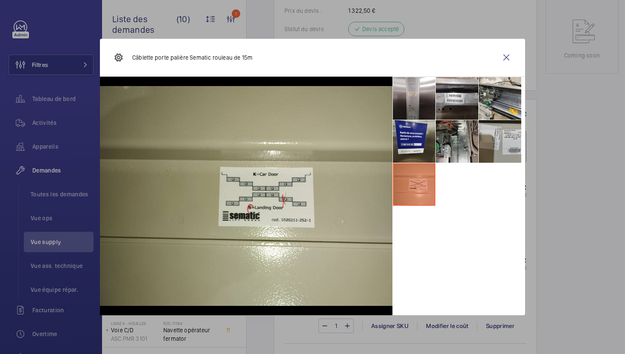
click at [463, 157] on li at bounding box center [457, 141] width 43 height 43
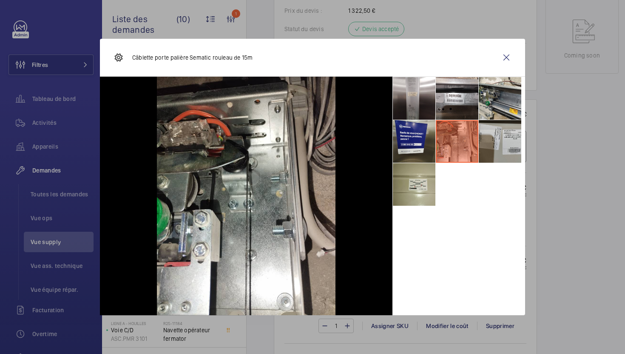
click at [589, 179] on div at bounding box center [312, 177] width 625 height 354
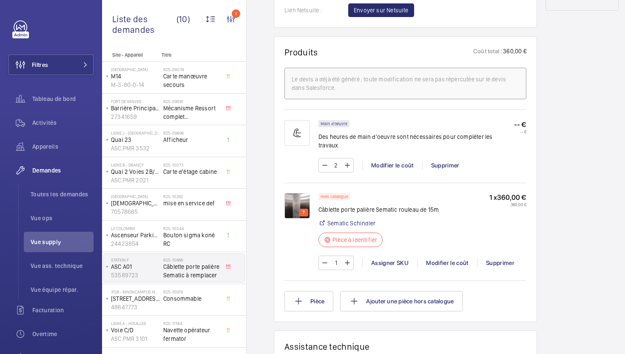
scroll to position [485, 0]
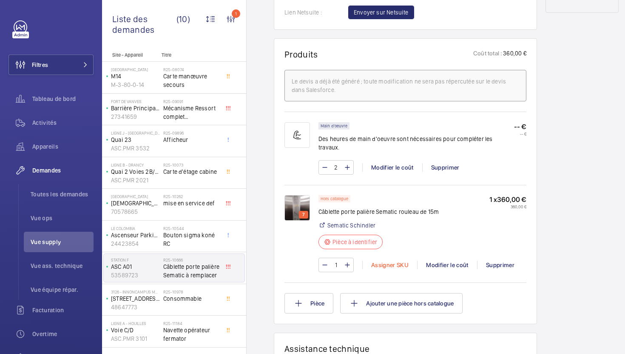
click at [381, 268] on div "Assigner SKU" at bounding box center [390, 264] width 55 height 9
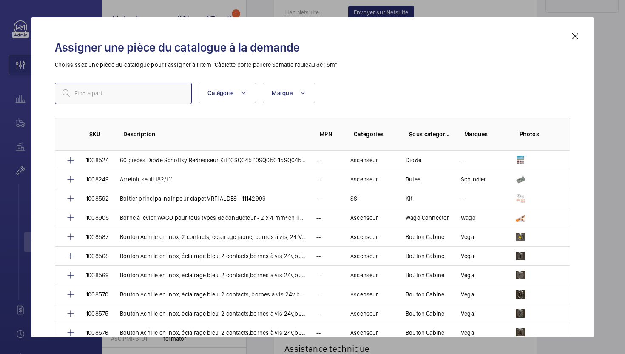
click at [148, 91] on input "text" at bounding box center [123, 93] width 137 height 21
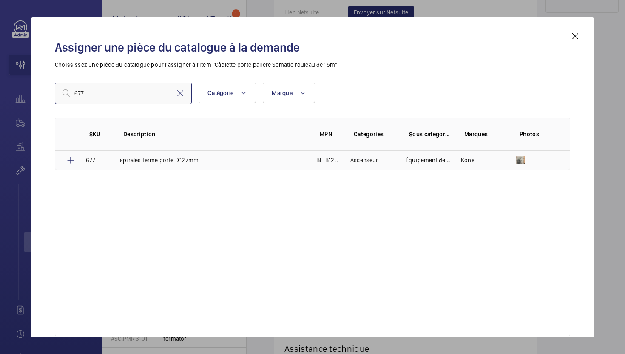
type input "677"
click at [191, 163] on p "spirales ferme porte D.127mm" at bounding box center [159, 160] width 79 height 9
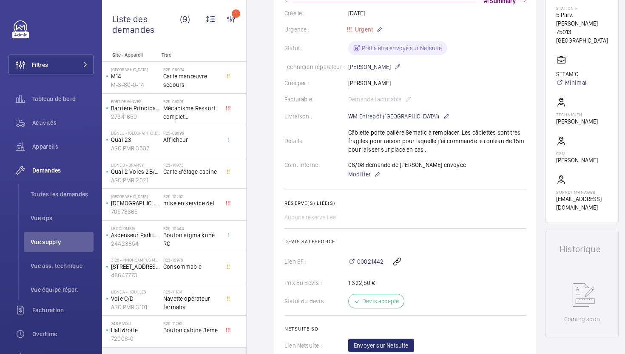
scroll to position [418, 0]
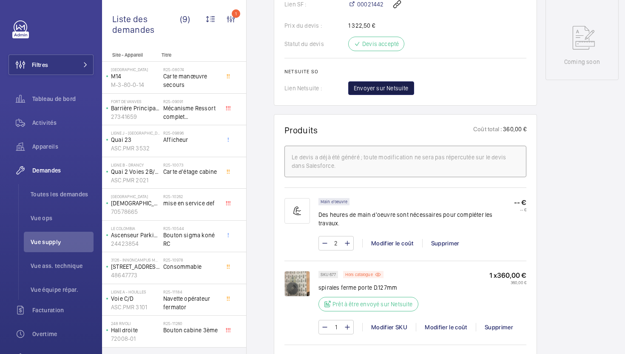
click at [394, 92] on span "Envoyer sur Netsuite" at bounding box center [381, 88] width 55 height 9
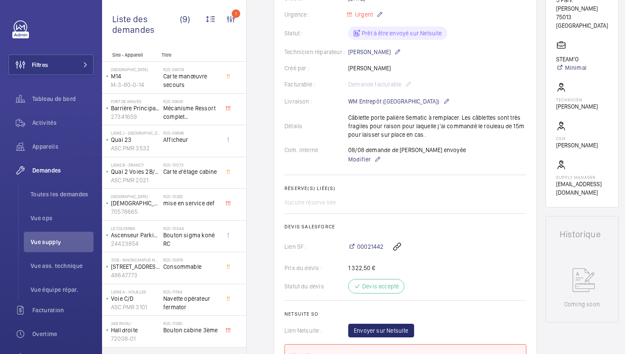
scroll to position [248, 0]
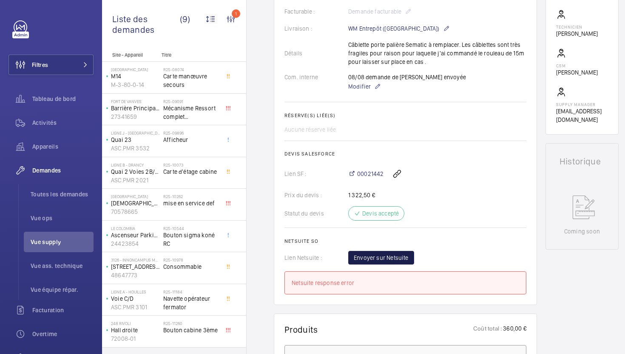
click at [396, 262] on span "Envoyer sur Netsuite" at bounding box center [381, 257] width 55 height 9
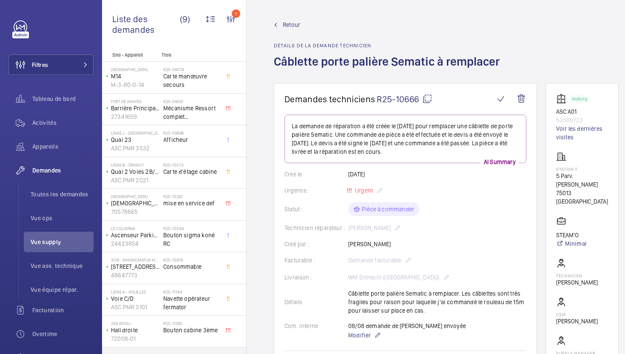
scroll to position [300, 0]
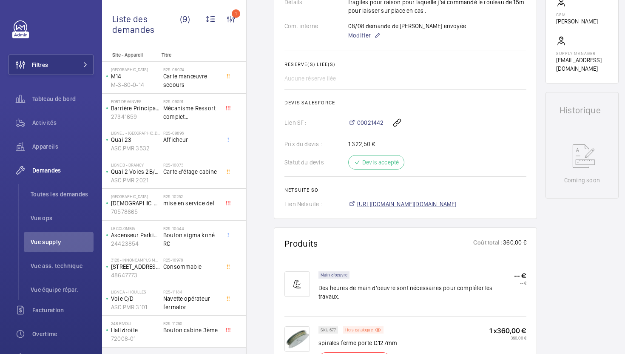
click at [426, 205] on span "https://6461500.app.netsuite.com/app/accounting/transactions/salesord.nl?id=293…" at bounding box center [407, 204] width 100 height 9
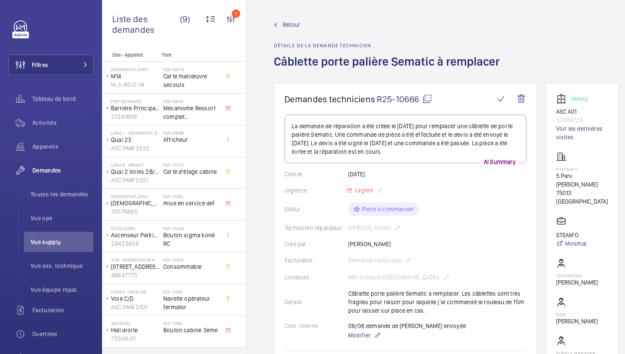
click at [426, 100] on mat-icon at bounding box center [428, 99] width 10 height 10
click at [215, 85] on span "Carte manœuvre secours" at bounding box center [191, 80] width 56 height 17
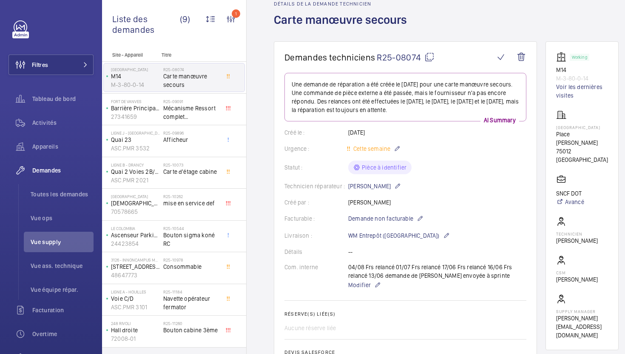
scroll to position [43, 0]
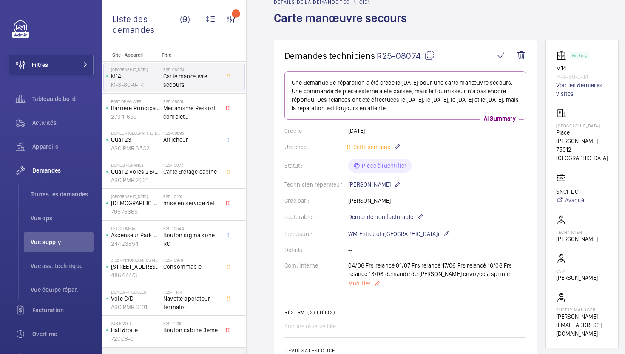
click at [358, 283] on span "Modifier" at bounding box center [359, 283] width 23 height 9
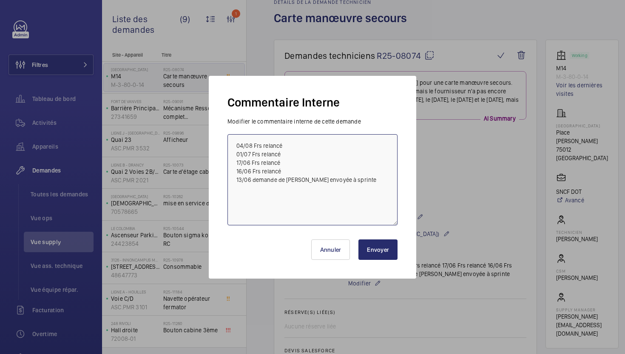
click at [232, 146] on textarea "04/08 Frs relancé 01/07 Frs relancé 17/06 Frs relancé 16/06 Frs relancé 13/06 d…" at bounding box center [313, 179] width 170 height 91
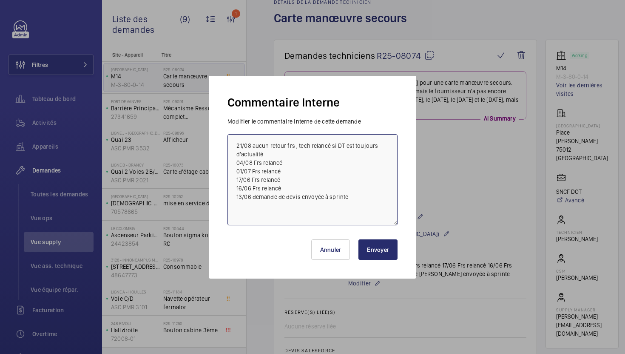
type textarea "21/08 aucun retour frs , tech relancé si DT est toujours d'actualité 04/08 Frs …"
click at [380, 254] on button "Envoyer" at bounding box center [378, 249] width 39 height 20
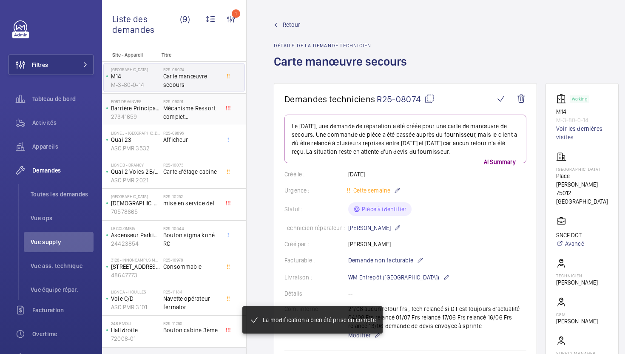
click at [207, 120] on span "Mécanisme Ressort complet FRONTIERPITTS" at bounding box center [191, 112] width 56 height 17
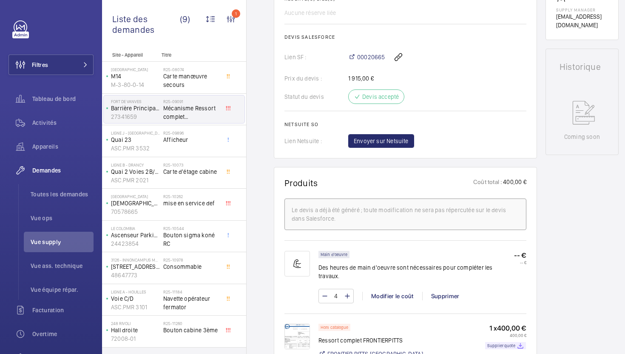
scroll to position [277, 0]
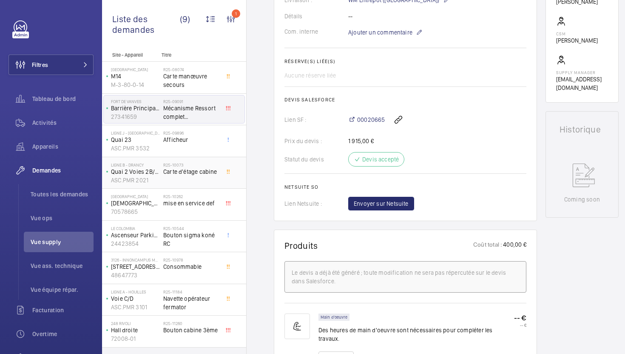
click at [213, 176] on div "R25-10073 Carte d'étage cabine" at bounding box center [191, 174] width 56 height 25
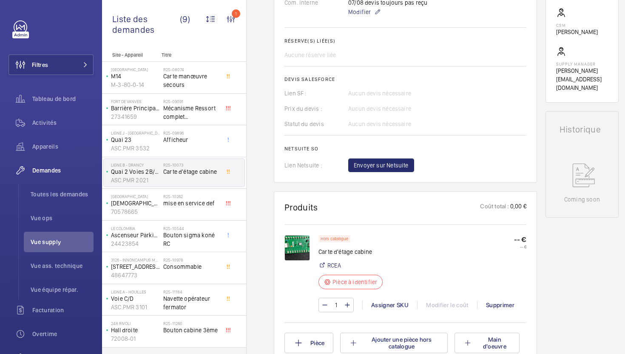
scroll to position [306, 0]
click at [197, 217] on div "R25-10262 mise en service def" at bounding box center [191, 206] width 56 height 25
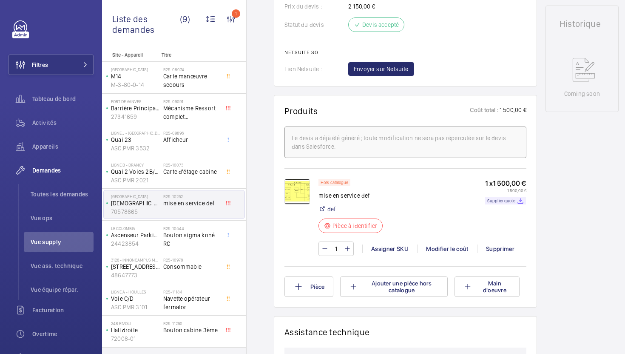
scroll to position [406, 0]
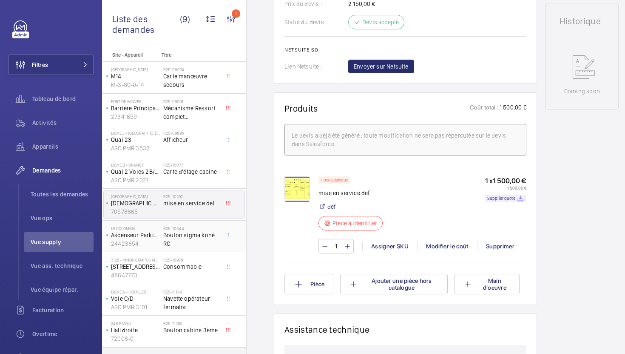
click at [199, 236] on span "Bouton sigma koné RC" at bounding box center [191, 239] width 56 height 17
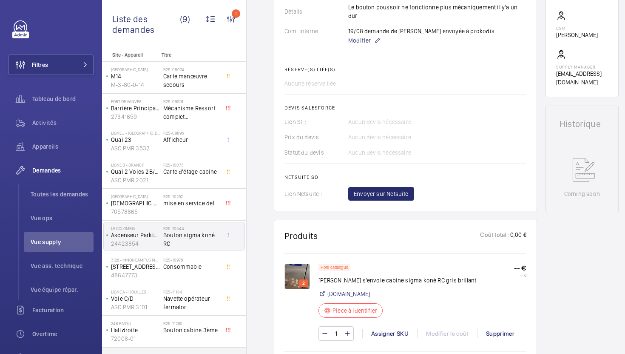
scroll to position [301, 0]
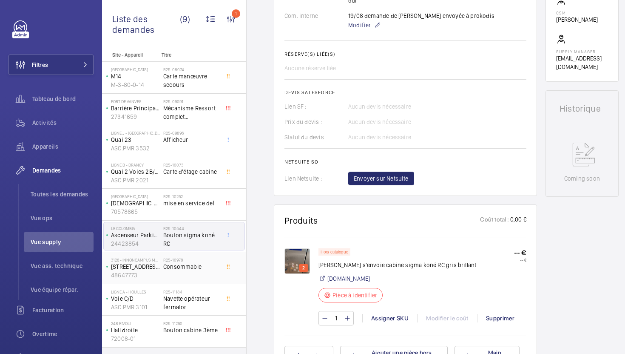
click at [216, 260] on h2 "R25-10978" at bounding box center [191, 259] width 56 height 5
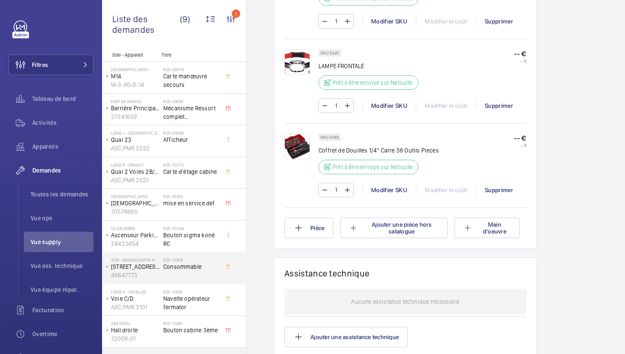
scroll to position [681, 0]
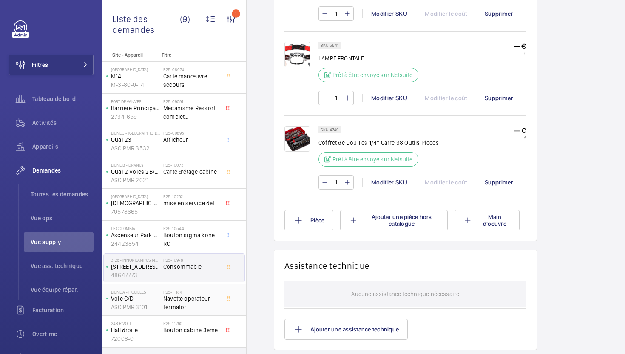
click at [198, 309] on span "Navette opérateur fermator" at bounding box center [191, 302] width 56 height 17
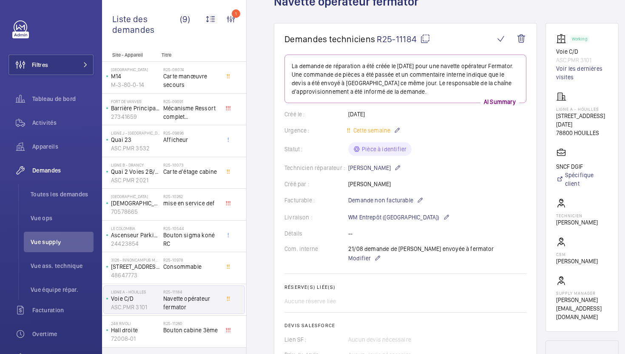
scroll to position [77, 0]
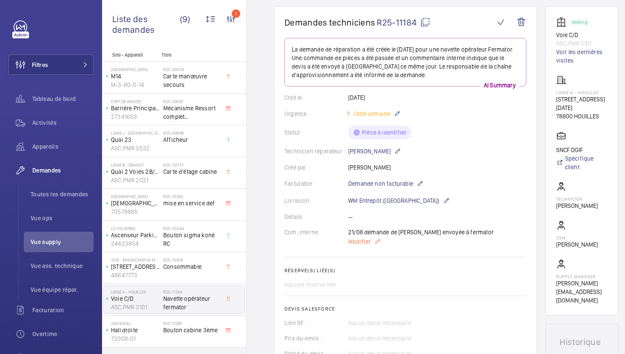
click at [363, 241] on span "Modifier" at bounding box center [359, 241] width 23 height 9
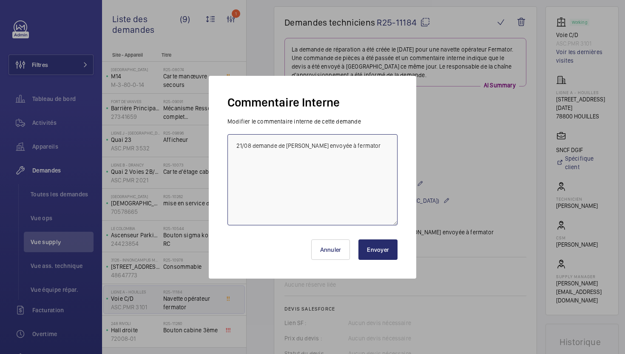
click at [233, 146] on textarea "21/08 demande de devis envoyée à fermator" at bounding box center [313, 179] width 170 height 91
type textarea "22/08 piéce pas de chez fermator, demande de devis envoyée à MGTI 21/08 demande…"
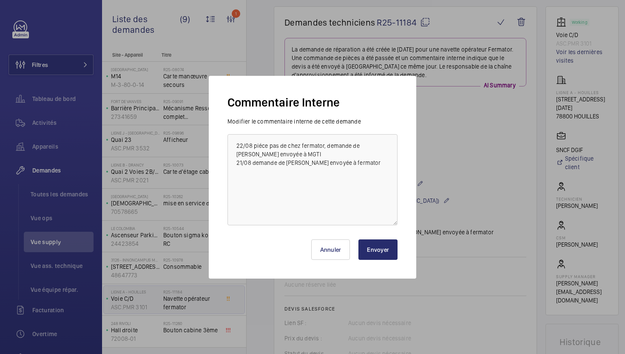
click at [377, 257] on button "Envoyer" at bounding box center [378, 249] width 39 height 20
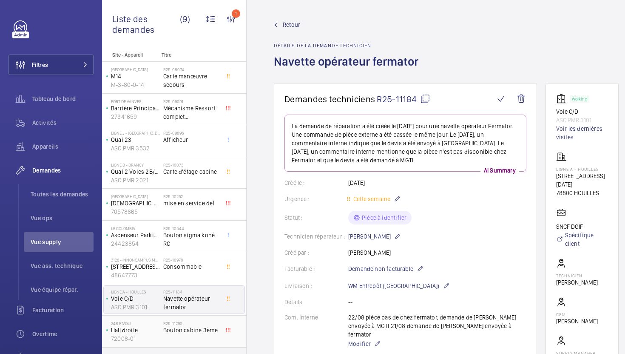
click at [208, 338] on div "R25-11260 Bouton cabine 3ème" at bounding box center [191, 332] width 56 height 25
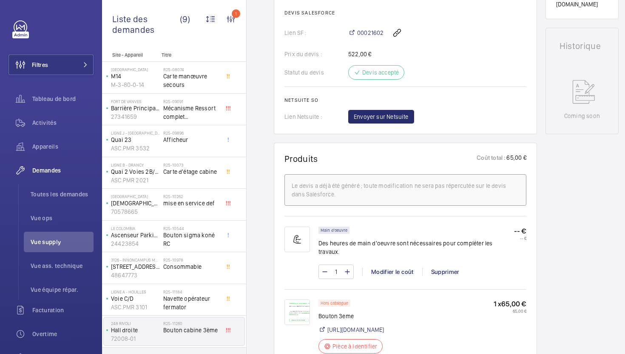
scroll to position [398, 0]
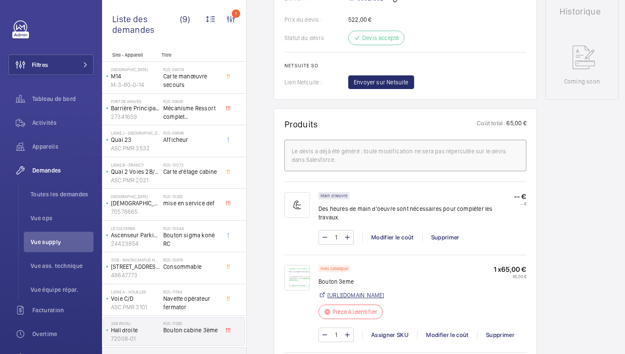
click at [384, 291] on link "https://www.donati.it/fr/produits/signalisation/boites-boutons-dmg/dmg-insert-p…" at bounding box center [356, 295] width 57 height 9
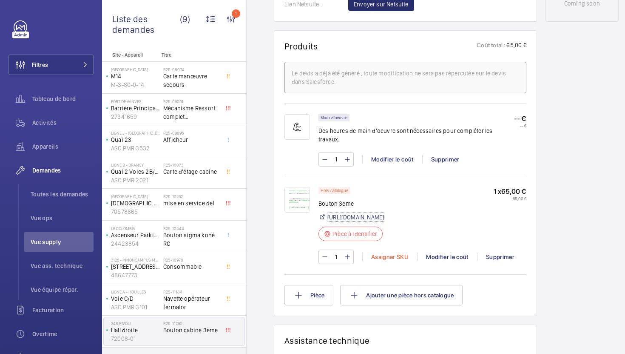
scroll to position [483, 0]
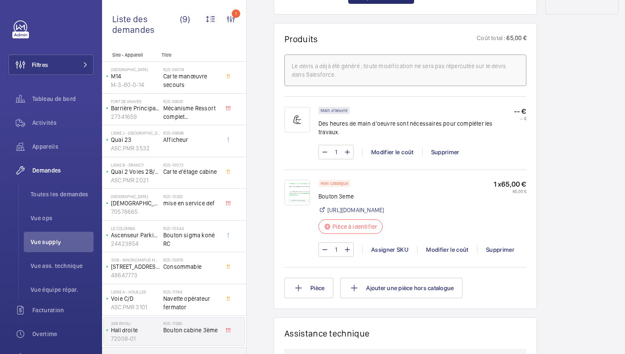
click at [384, 254] on div "1 Assigner SKU Modifier le coût Supprimer" at bounding box center [423, 249] width 208 height 14
click at [377, 254] on div "Assigner SKU" at bounding box center [390, 249] width 55 height 9
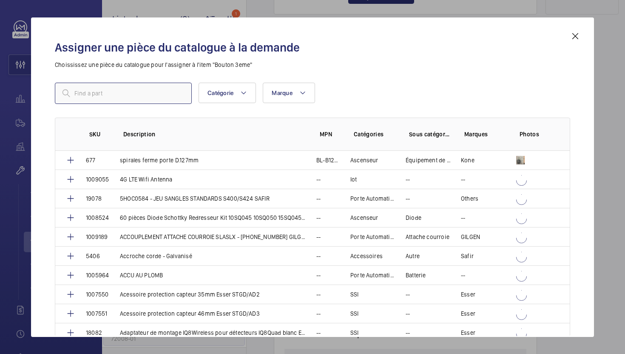
click at [167, 93] on input "text" at bounding box center [123, 93] width 137 height 21
paste input "1010031"
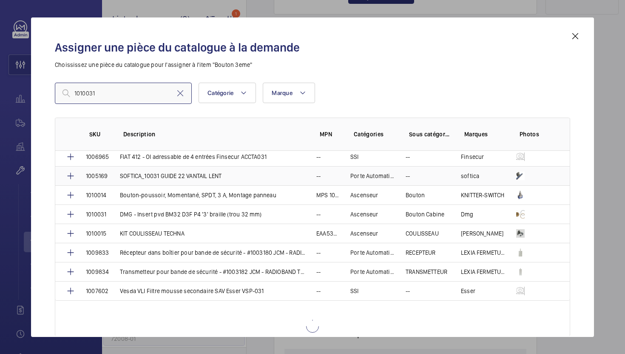
type input "1010031"
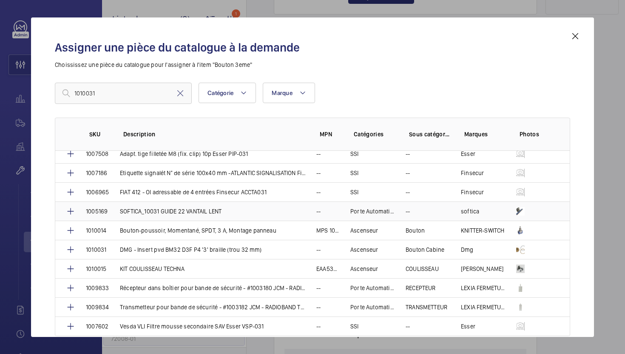
click at [227, 216] on td "SOFTICA_10031 GUIDE 22 VANTAIL LENT" at bounding box center [208, 210] width 197 height 19
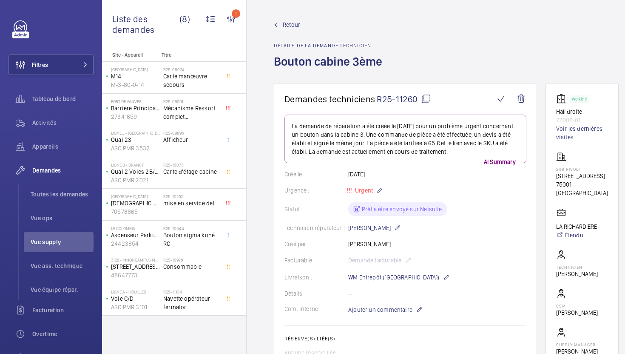
scroll to position [488, 0]
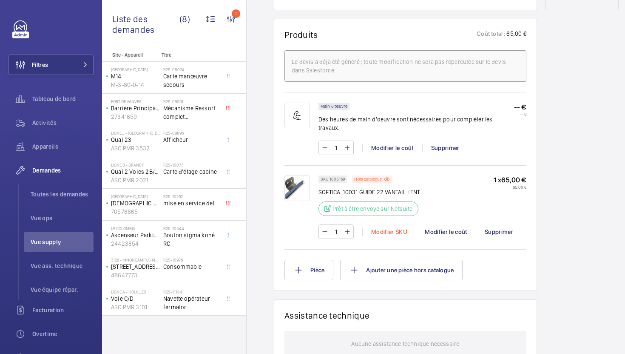
click at [386, 227] on div "Modifier SKU" at bounding box center [390, 231] width 54 height 9
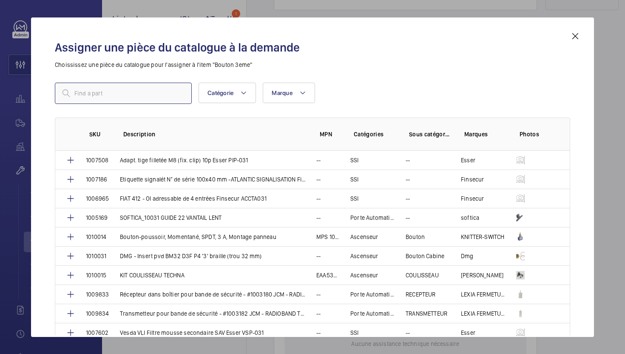
click at [136, 93] on input "text" at bounding box center [123, 93] width 137 height 21
paste input "1010031"
type input "1010031"
click at [183, 255] on p "DMG - Insert pvd BM32 D3F P4 '3' braille (trou 32 mm)" at bounding box center [191, 255] width 142 height 9
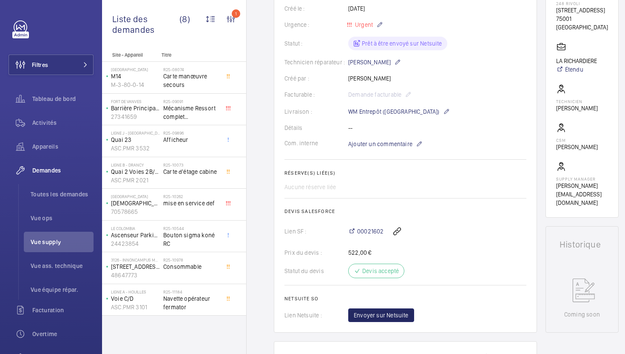
scroll to position [217, 0]
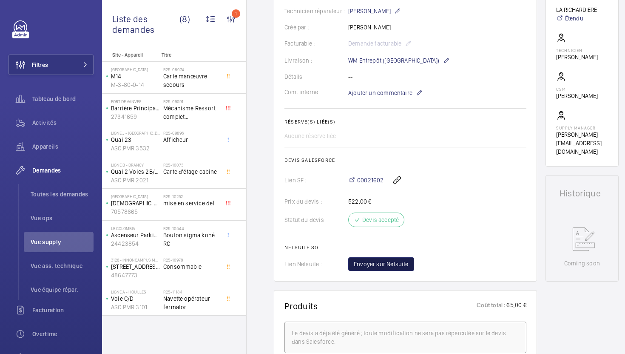
click at [391, 268] on span "Envoyer sur Netsuite" at bounding box center [381, 264] width 55 height 9
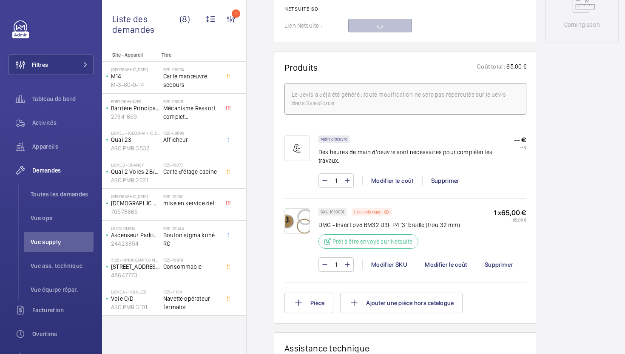
scroll to position [448, 0]
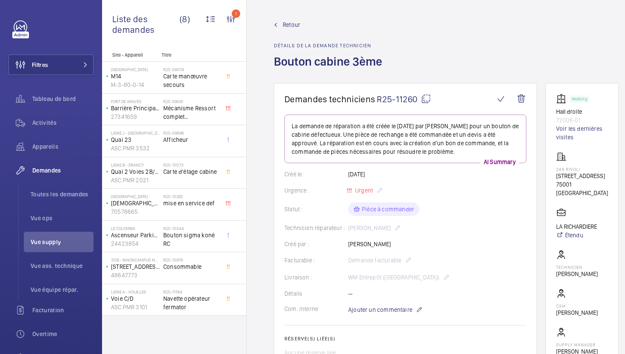
click at [197, 302] on span "Navette opérateur fermator" at bounding box center [191, 302] width 56 height 17
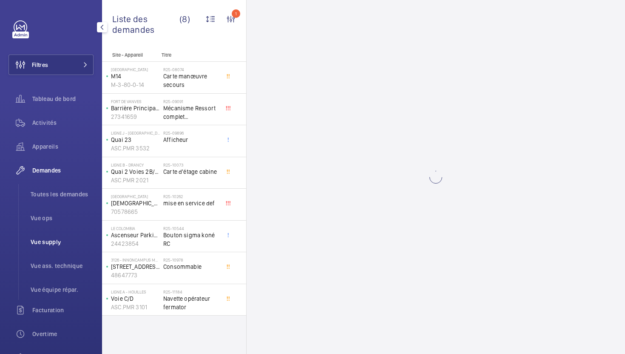
click at [67, 241] on span "Vue supply" at bounding box center [62, 241] width 63 height 9
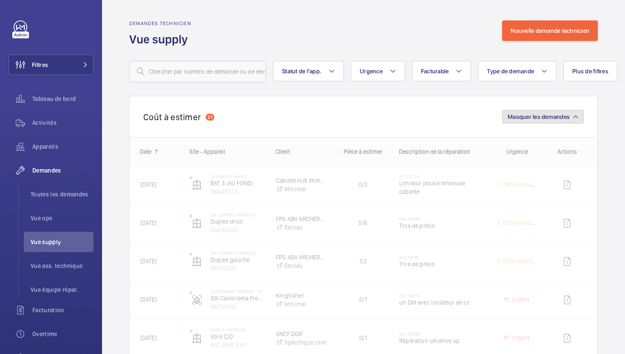
click at [563, 119] on span "Masquer les demandes" at bounding box center [539, 116] width 62 height 7
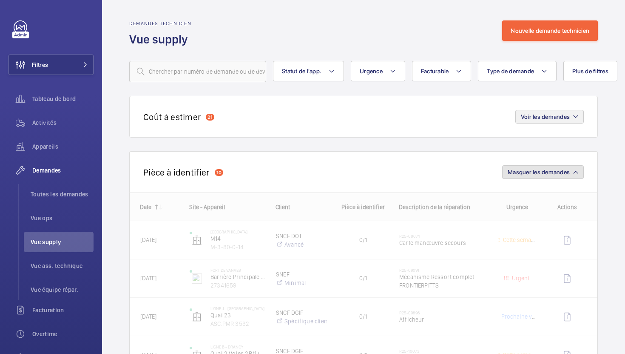
click at [538, 170] on span "Masquer les demandes" at bounding box center [539, 172] width 62 height 7
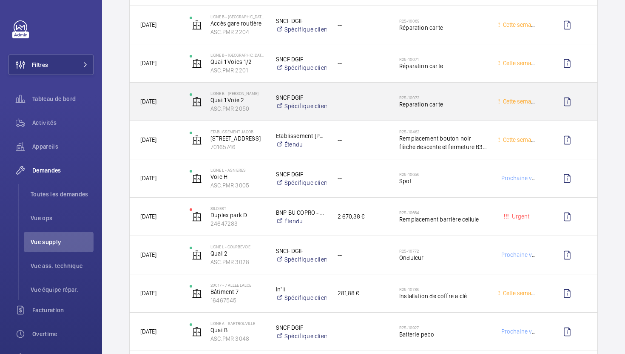
scroll to position [354, 0]
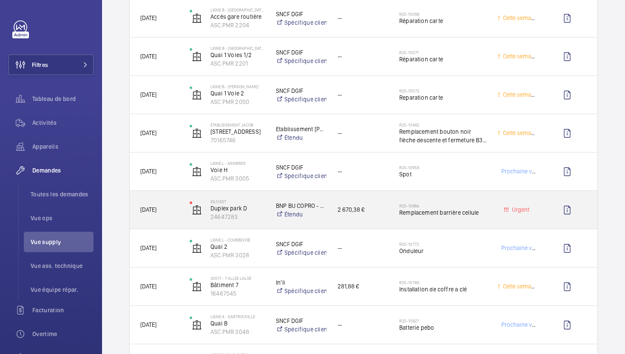
click at [439, 221] on div "R25-10664 Remplacement barrière cellule" at bounding box center [444, 209] width 88 height 25
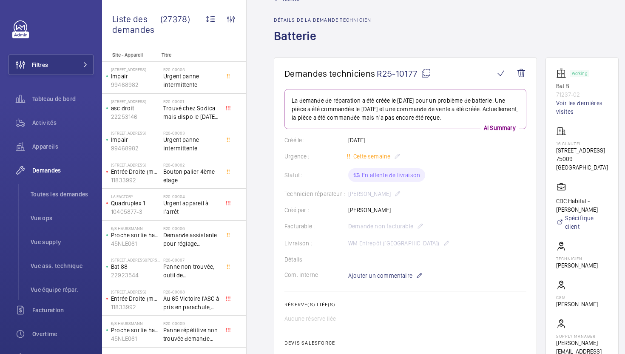
scroll to position [54, 0]
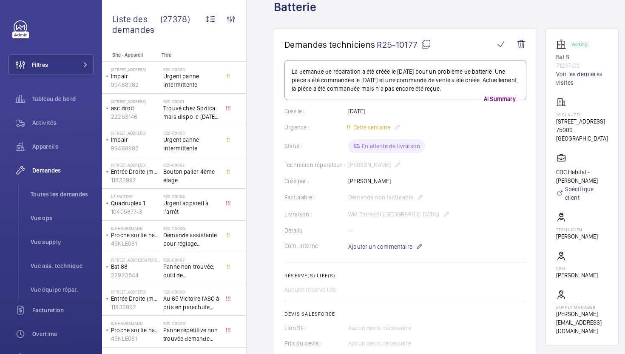
click at [391, 251] on wm-front-card-body "La demande de réparation a été créée le 28 juillet 2025 pour un problème de bat…" at bounding box center [406, 230] width 242 height 341
click at [391, 250] on span "Ajouter un commentaire" at bounding box center [380, 246] width 64 height 9
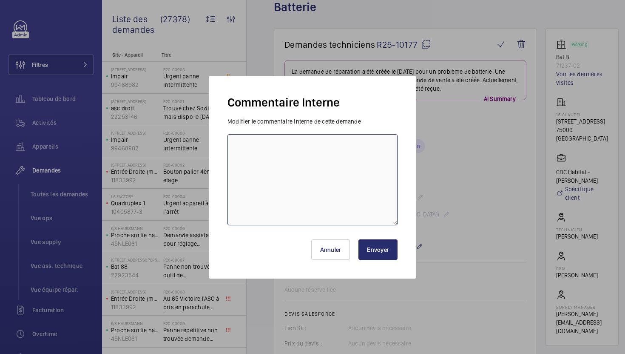
click at [368, 221] on textarea at bounding box center [313, 179] width 170 height 91
paste textarea "22/08 commande perdue et rembourssée par le fournisseur. PO à fermer et nouvell…"
type textarea "22/08 commande perdue et rembourssée par le fournisseur. PO à fermer et nouvell…"
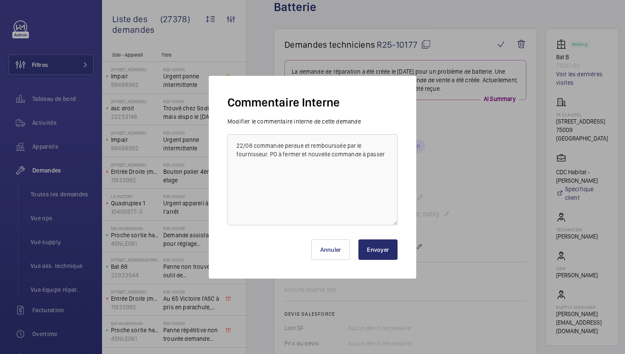
click at [377, 249] on button "Envoyer" at bounding box center [378, 249] width 39 height 20
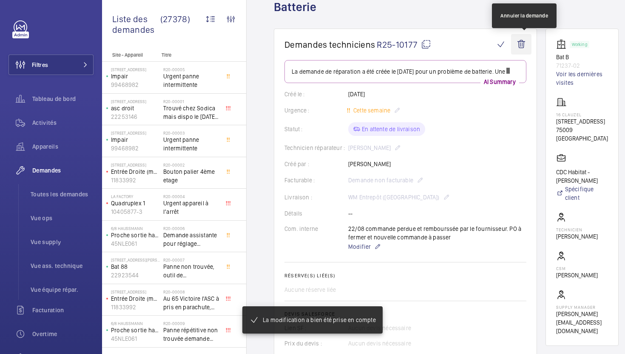
click at [521, 45] on wm-front-icon-button at bounding box center [521, 44] width 20 height 20
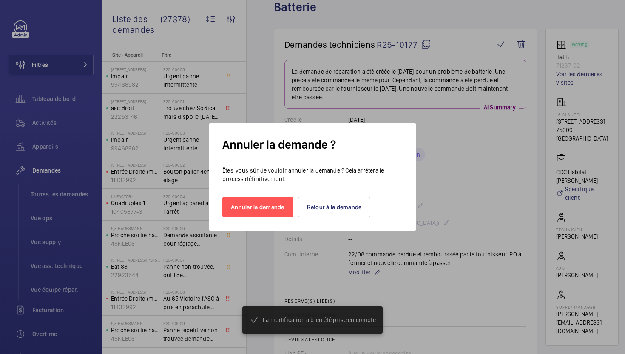
click at [272, 195] on div "Annuler la demande Retour à la demande" at bounding box center [313, 200] width 180 height 34
click at [272, 207] on button "Annuler la demande" at bounding box center [258, 207] width 71 height 20
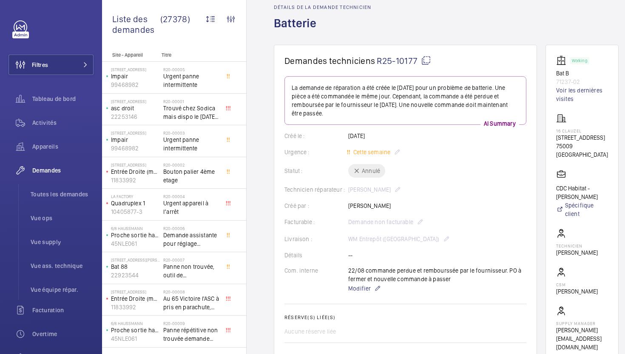
scroll to position [17, 0]
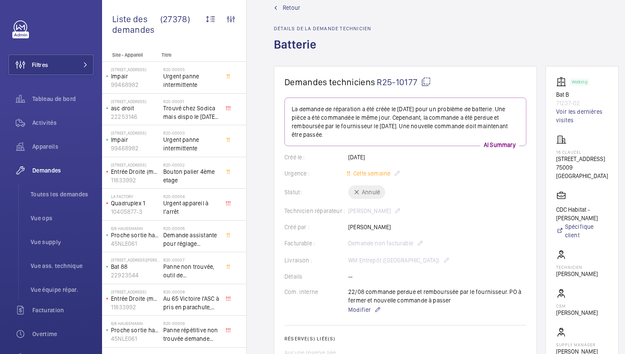
drag, startPoint x: 325, startPoint y: 42, endPoint x: 261, endPoint y: 43, distance: 63.4
click at [261, 43] on wm-front-admin-header "Retour Détails de la demande technicien Batterie" at bounding box center [447, 24] width 400 height 83
copy h1 "Batterie"
drag, startPoint x: 597, startPoint y: 159, endPoint x: 551, endPoint y: 161, distance: 45.6
click at [551, 161] on wm-front-card "Working Bat B 71237-02 Voir les dernières visites 16 CLAUZEL 16 Rue Clauzel, 75…" at bounding box center [582, 224] width 73 height 317
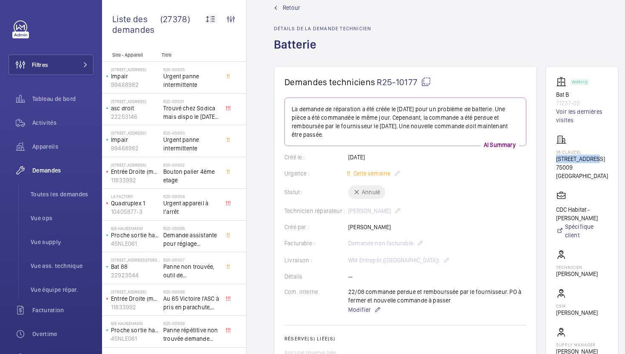
copy p "[STREET_ADDRESS]"
drag, startPoint x: 591, startPoint y: 103, endPoint x: 560, endPoint y: 104, distance: 31.1
click at [560, 104] on wm-front-card "Working Bat B 71237-02 Voir les dernières visites 16 CLAUZEL 16 Rue Clauzel, 75…" at bounding box center [582, 224] width 73 height 317
copy p "71237-02"
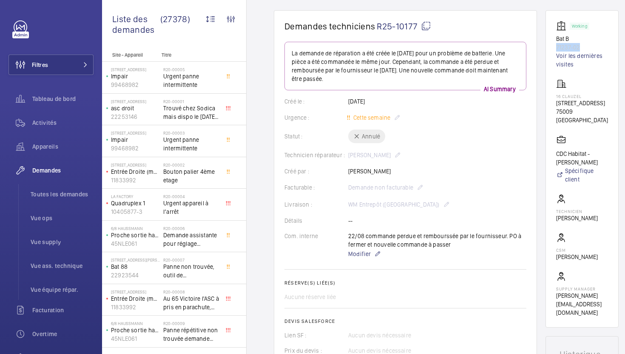
scroll to position [31, 0]
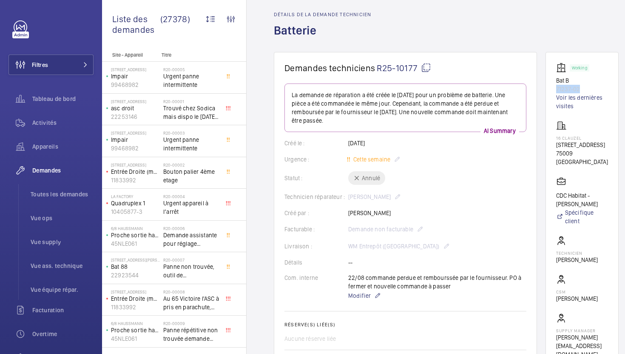
click at [425, 71] on mat-icon at bounding box center [426, 68] width 10 height 10
copy p "71237-02"
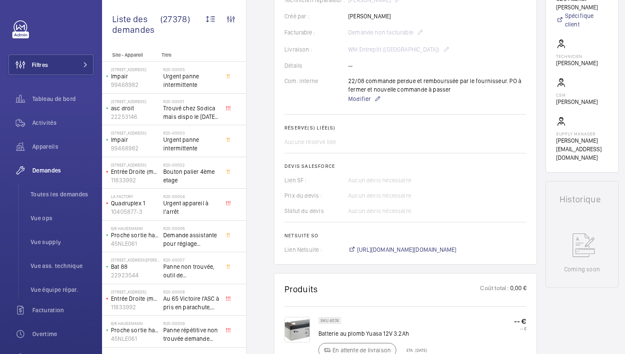
scroll to position [259, 0]
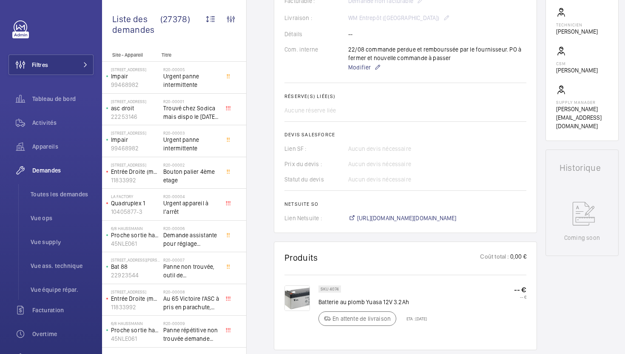
click at [335, 288] on p "SKU 4074" at bounding box center [330, 288] width 18 height 3
copy p "4074"
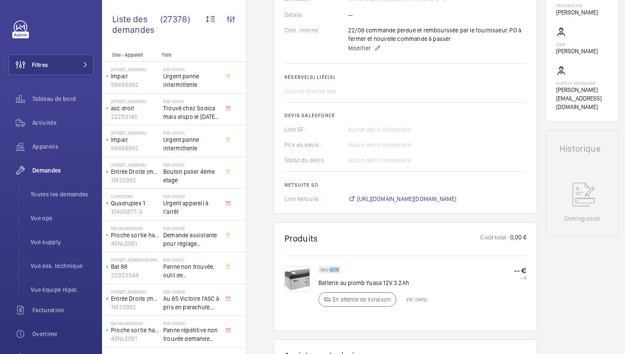
scroll to position [279, 0]
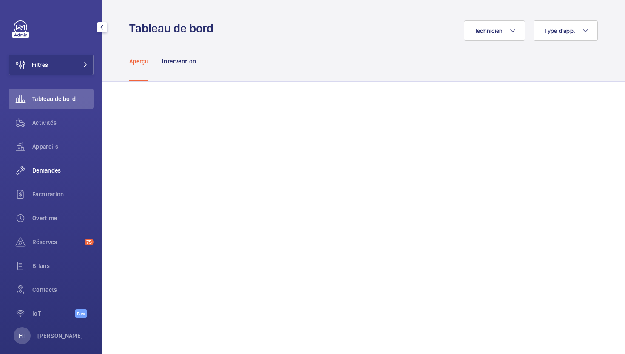
click at [60, 176] on div "Demandes" at bounding box center [51, 170] width 85 height 20
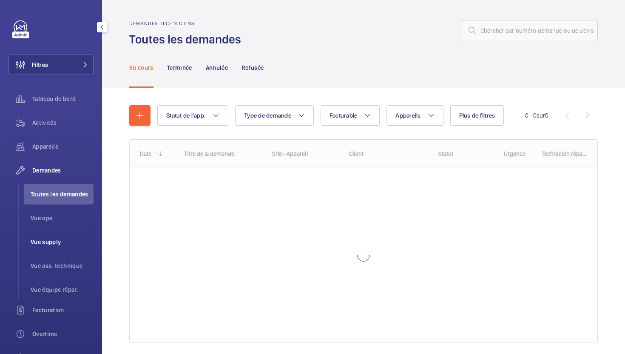
click at [51, 240] on span "Vue supply" at bounding box center [62, 241] width 63 height 9
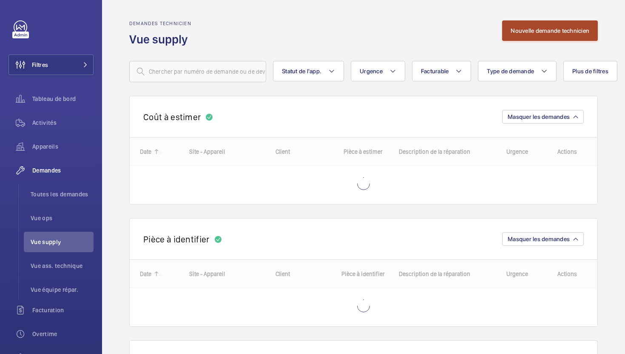
click at [533, 29] on button "Nouvelle demande technicien" at bounding box center [551, 30] width 96 height 20
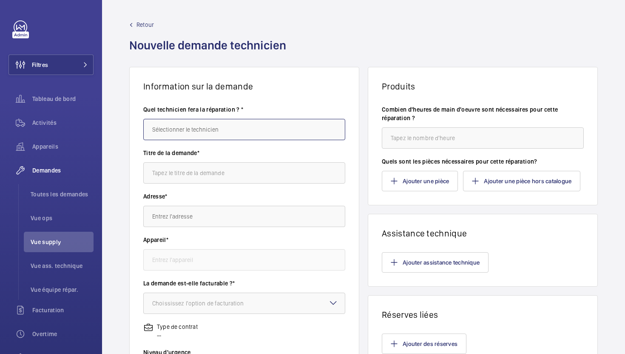
click at [260, 130] on input "text" at bounding box center [244, 129] width 202 height 21
click at [244, 155] on mat-option "[PERSON_NAME]" at bounding box center [244, 155] width 201 height 20
type input "[PERSON_NAME]"
click at [225, 172] on input "text" at bounding box center [244, 172] width 202 height 21
paste input "Batterie"
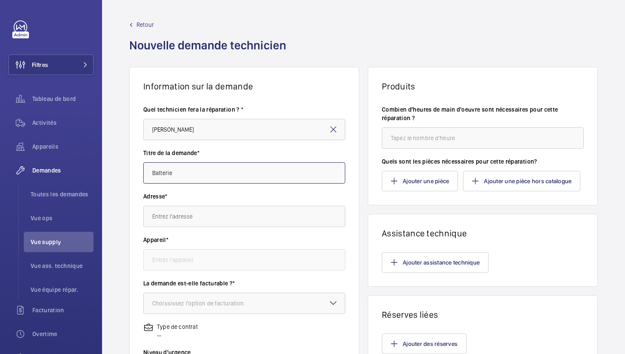
type input "Batterie"
click at [217, 209] on input "text" at bounding box center [244, 216] width 202 height 21
paste input "[STREET_ADDRESS]"
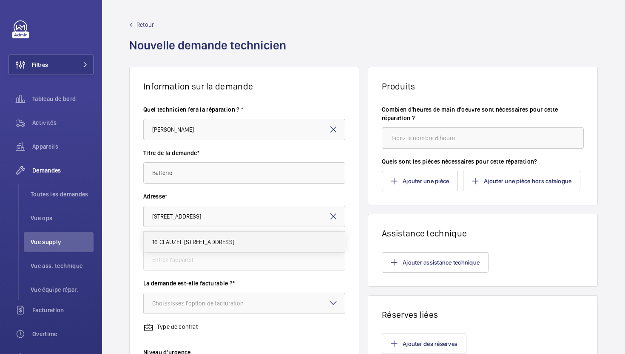
click at [217, 241] on span "16 CLAUZEL [STREET_ADDRESS]" at bounding box center [193, 241] width 82 height 9
type input "16 CLAUZEL [STREET_ADDRESS]"
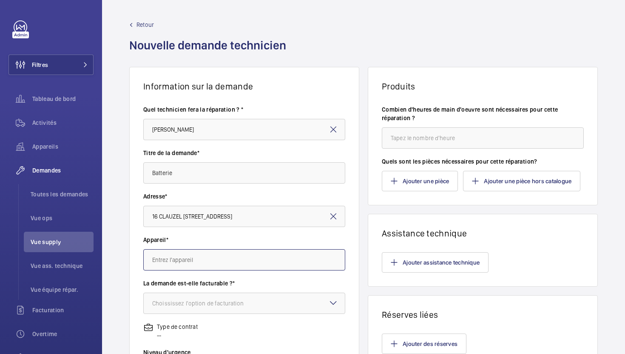
click at [195, 260] on input "text" at bounding box center [244, 259] width 202 height 21
paste input "71237-02"
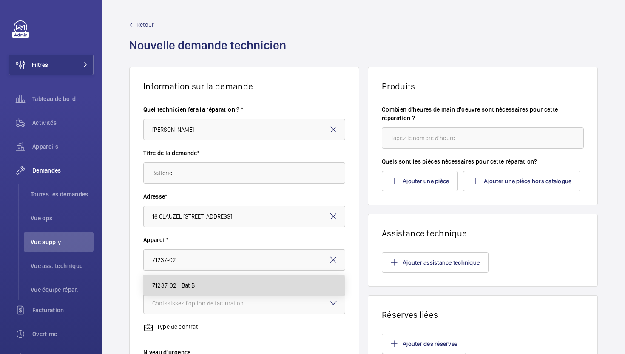
click at [192, 288] on span "71237-02 - Bat B" at bounding box center [173, 285] width 43 height 9
type input "71237-02 - Bat B"
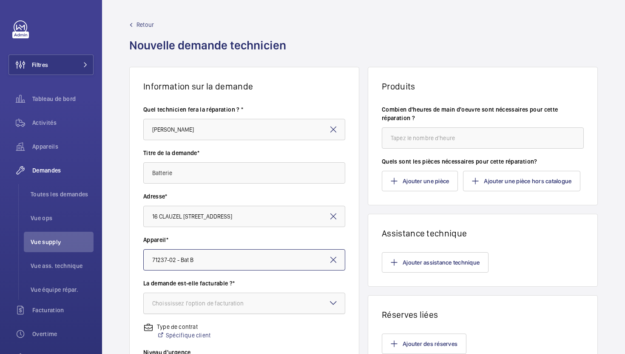
click at [210, 306] on div "Choississez l'option de facturation" at bounding box center [208, 303] width 113 height 9
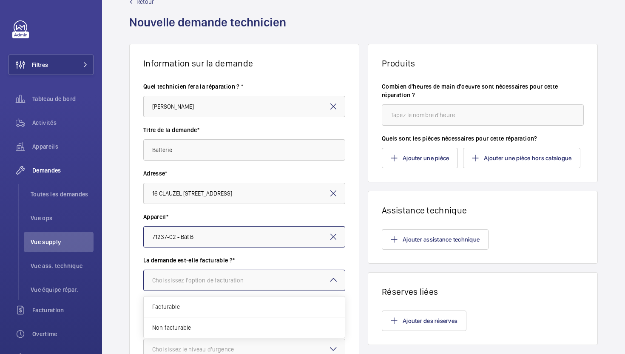
scroll to position [26, 0]
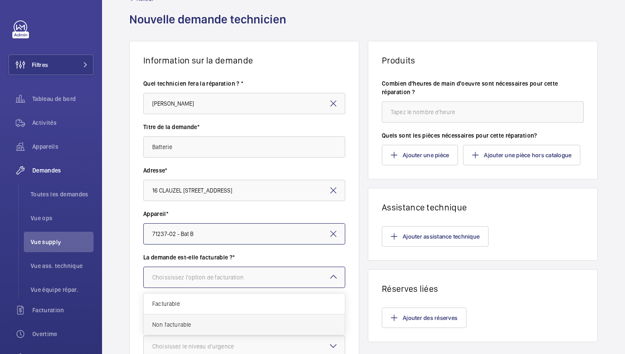
click at [222, 323] on span "Non facturable" at bounding box center [244, 324] width 184 height 9
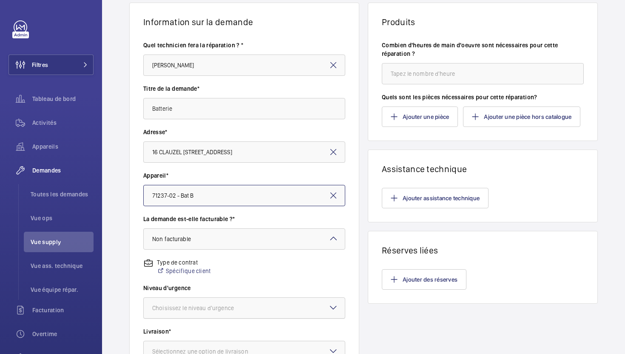
scroll to position [72, 0]
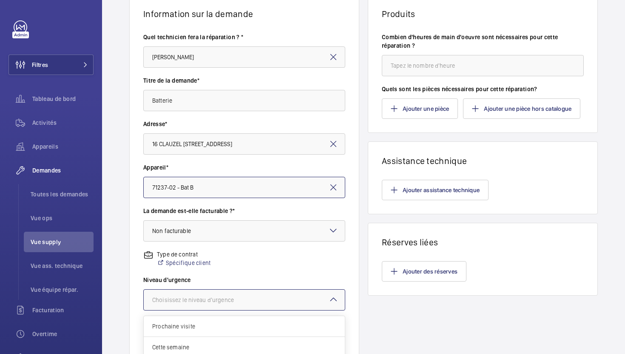
click at [231, 306] on div at bounding box center [244, 299] width 201 height 20
click at [217, 348] on span "Cette semaine" at bounding box center [244, 347] width 184 height 9
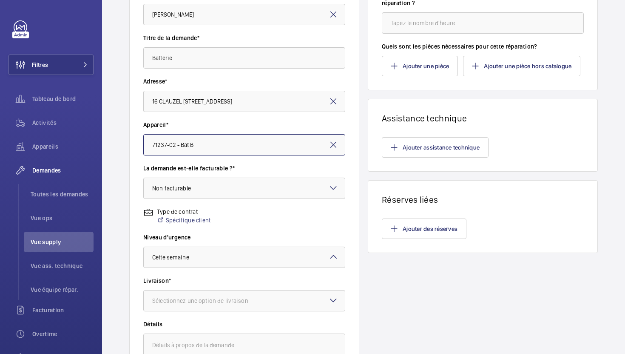
scroll to position [139, 0]
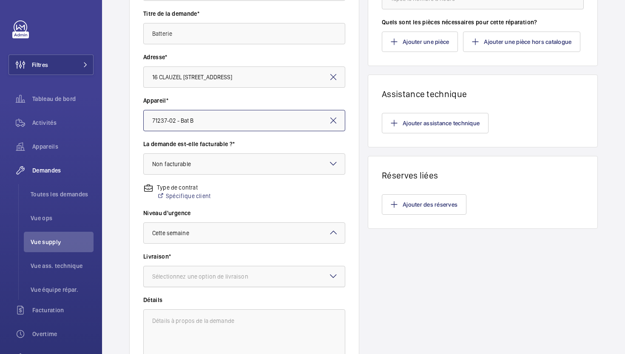
click at [245, 276] on div "Sélectionnez une option de livraison" at bounding box center [210, 276] width 117 height 9
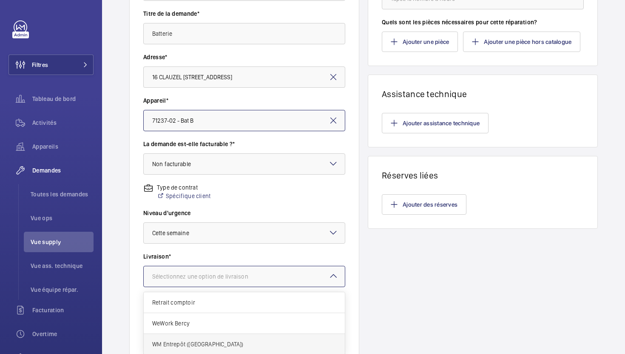
click at [219, 348] on span "WM Entrepôt ([GEOGRAPHIC_DATA])" at bounding box center [244, 344] width 184 height 9
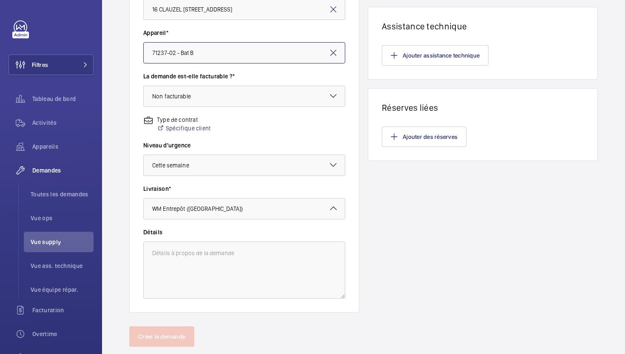
scroll to position [201, 0]
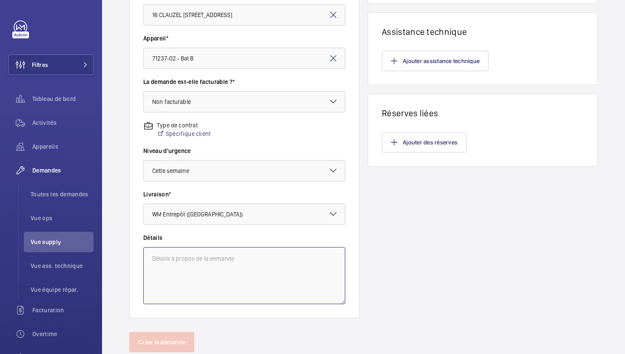
click at [185, 269] on textarea at bounding box center [244, 275] width 202 height 57
paste textarea "R25-10177"
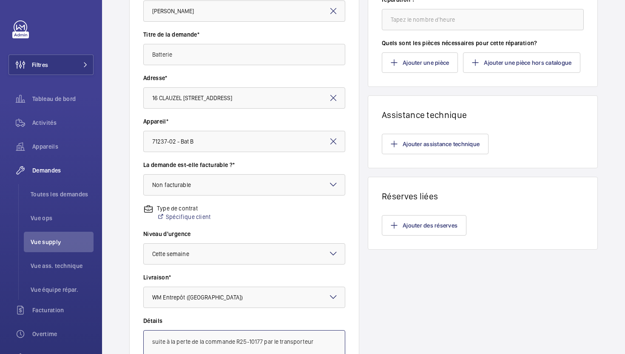
scroll to position [0, 0]
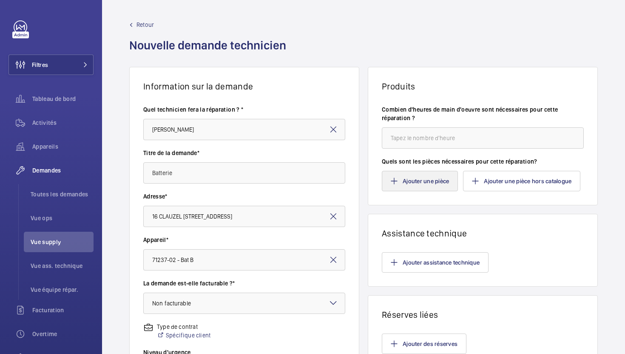
type textarea "suite à la perte de la commande R25-10177 par le transporteur"
click at [418, 189] on button "Ajouter une pièce" at bounding box center [420, 181] width 76 height 20
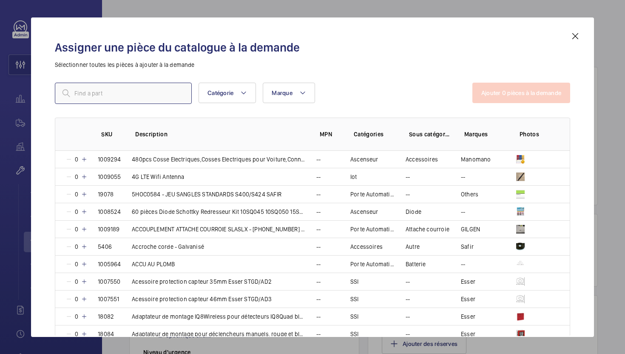
click at [116, 100] on input "text" at bounding box center [123, 93] width 137 height 21
paste input "4074"
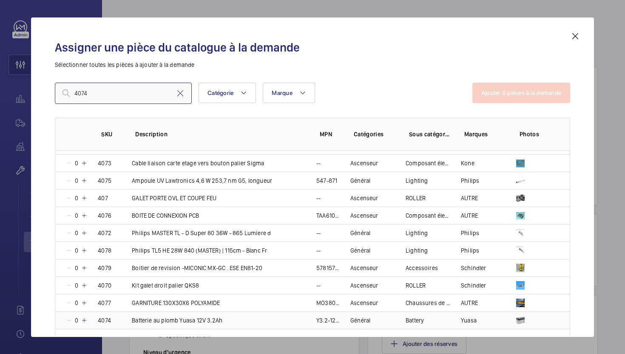
type input "4074"
click at [173, 317] on p "Batterie au plomb Yuasa 12V 3.2Ah" at bounding box center [177, 320] width 91 height 9
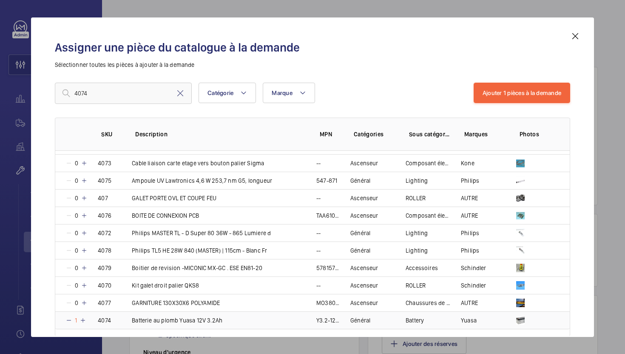
scroll to position [7, 0]
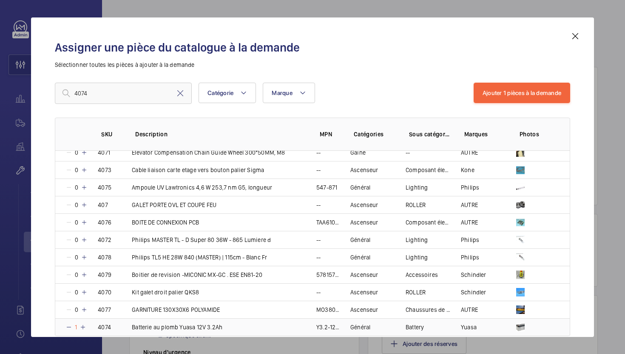
click at [83, 328] on mat-icon at bounding box center [83, 326] width 7 height 7
click at [71, 326] on mat-icon at bounding box center [69, 326] width 7 height 7
click at [518, 94] on button "Ajouter 1 pièces à la demande" at bounding box center [522, 93] width 97 height 20
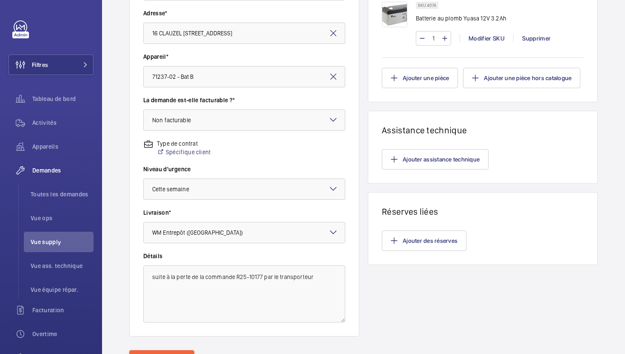
scroll to position [227, 0]
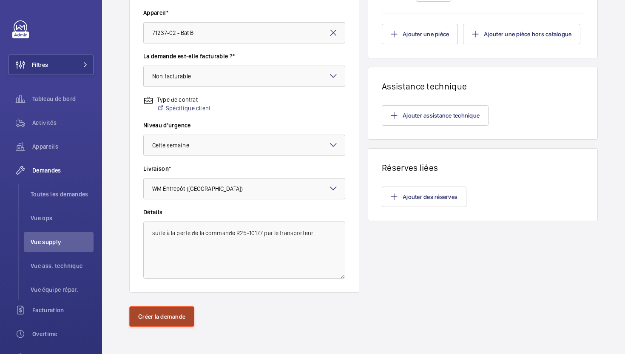
click at [169, 319] on button "Créer la demande" at bounding box center [161, 316] width 65 height 20
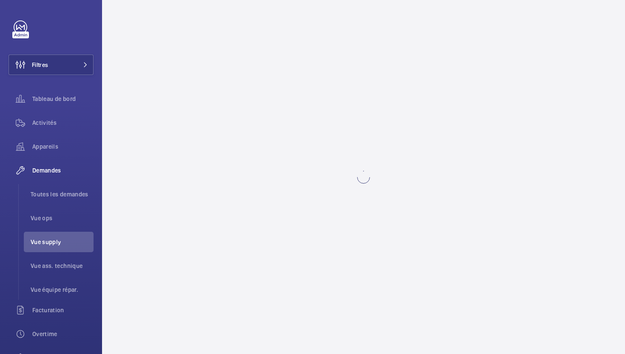
scroll to position [0, 0]
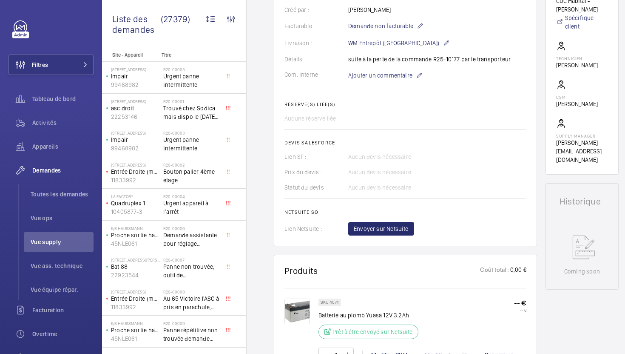
scroll to position [226, 0]
click at [361, 314] on p "Batterie au plomb Yuasa 12V 3.2Ah" at bounding box center [371, 314] width 105 height 9
click at [333, 302] on p "SKU 4074" at bounding box center [330, 301] width 18 height 3
copy p "4074"
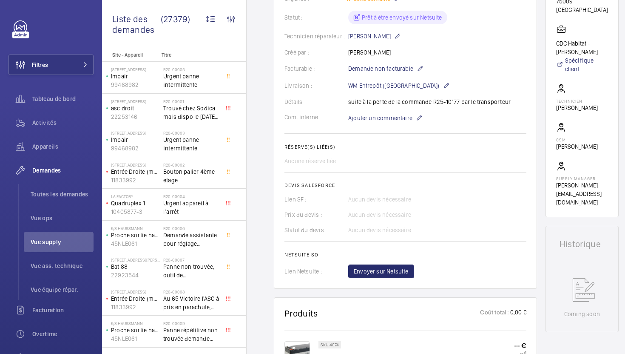
scroll to position [172, 0]
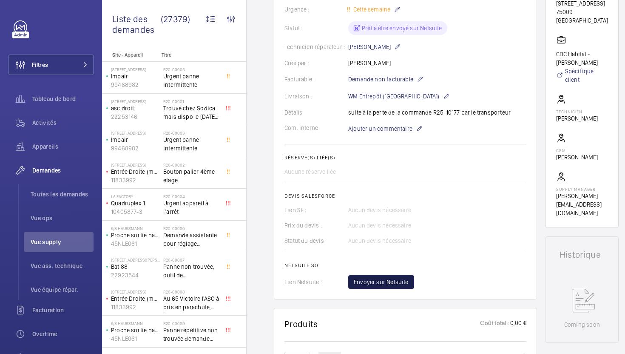
click at [381, 280] on span "Envoyer sur Netsuite" at bounding box center [381, 281] width 55 height 9
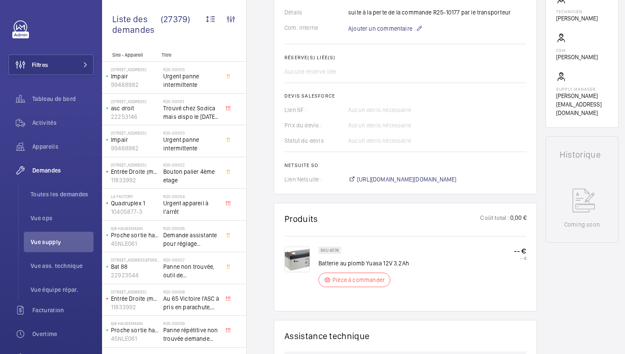
scroll to position [285, 0]
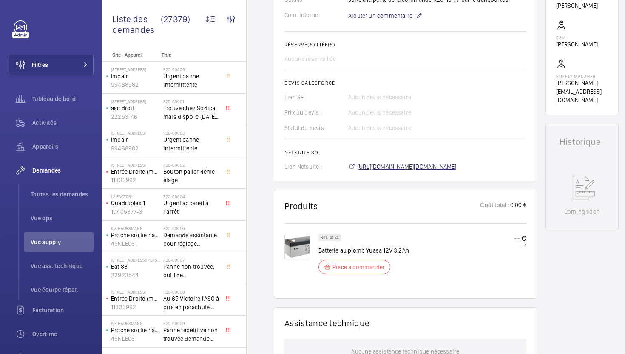
click at [414, 168] on span "https://6461500.app.netsuite.com/app/accounting/transactions/salesord.nl?id=293…" at bounding box center [407, 166] width 100 height 9
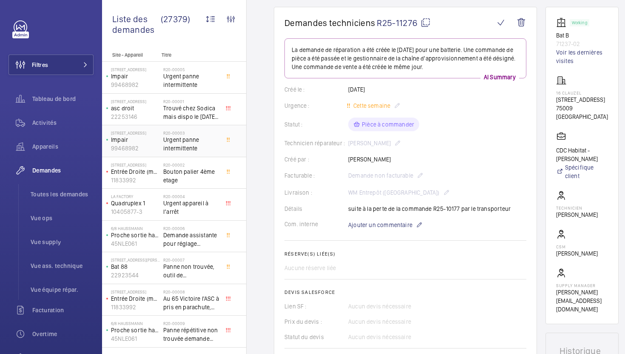
scroll to position [60, 0]
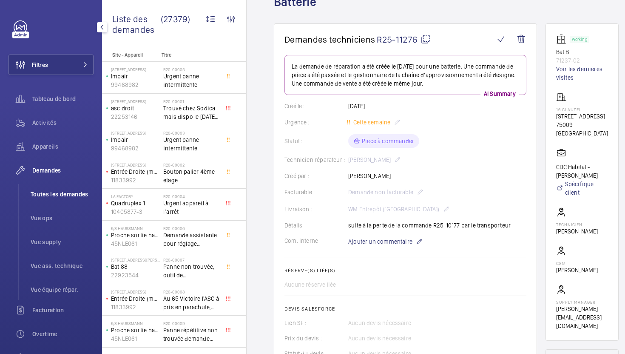
click at [69, 196] on span "Toutes les demandes" at bounding box center [62, 194] width 63 height 9
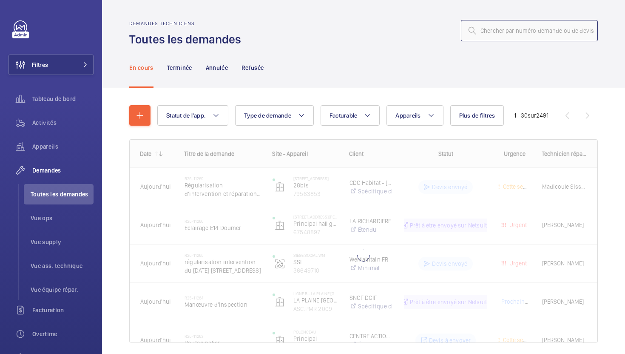
click at [495, 41] on input "text" at bounding box center [529, 30] width 137 height 21
paste input "R25-03556"
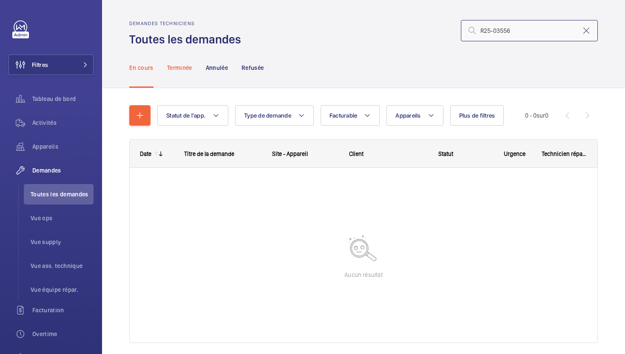
type input "R25-03556"
click at [186, 70] on p "Terminée" at bounding box center [179, 67] width 25 height 9
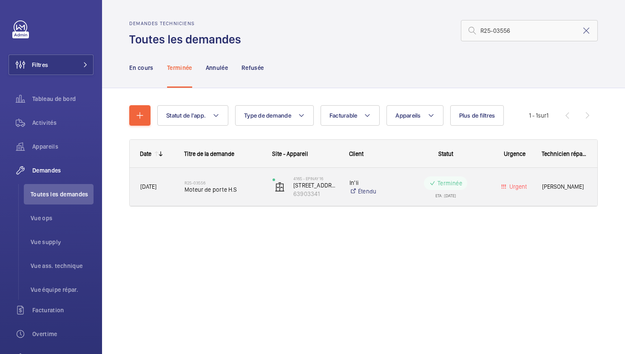
click at [256, 199] on div "R25-03556 Moteur de porte H.S" at bounding box center [223, 186] width 77 height 25
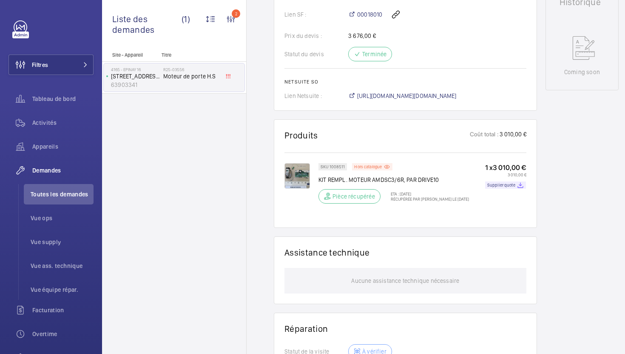
scroll to position [406, 0]
click at [336, 170] on p "SKU 1008511" at bounding box center [333, 168] width 24 height 3
copy p "1008511"
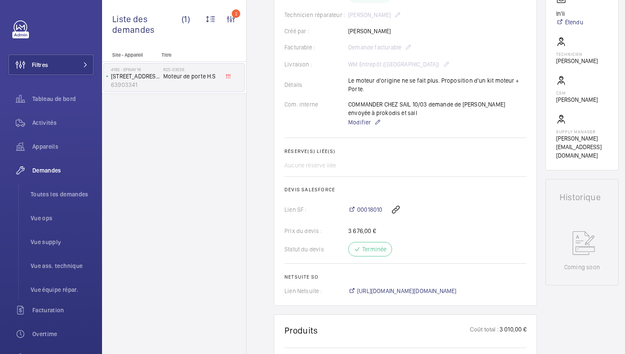
scroll to position [0, 0]
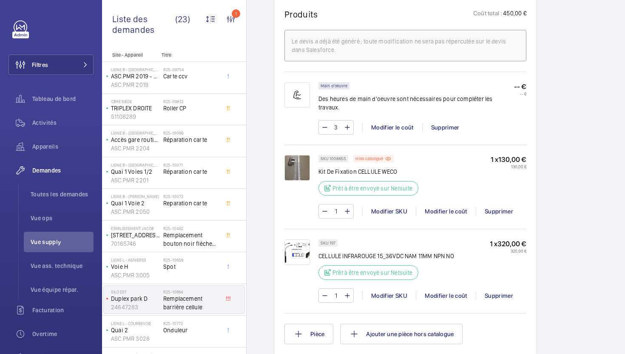
scroll to position [564, 0]
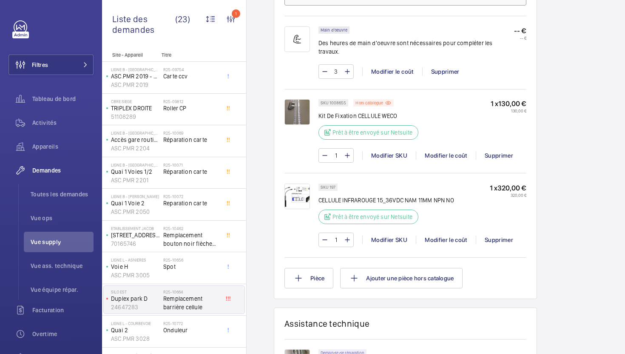
click at [302, 193] on img at bounding box center [298, 196] width 26 height 26
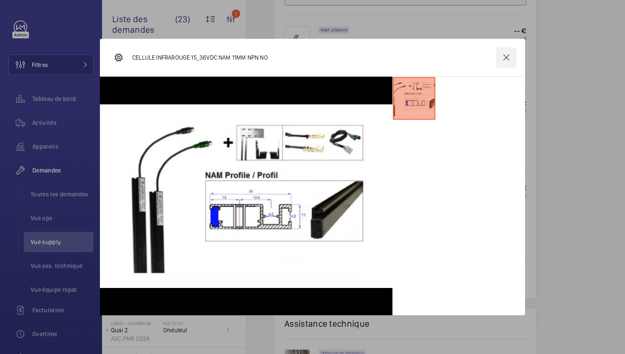
click at [508, 55] on wm-front-icon-button at bounding box center [507, 57] width 20 height 20
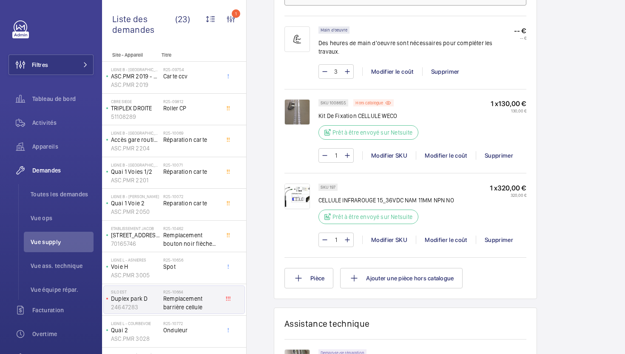
click at [333, 186] on p "SKU 197" at bounding box center [328, 187] width 15 height 3
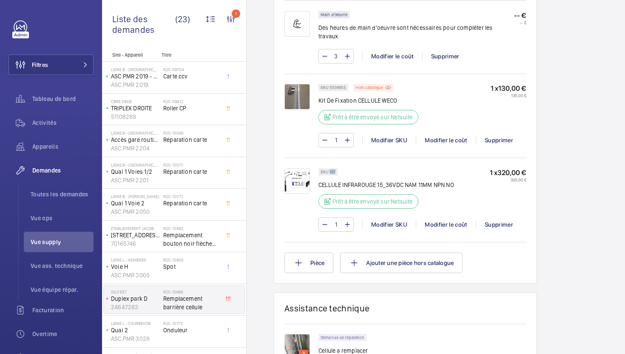
copy p "197"
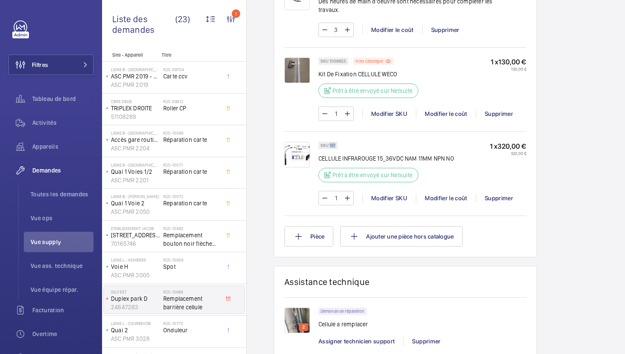
scroll to position [659, 0]
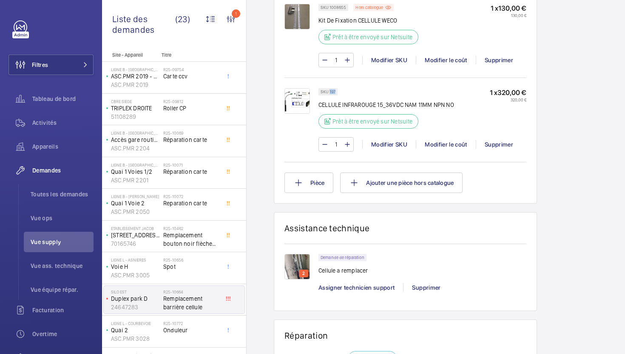
click at [299, 261] on img at bounding box center [298, 267] width 26 height 26
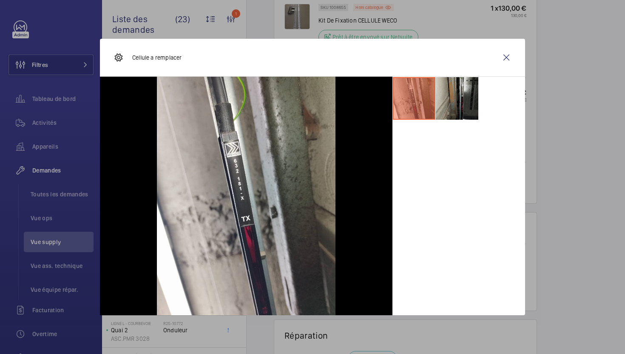
click at [463, 106] on li at bounding box center [457, 98] width 43 height 43
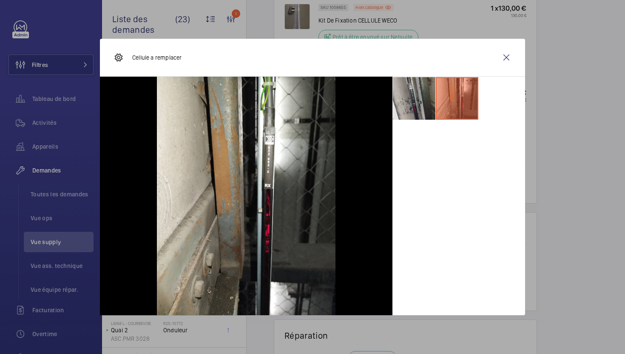
click at [407, 103] on li at bounding box center [414, 98] width 43 height 43
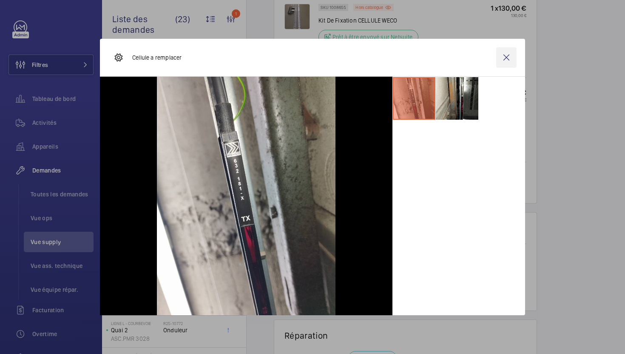
click at [512, 58] on wm-front-icon-button at bounding box center [507, 57] width 20 height 20
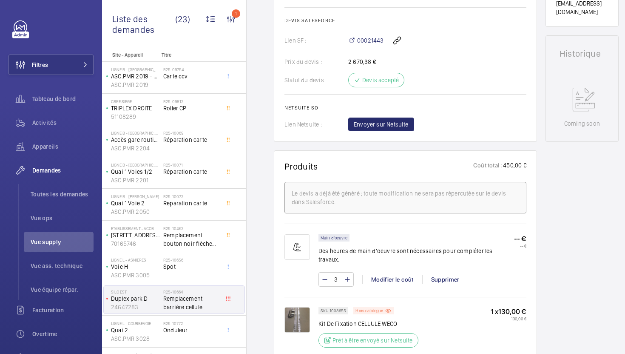
scroll to position [500, 0]
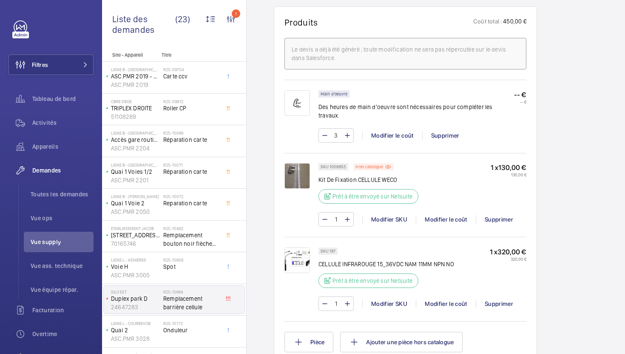
click at [297, 289] on div "Cellule a remplacer" at bounding box center [313, 177] width 426 height 276
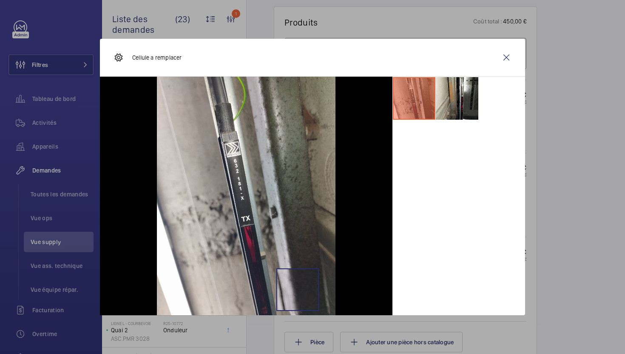
scroll to position [623, 0]
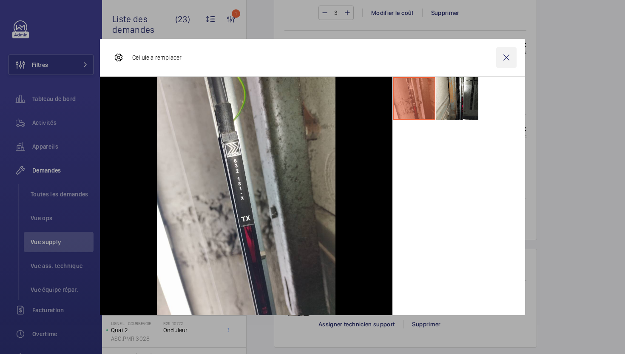
click at [506, 60] on wm-front-icon-button at bounding box center [507, 57] width 20 height 20
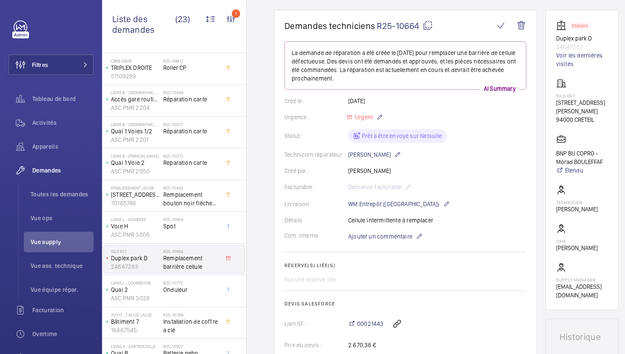
scroll to position [523, 0]
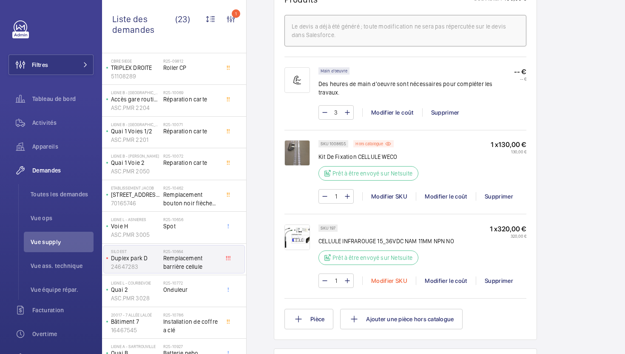
click at [397, 276] on div "Modifier SKU" at bounding box center [390, 280] width 54 height 9
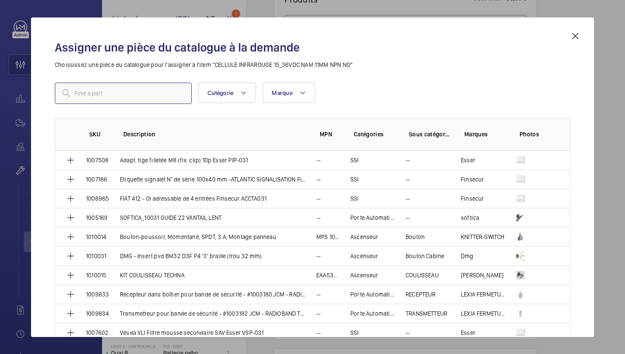
click at [159, 97] on input "text" at bounding box center [123, 93] width 137 height 21
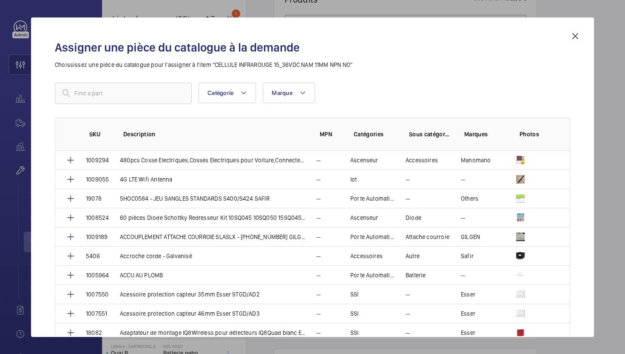
click at [575, 39] on mat-icon at bounding box center [576, 36] width 10 height 10
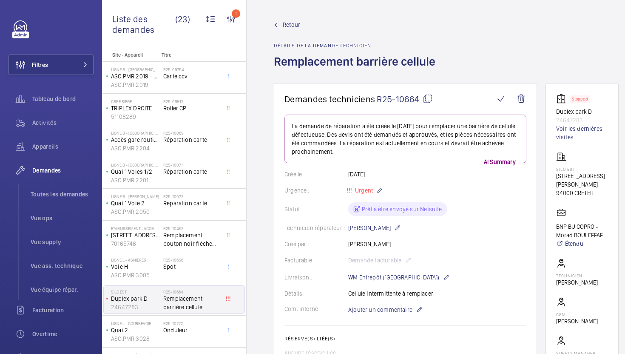
click at [429, 101] on mat-icon at bounding box center [428, 99] width 10 height 10
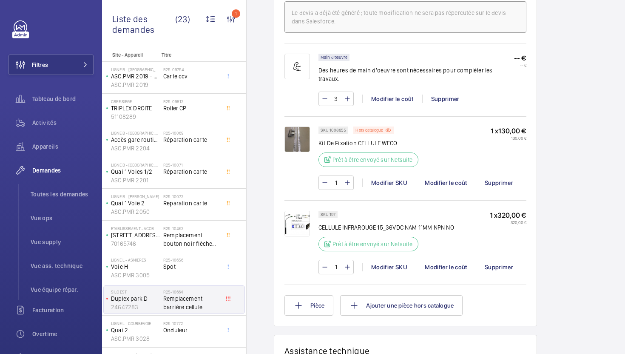
scroll to position [546, 0]
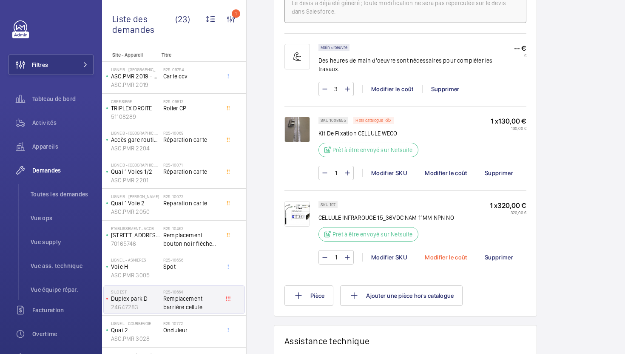
click at [438, 253] on div "Modifier le coût" at bounding box center [446, 257] width 60 height 9
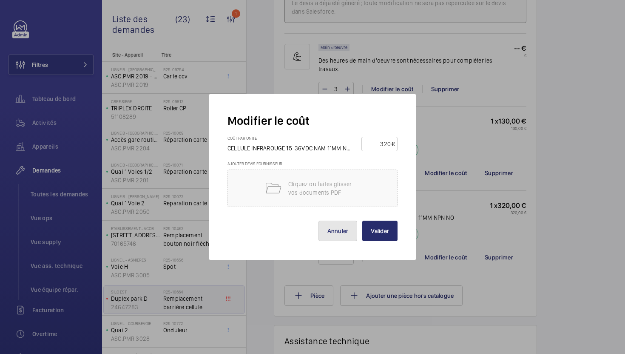
click at [341, 226] on button "Annuler" at bounding box center [338, 230] width 39 height 20
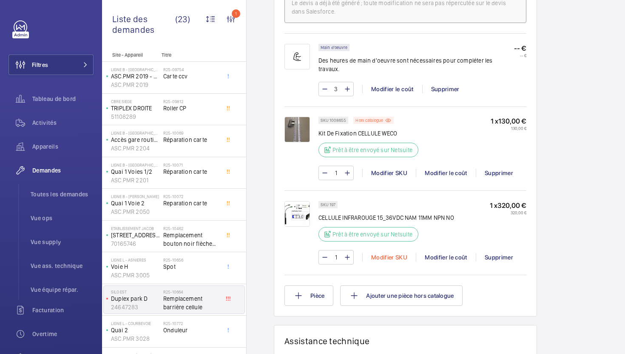
click at [382, 253] on div "Modifier SKU" at bounding box center [390, 257] width 54 height 9
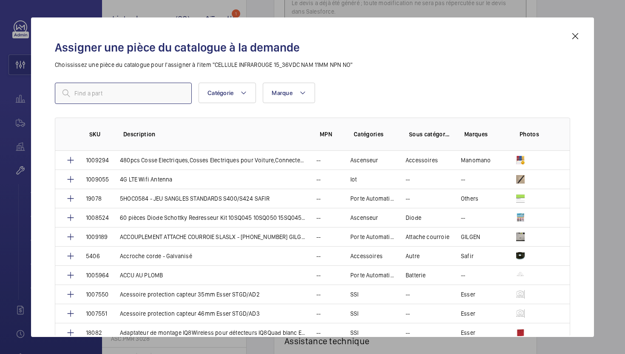
click at [161, 89] on input "text" at bounding box center [123, 93] width 137 height 21
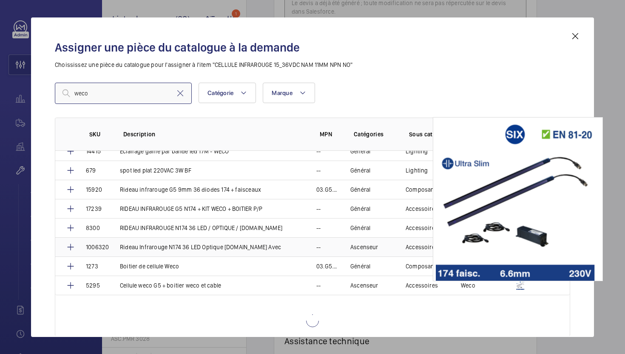
scroll to position [140, 0]
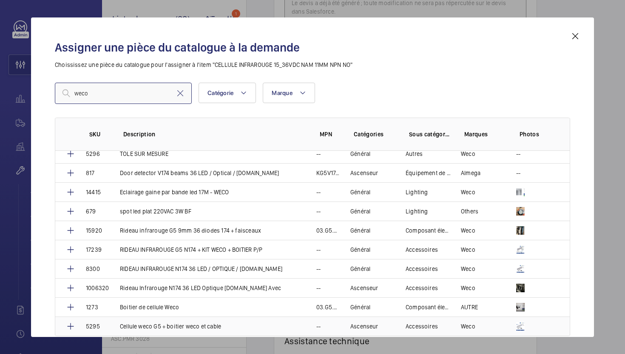
type input "weco"
click at [201, 322] on p "Cellule weco G5 + boitier weco et cable" at bounding box center [170, 326] width 101 height 9
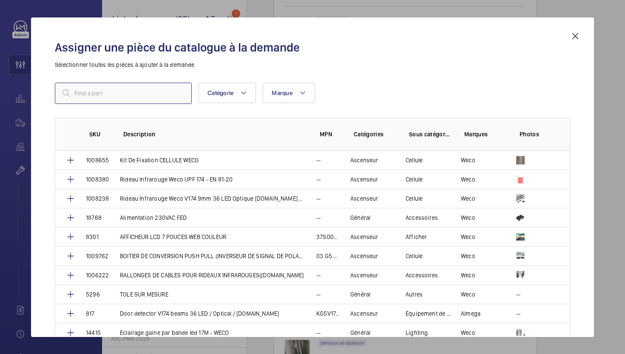
click at [139, 93] on input "text" at bounding box center [123, 93] width 137 height 21
click at [97, 95] on input "text" at bounding box center [123, 93] width 137 height 21
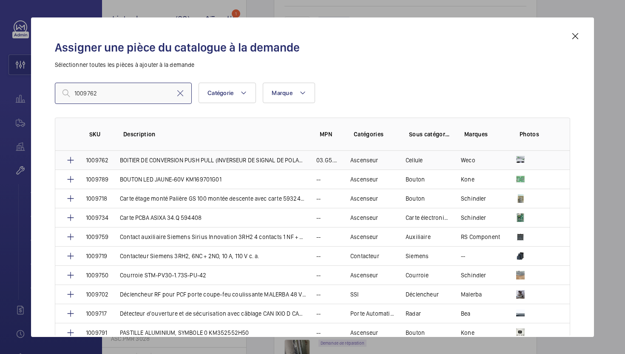
type input "1009762"
click at [209, 165] on td "BOITIER DE CONVERSION PUSH PULL (INVERSEUR DE SIGNAL DE POLARITÉ) Weco" at bounding box center [208, 160] width 197 height 19
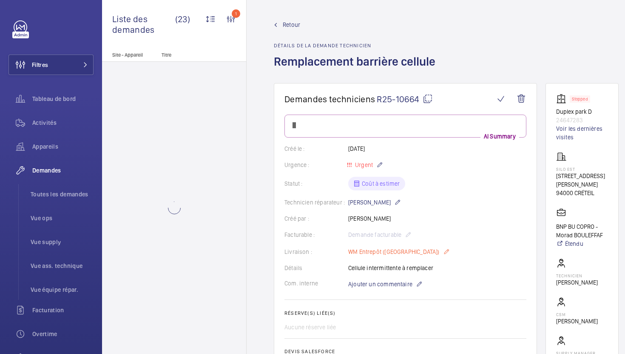
click at [394, 257] on p "WM Entrepôt ([GEOGRAPHIC_DATA])" at bounding box center [399, 251] width 102 height 10
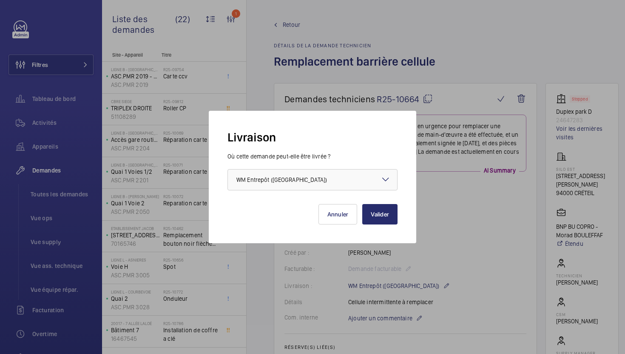
click at [444, 274] on div at bounding box center [312, 177] width 625 height 354
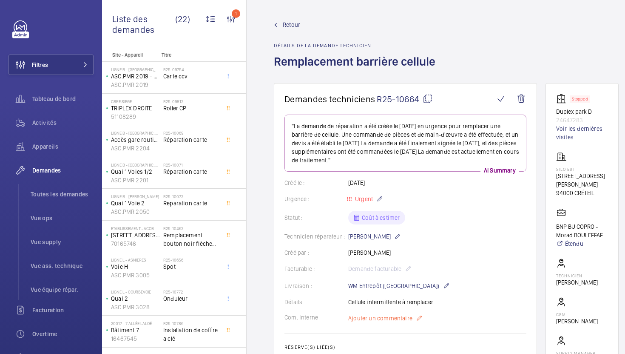
click at [368, 318] on span "Ajouter un commentaire" at bounding box center [380, 318] width 64 height 9
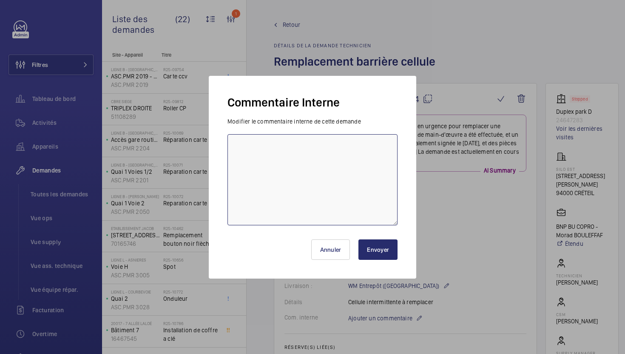
click at [284, 179] on textarea at bounding box center [313, 179] width 170 height 91
type textarea "22/08 commande faite pour le stock pour le boitier de reconversion"
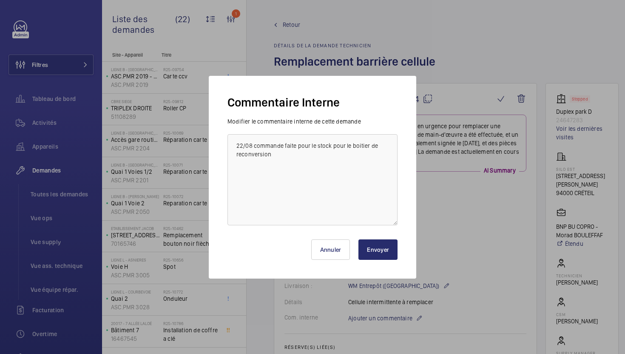
click at [362, 250] on button "Envoyer" at bounding box center [378, 249] width 39 height 20
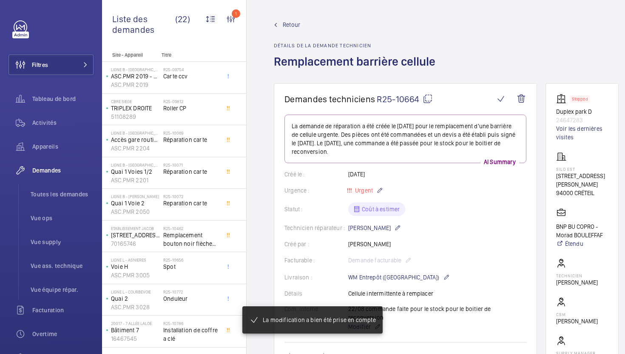
scroll to position [849, 0]
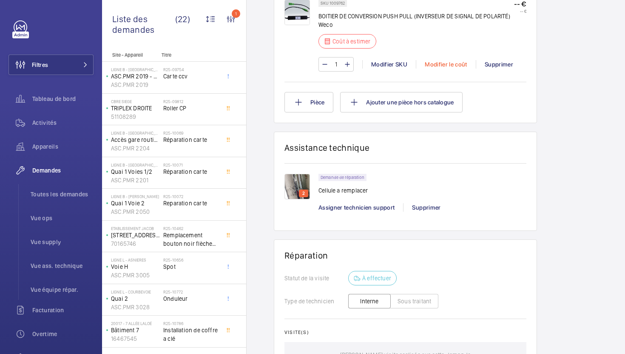
click at [437, 69] on div "Modifier le coût" at bounding box center [446, 64] width 60 height 9
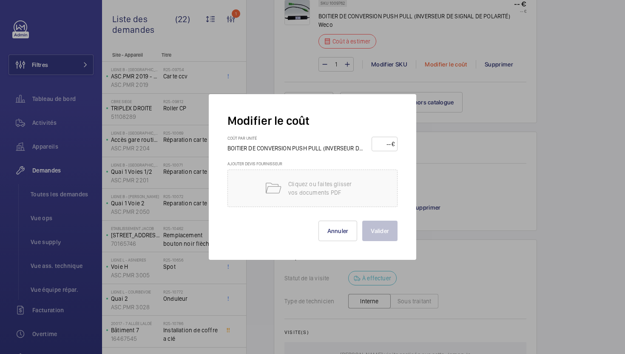
scroll to position [775, 0]
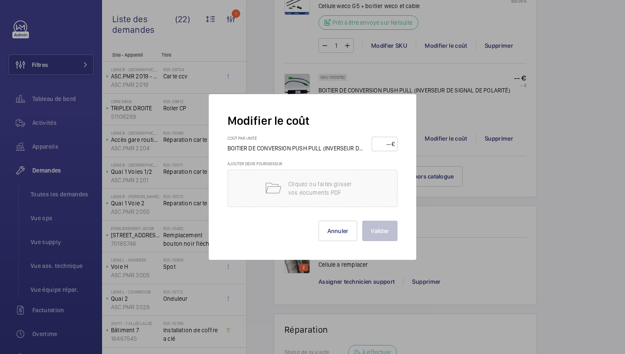
click at [380, 143] on input "number" at bounding box center [383, 144] width 17 height 14
type input "85"
click at [386, 233] on button "Valider" at bounding box center [380, 230] width 35 height 20
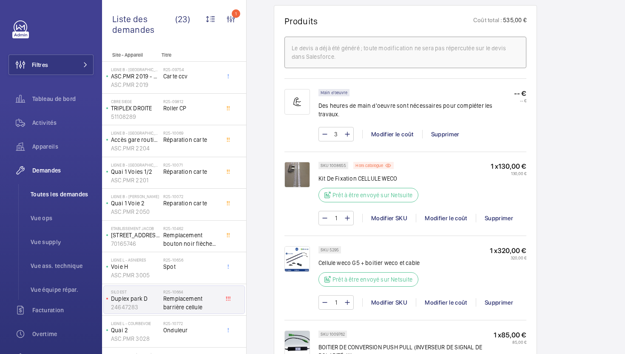
scroll to position [285, 0]
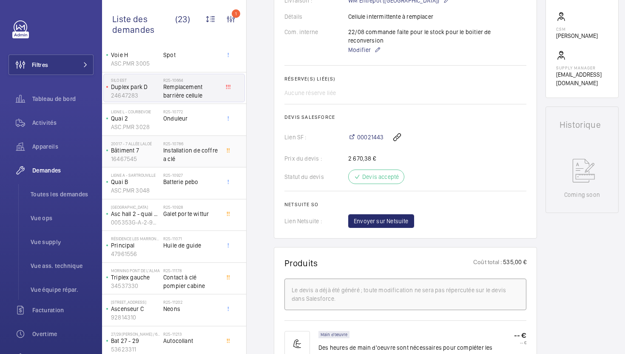
click at [196, 158] on span "Installation de coffre a clé" at bounding box center [191, 154] width 56 height 17
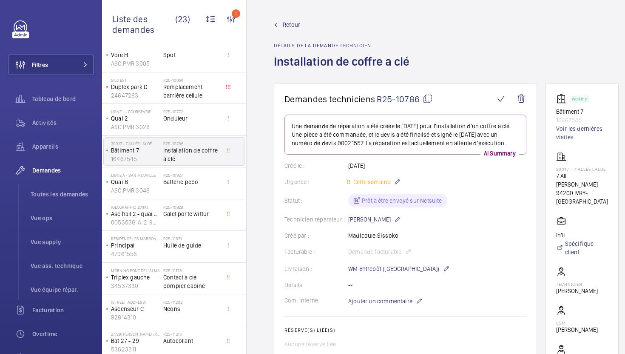
click at [425, 102] on mat-icon at bounding box center [428, 99] width 10 height 10
type textarea "R25-10786"
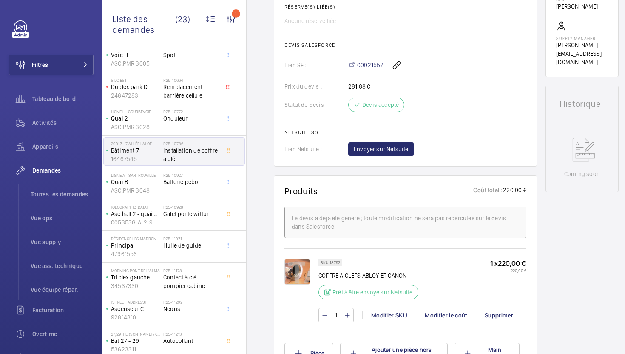
scroll to position [349, 0]
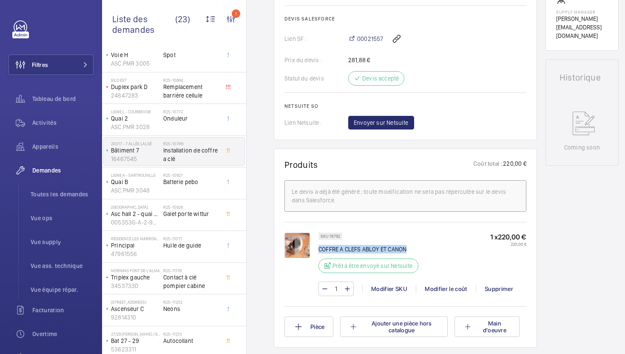
drag, startPoint x: 408, startPoint y: 251, endPoint x: 320, endPoint y: 248, distance: 87.7
click at [320, 248] on p "COFFRE A CLEFS ABLOY ET CANON" at bounding box center [371, 249] width 105 height 9
copy p "COFFRE A CLEFS ABLOY ET CANON"
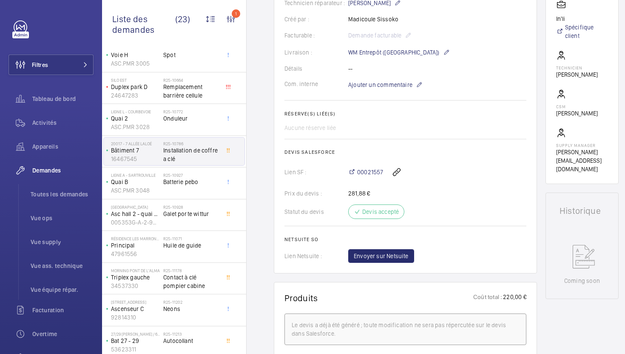
scroll to position [133, 0]
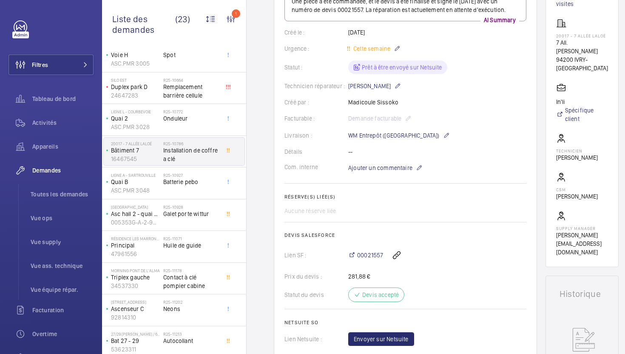
click at [385, 161] on wm-front-card-body "Une demande de réparation a été créée le 11 août 2025 pour l'installation d'un …" at bounding box center [406, 163] width 242 height 364
click at [383, 164] on span "Ajouter un commentaire" at bounding box center [380, 167] width 64 height 9
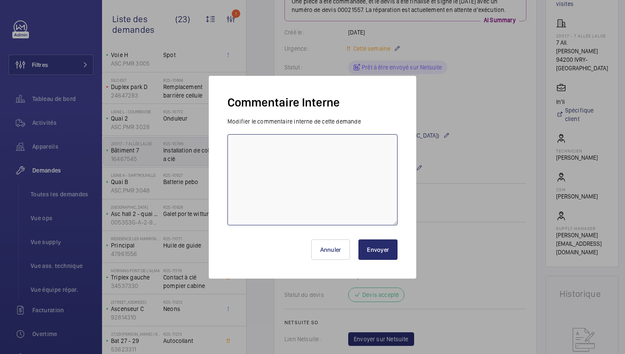
click at [343, 176] on textarea at bounding box center [313, 179] width 170 height 91
type textarea "22/08 en attente du retour de STA"
click at [382, 250] on button "Envoyer" at bounding box center [378, 249] width 39 height 20
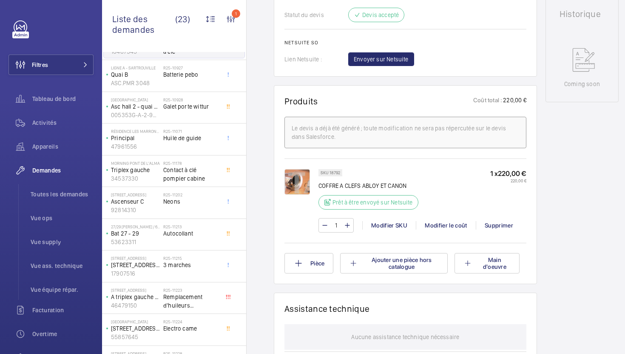
scroll to position [339, 0]
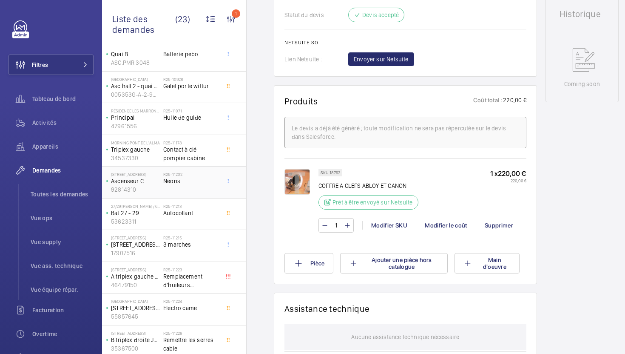
click at [209, 185] on span "Neons" at bounding box center [191, 181] width 56 height 9
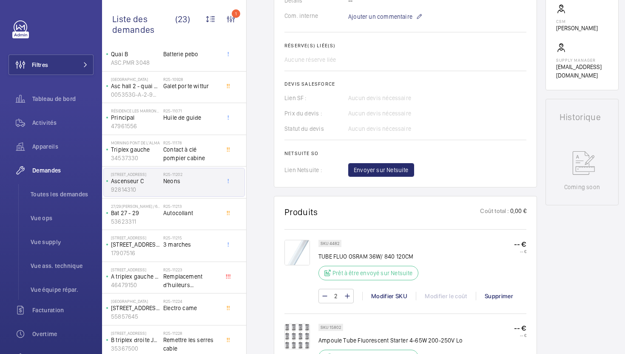
scroll to position [284, 0]
click at [194, 210] on span "Autocollant" at bounding box center [191, 212] width 56 height 9
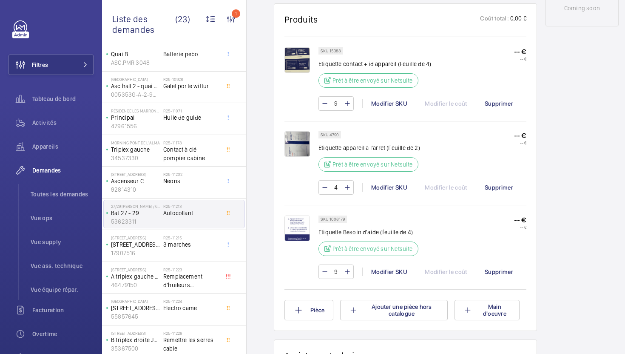
scroll to position [477, 0]
click at [217, 247] on span "3 marches" at bounding box center [191, 244] width 56 height 9
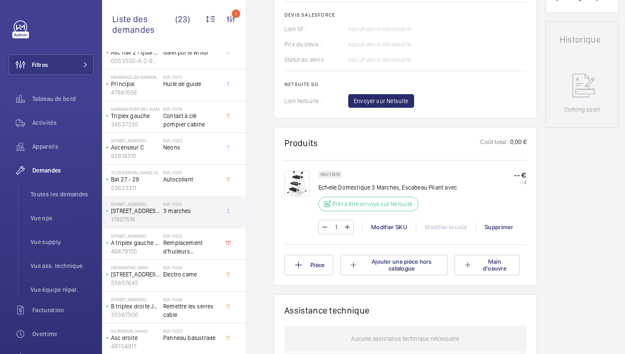
scroll to position [387, 0]
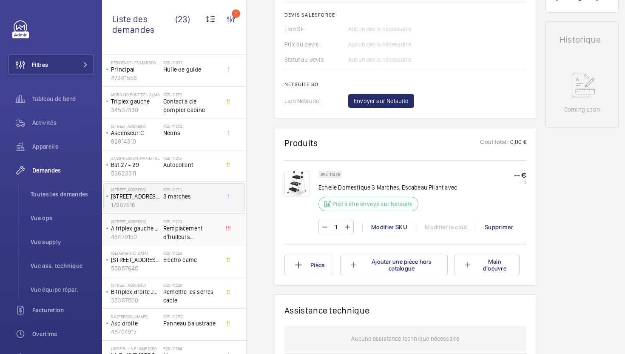
click at [206, 237] on span "Remplacement d'huileurs contrepoids" at bounding box center [191, 232] width 56 height 17
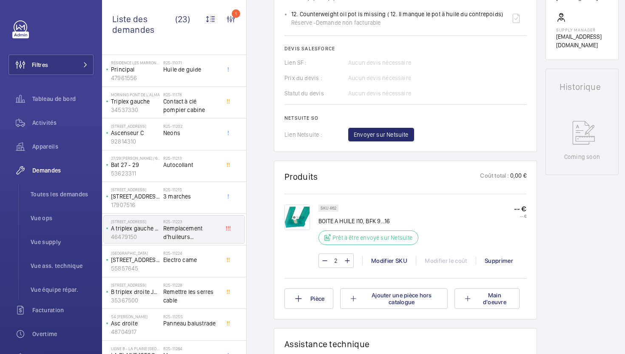
scroll to position [332, 0]
click at [361, 221] on p "BOITE A HUILE I10, BFK 9...16" at bounding box center [371, 220] width 105 height 9
copy div "BOITE A HUILE I10, BFK 9...16"
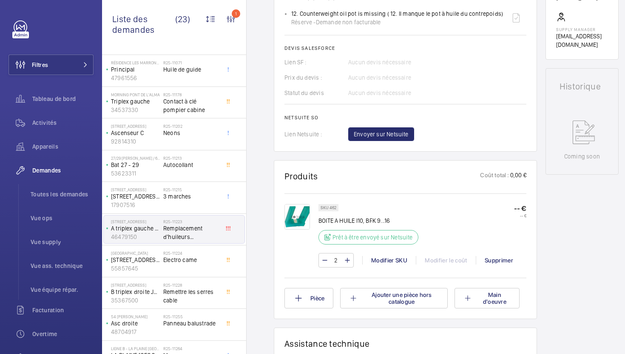
click at [333, 206] on p "SKU 462" at bounding box center [329, 207] width 16 height 3
copy p "462"
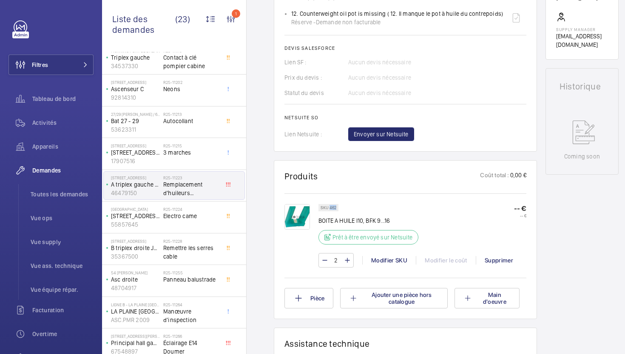
scroll to position [437, 0]
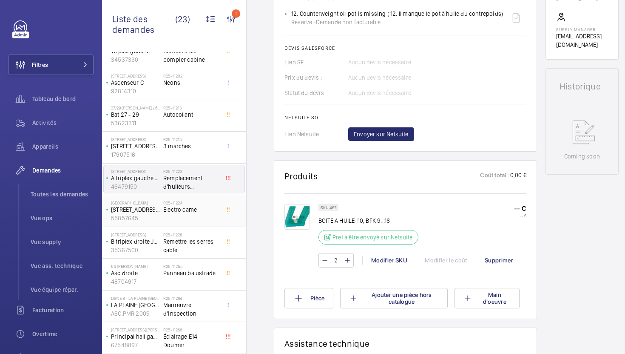
click at [209, 220] on div "R25-11224 Electro came" at bounding box center [191, 212] width 56 height 25
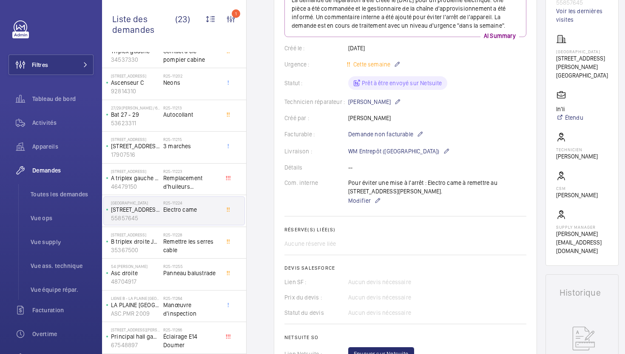
scroll to position [126, 0]
click at [190, 239] on span "Remettre les serres cable" at bounding box center [191, 245] width 56 height 17
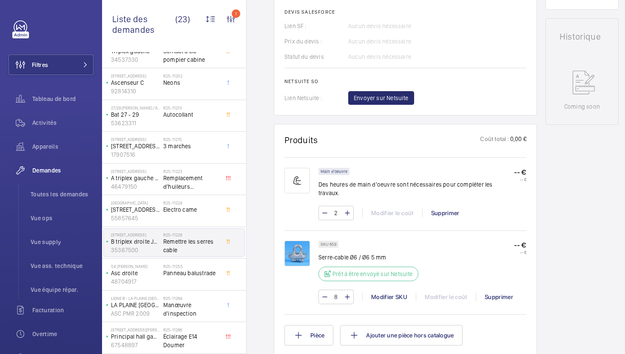
scroll to position [375, 0]
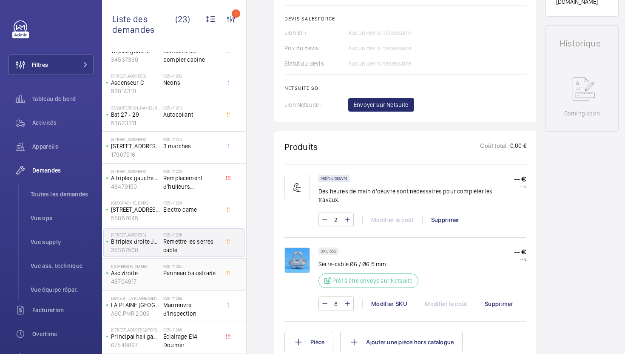
click at [202, 274] on span "Panneau balustrade" at bounding box center [191, 272] width 56 height 9
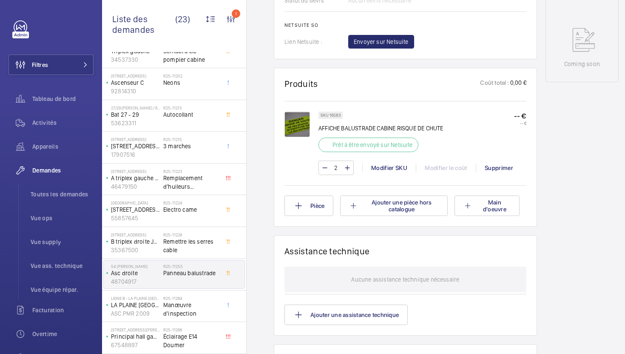
scroll to position [489, 0]
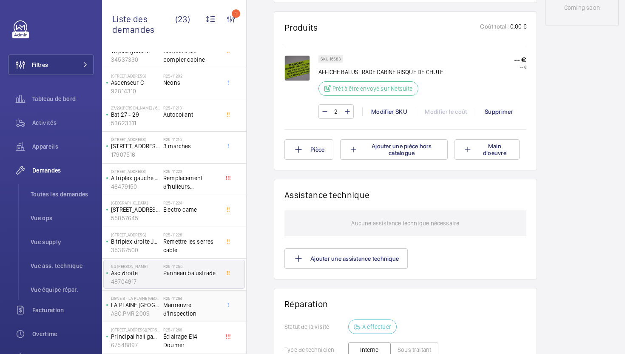
click at [182, 303] on span "Manœuvre d'inspection" at bounding box center [191, 308] width 56 height 17
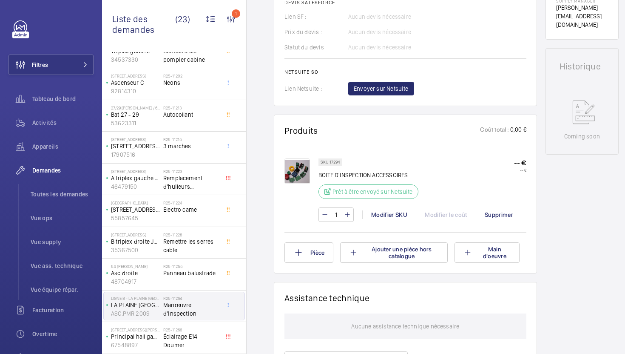
scroll to position [429, 0]
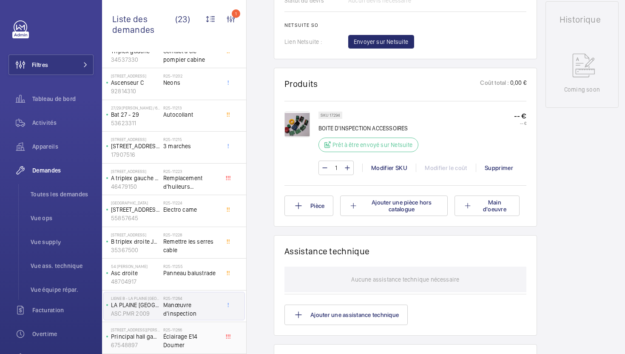
click at [217, 342] on span "Éclairage E14 Doumer" at bounding box center [191, 340] width 56 height 17
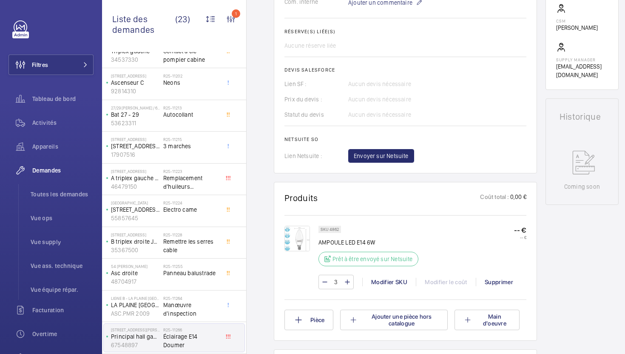
scroll to position [334, 0]
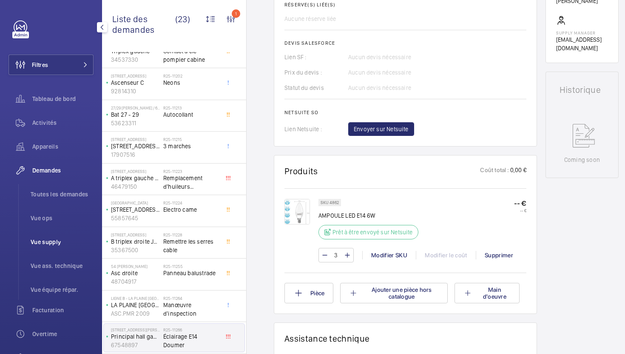
click at [49, 241] on span "Vue supply" at bounding box center [62, 241] width 63 height 9
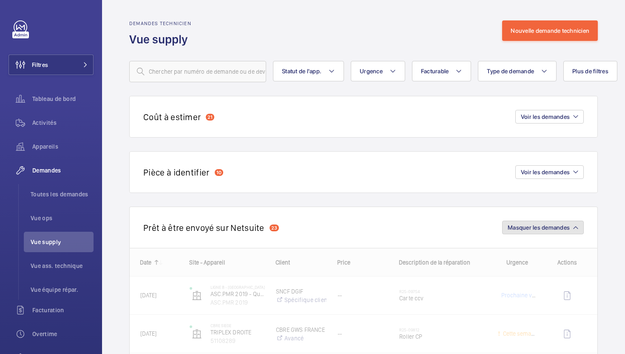
click at [577, 230] on mat-icon "button" at bounding box center [576, 227] width 5 height 5
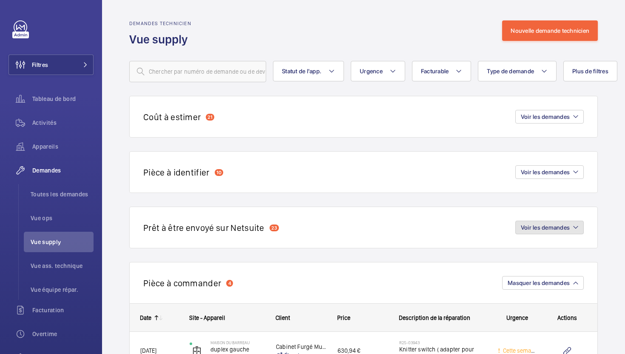
click at [523, 227] on span "Voir les demandes" at bounding box center [545, 227] width 49 height 7
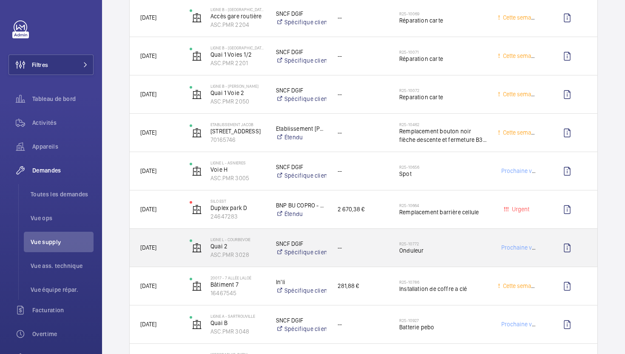
scroll to position [357, 0]
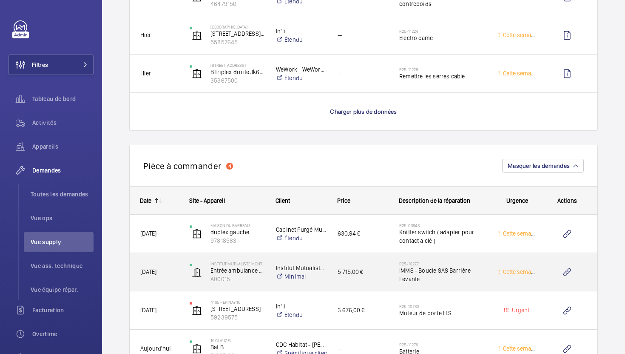
scroll to position [953, 0]
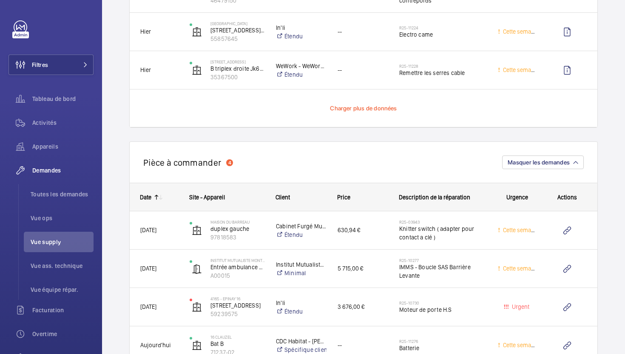
click at [349, 111] on span "Charger plus de données" at bounding box center [363, 108] width 67 height 7
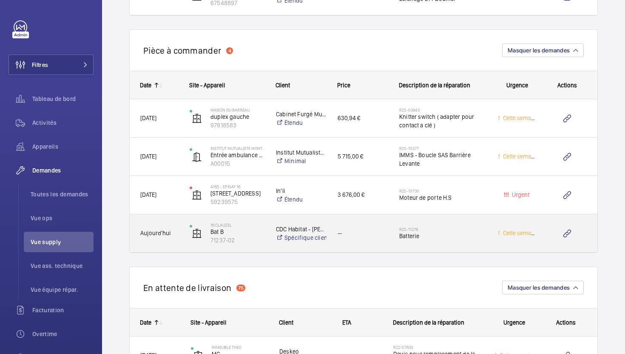
scroll to position [1157, 0]
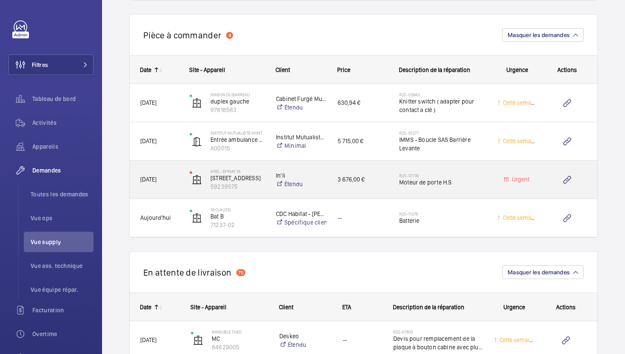
click at [488, 197] on div "Urgent" at bounding box center [512, 179] width 49 height 38
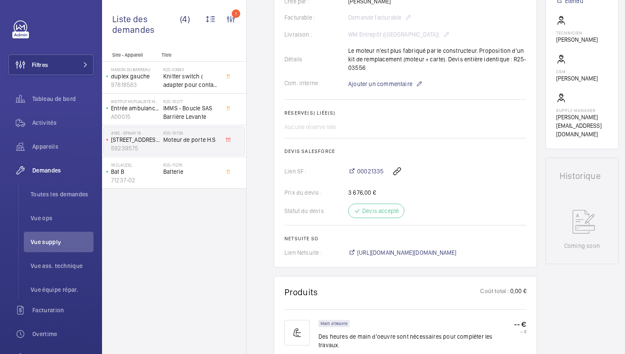
scroll to position [270, 0]
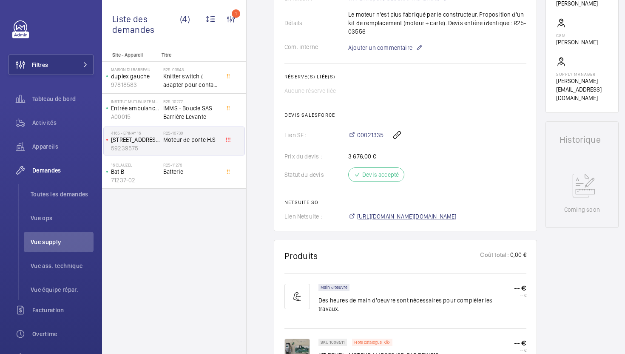
click at [450, 220] on span "[URL][DOMAIN_NAME][DOMAIN_NAME]" at bounding box center [407, 216] width 100 height 9
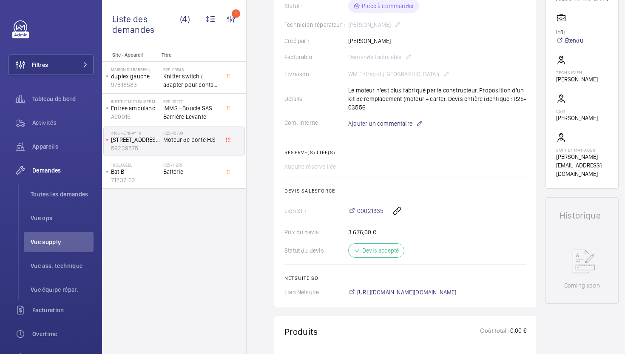
click at [504, 100] on div "Détails Le moteur n'est plus fabriqué par le constructeur. Proposition d'un kit…" at bounding box center [406, 99] width 242 height 26
drag, startPoint x: 504, startPoint y: 99, endPoint x: 496, endPoint y: 107, distance: 11.1
click at [498, 107] on div "Détails Le moteur n'est plus fabriqué par le constructeur. Proposition d'un kit…" at bounding box center [406, 99] width 242 height 26
drag, startPoint x: 366, startPoint y: 108, endPoint x: 505, endPoint y: 98, distance: 139.1
click at [505, 98] on div "Détails Le moteur n'est plus fabriqué par le constructeur. Proposition d'un kit…" at bounding box center [406, 99] width 242 height 26
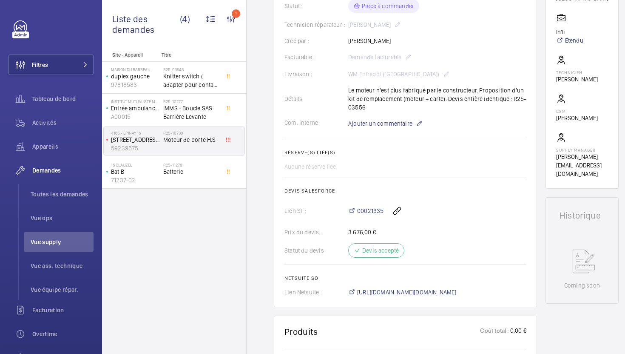
copy p "R25-03556"
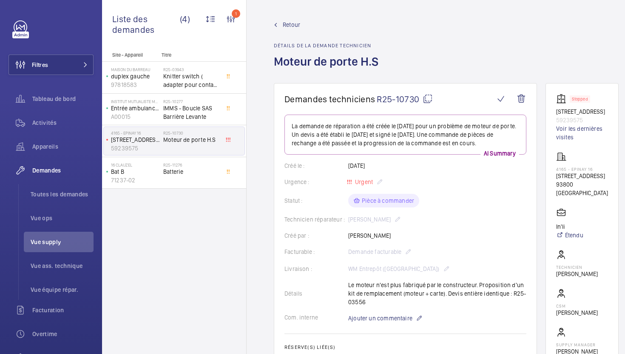
click at [430, 102] on mat-icon at bounding box center [428, 99] width 10 height 10
copy p "R25-03556"
click at [445, 158] on wm-front-card-body "La demande de réparation a été créée le 9 août 2025 pour un problème de moteur …" at bounding box center [406, 302] width 242 height 376
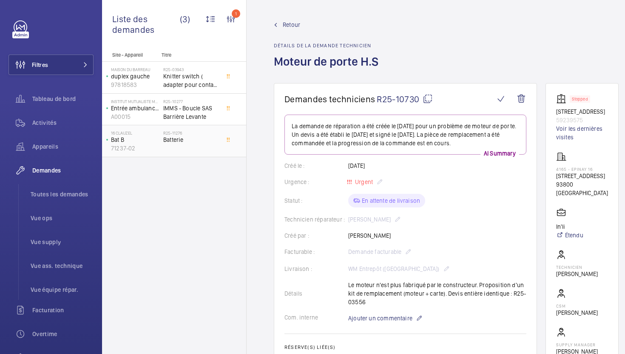
click at [199, 140] on span "Batterie" at bounding box center [191, 139] width 56 height 9
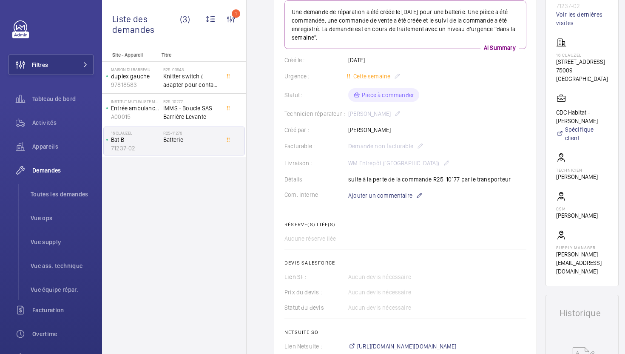
scroll to position [205, 0]
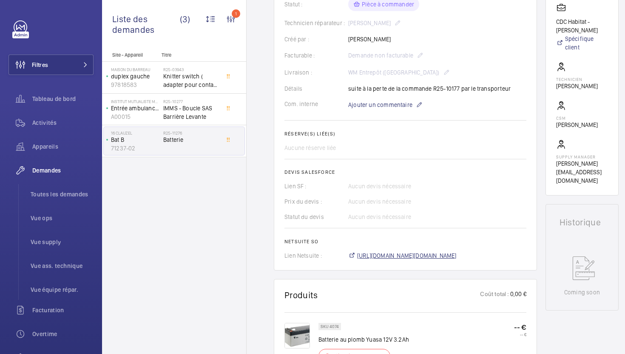
click at [374, 256] on span "[URL][DOMAIN_NAME][DOMAIN_NAME]" at bounding box center [407, 255] width 100 height 9
click at [205, 77] on span "Knitter switch ( adapter pour contact a clé )" at bounding box center [191, 80] width 56 height 17
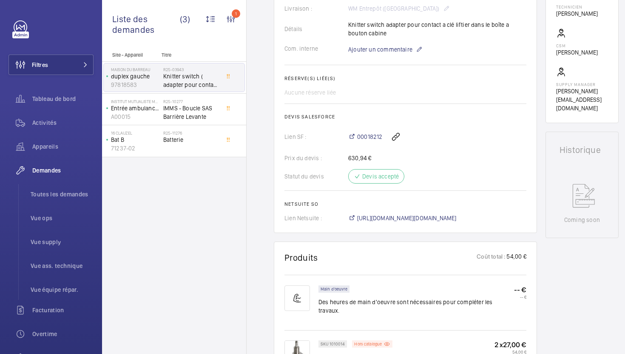
scroll to position [324, 0]
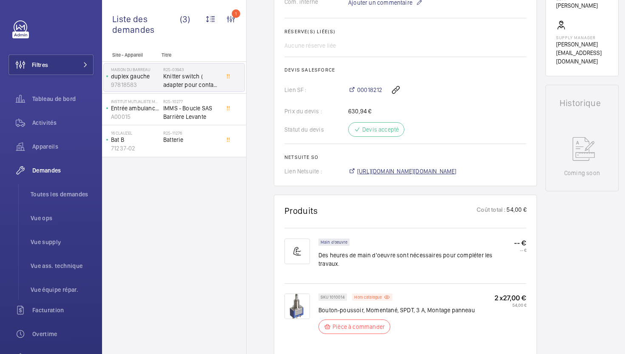
click at [420, 167] on span "[URL][DOMAIN_NAME][DOMAIN_NAME]" at bounding box center [407, 171] width 100 height 9
click at [196, 115] on span "IMMS - Boucle SAS Barrière Levante" at bounding box center [191, 112] width 56 height 17
